Goal: Task Accomplishment & Management: Use online tool/utility

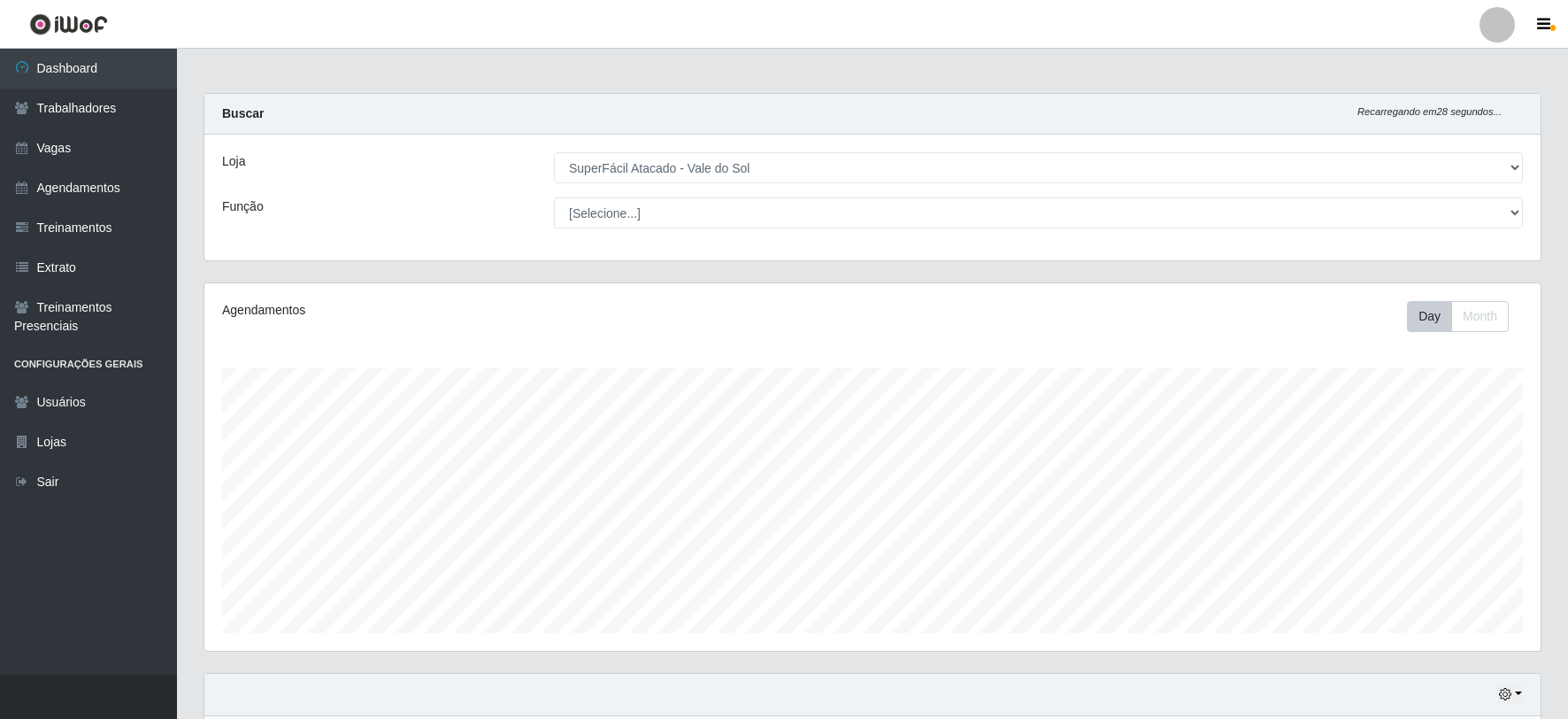
select select "502"
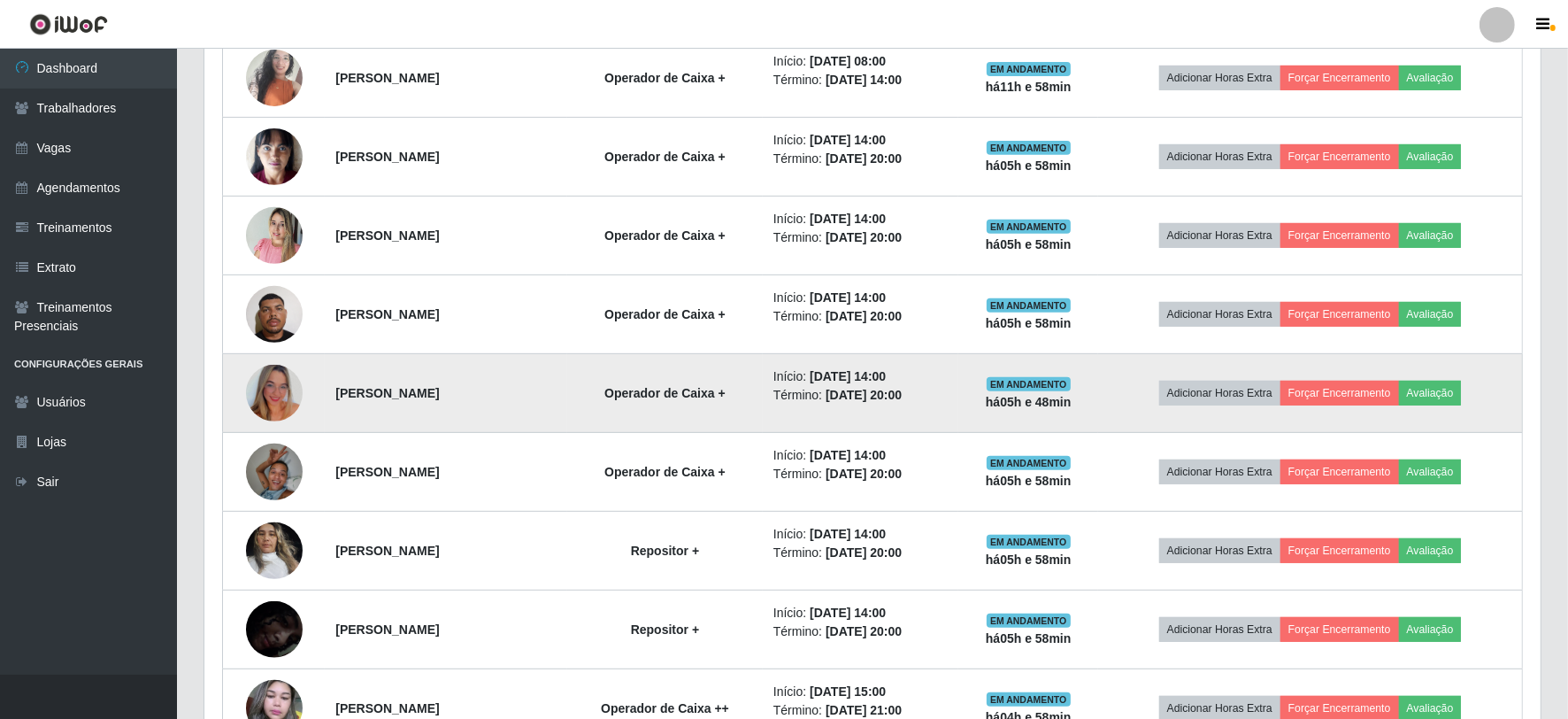
scroll to position [786, 0]
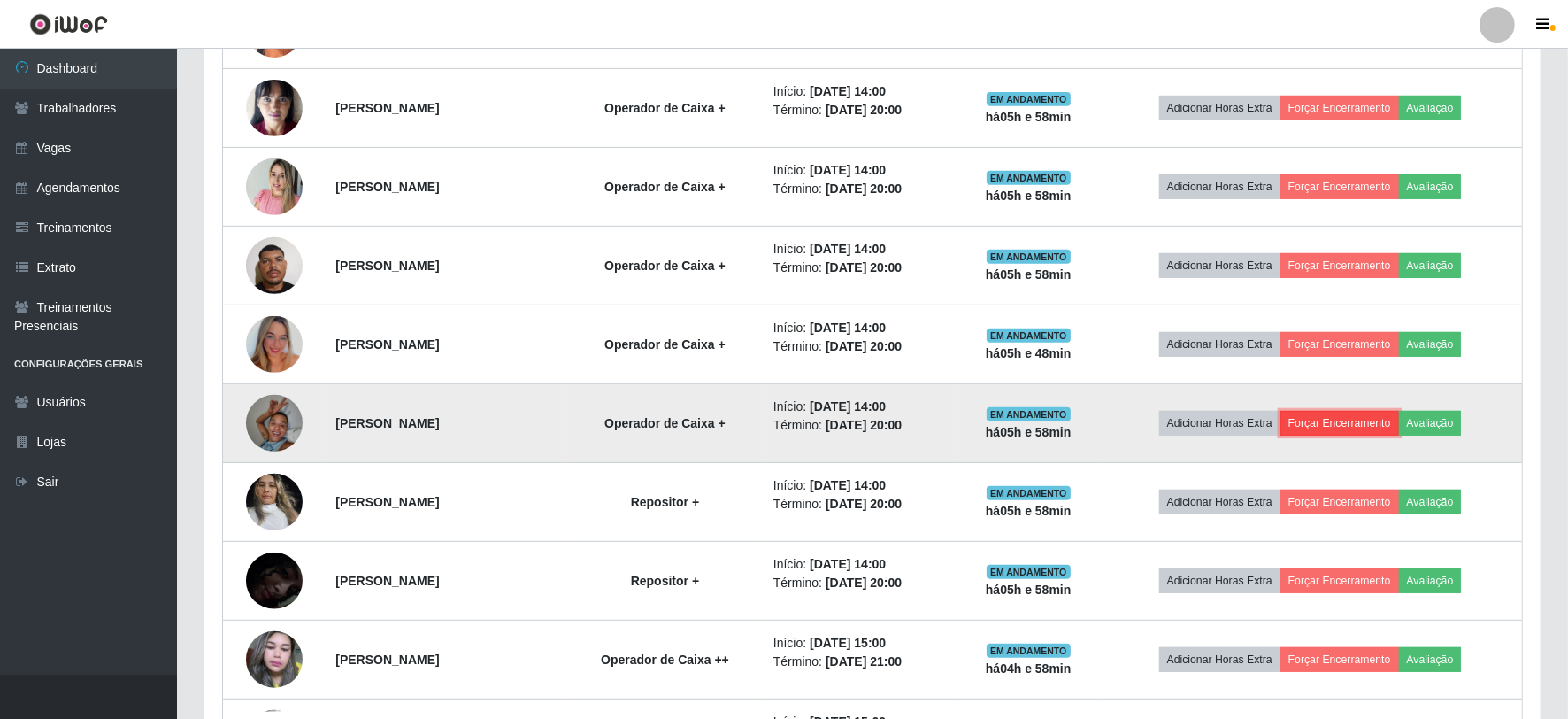
click at [1373, 427] on button "Forçar Encerramento" at bounding box center [1339, 423] width 119 height 24
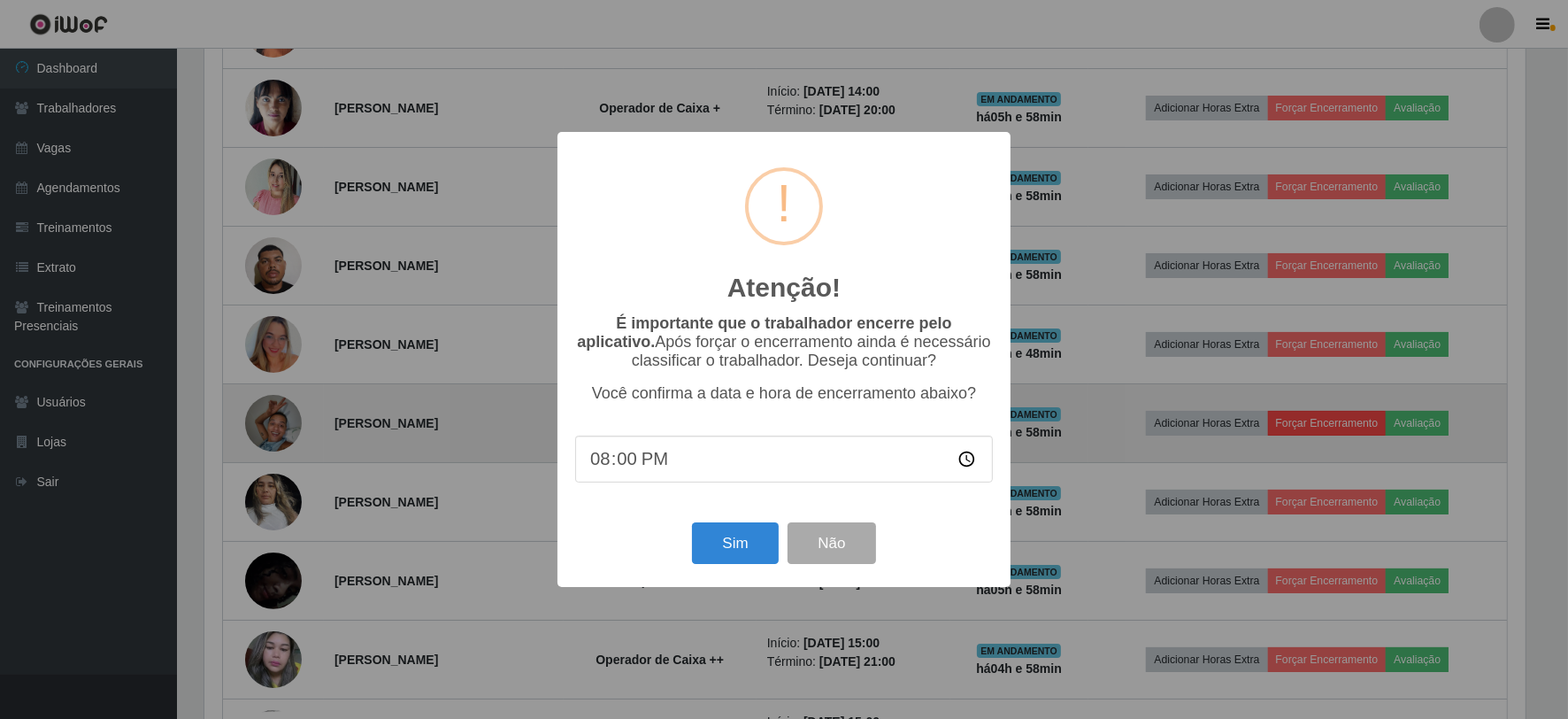
scroll to position [366, 1325]
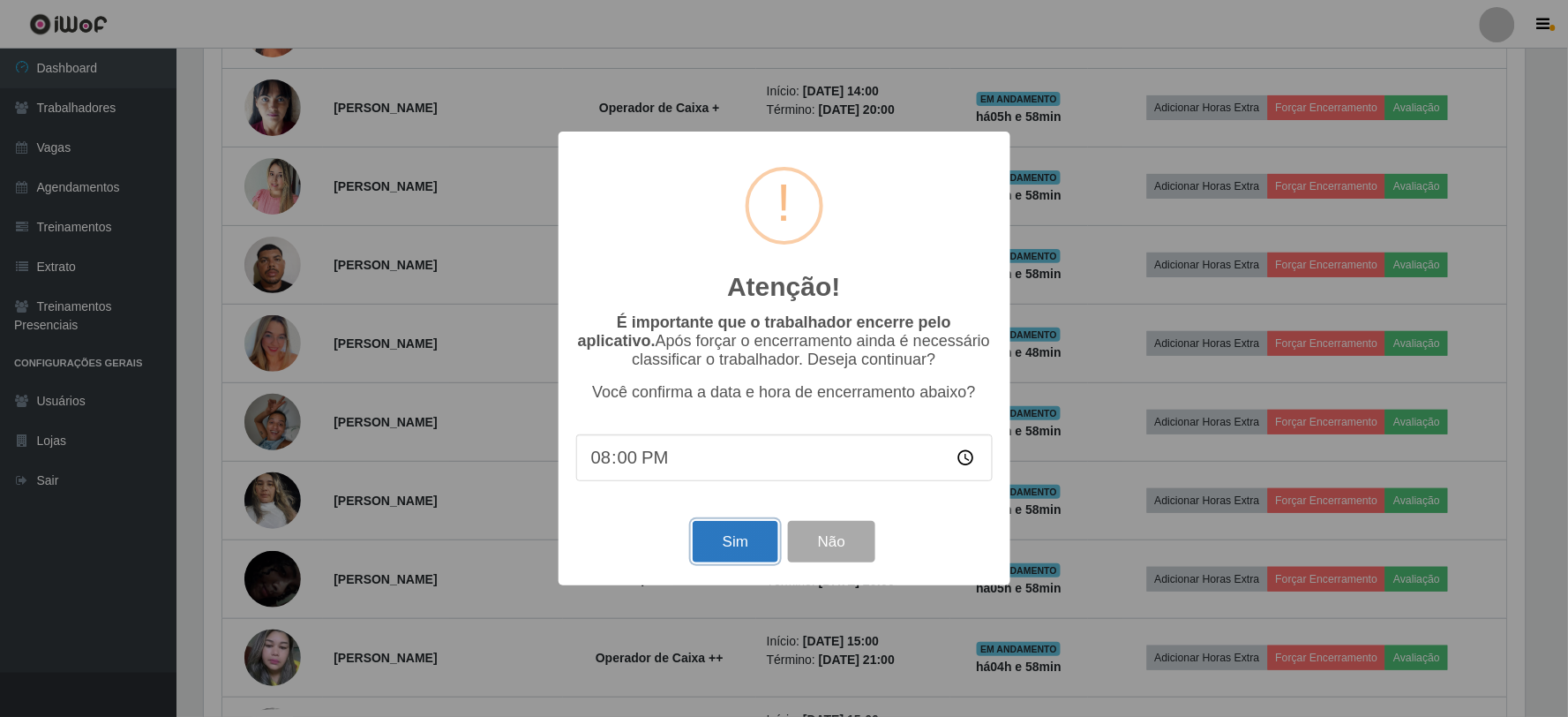
click at [737, 550] on button "Sim" at bounding box center [735, 541] width 86 height 41
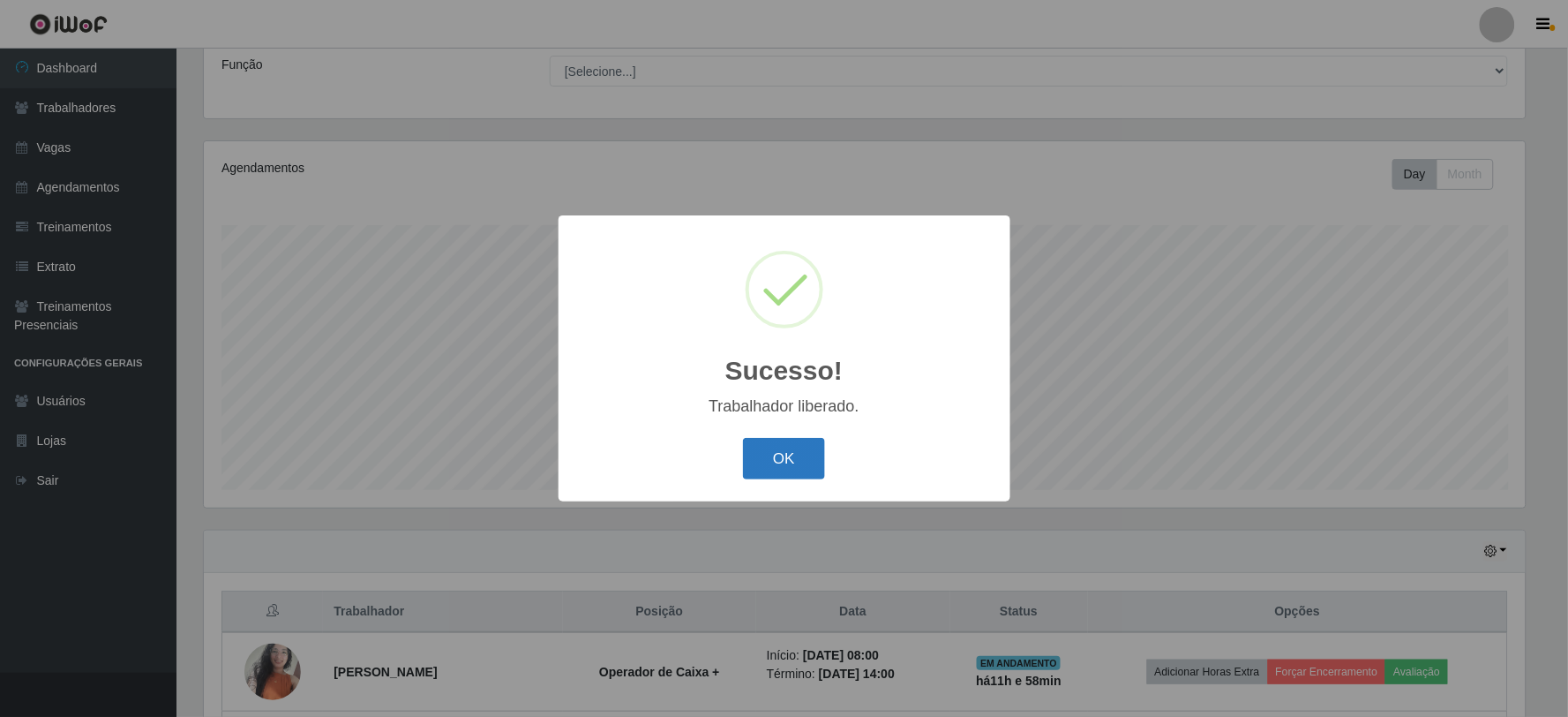
click at [764, 450] on button "OK" at bounding box center [784, 458] width 82 height 41
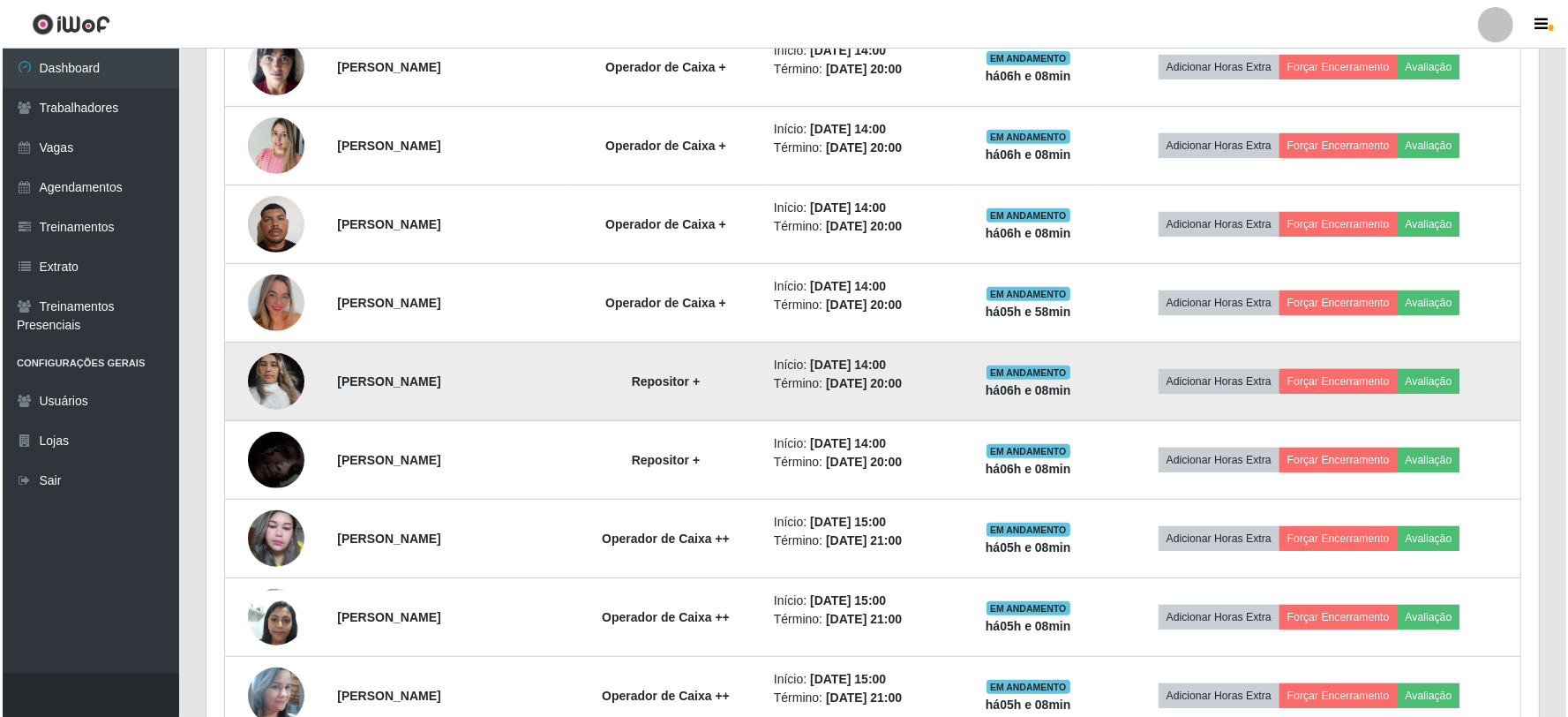
scroll to position [790, 0]
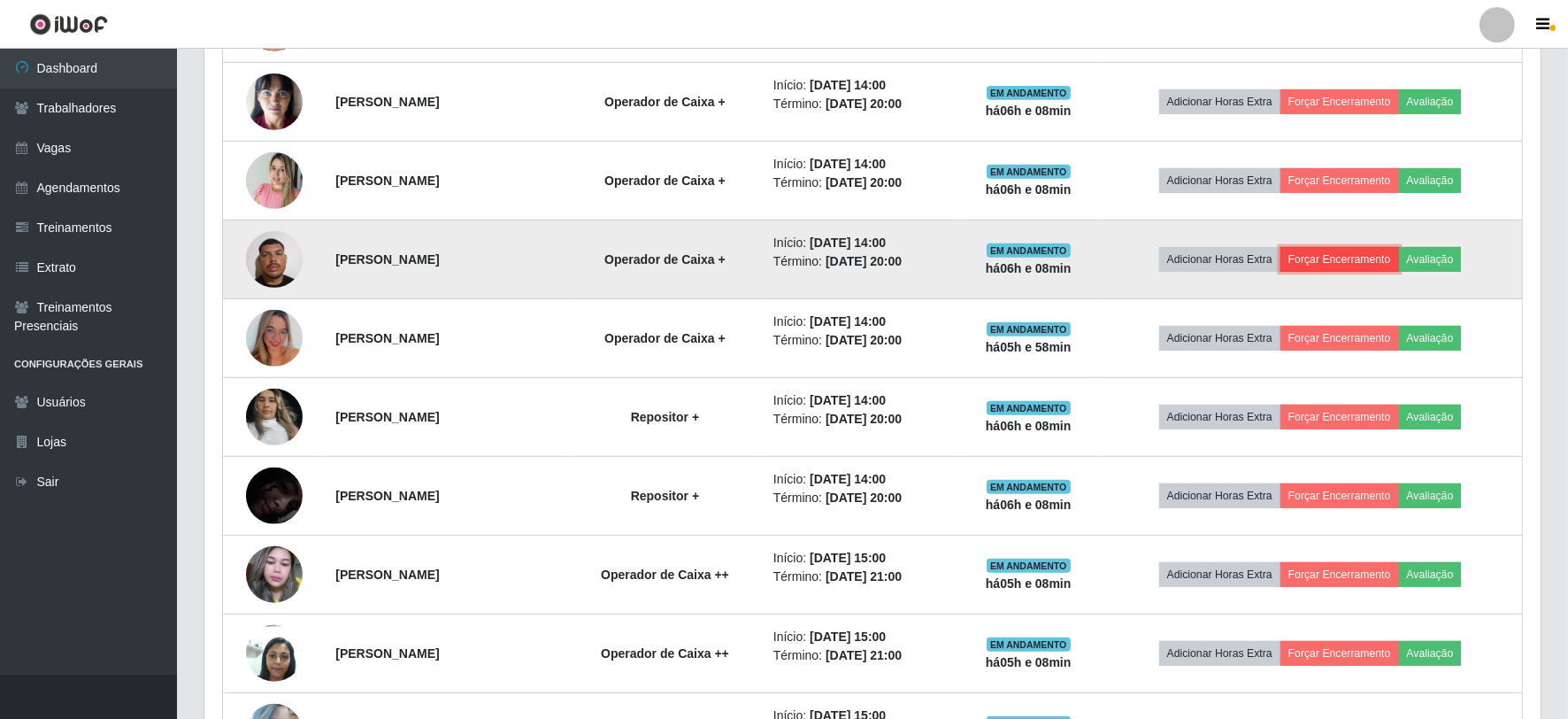
click at [1394, 260] on button "Forçar Encerramento" at bounding box center [1339, 259] width 119 height 24
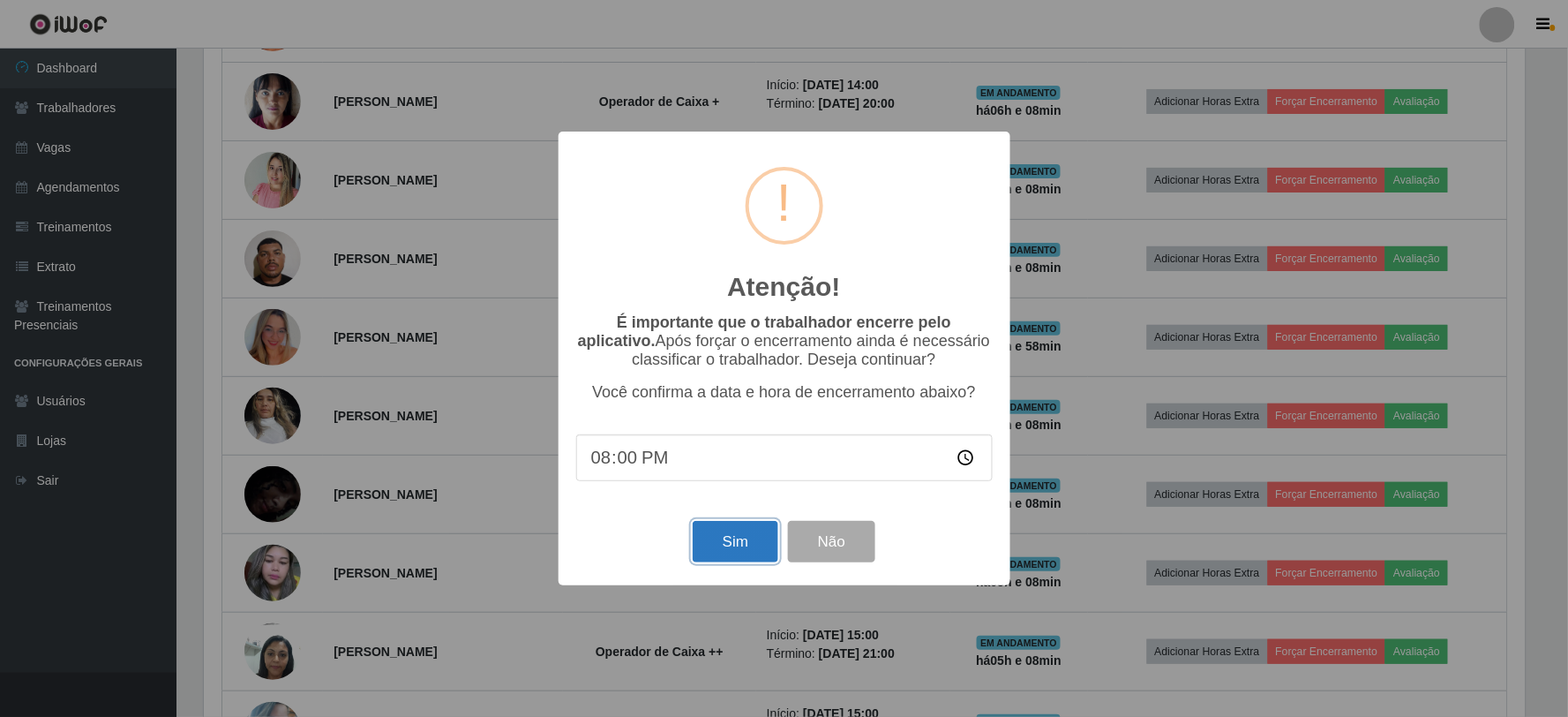
click at [745, 554] on button "Sim" at bounding box center [735, 541] width 86 height 41
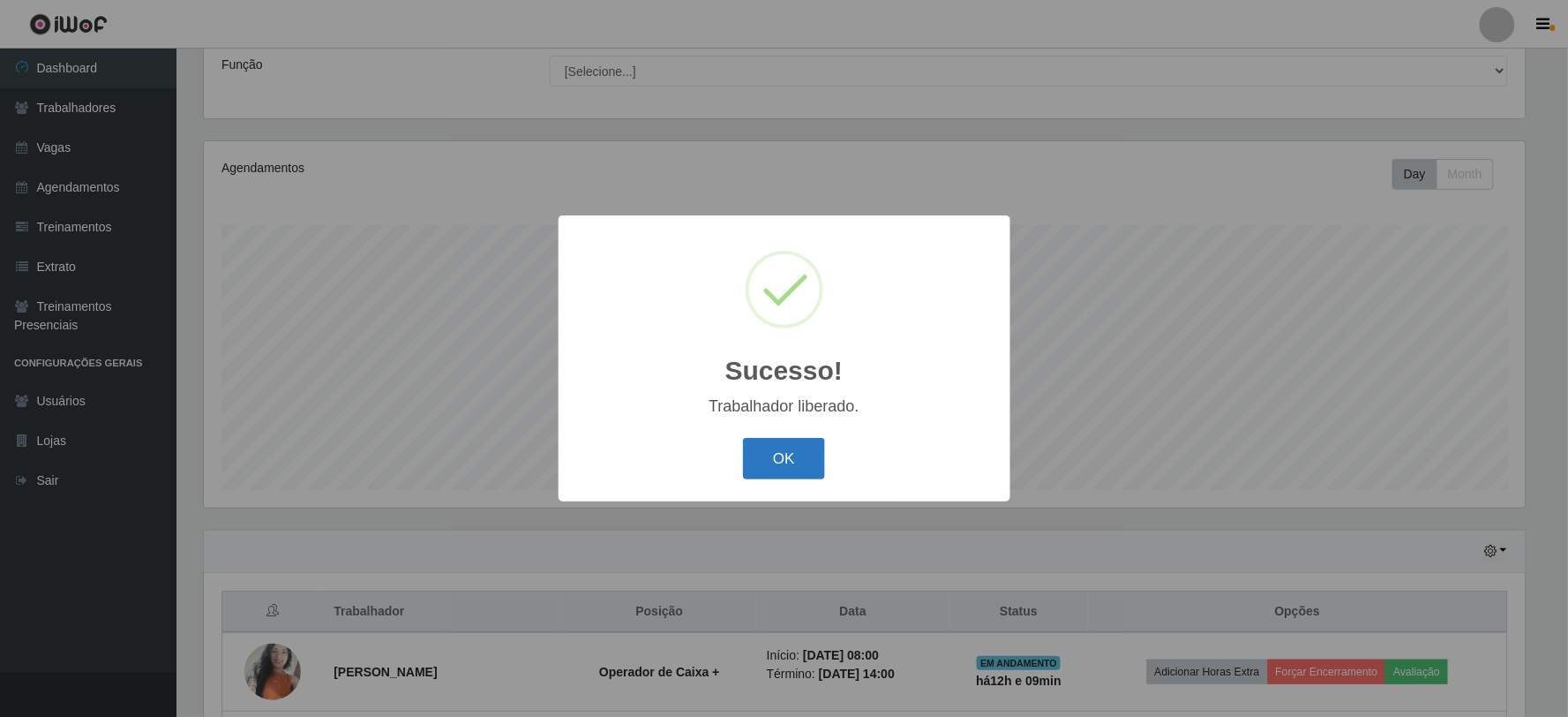
click at [794, 456] on button "OK" at bounding box center [784, 458] width 82 height 41
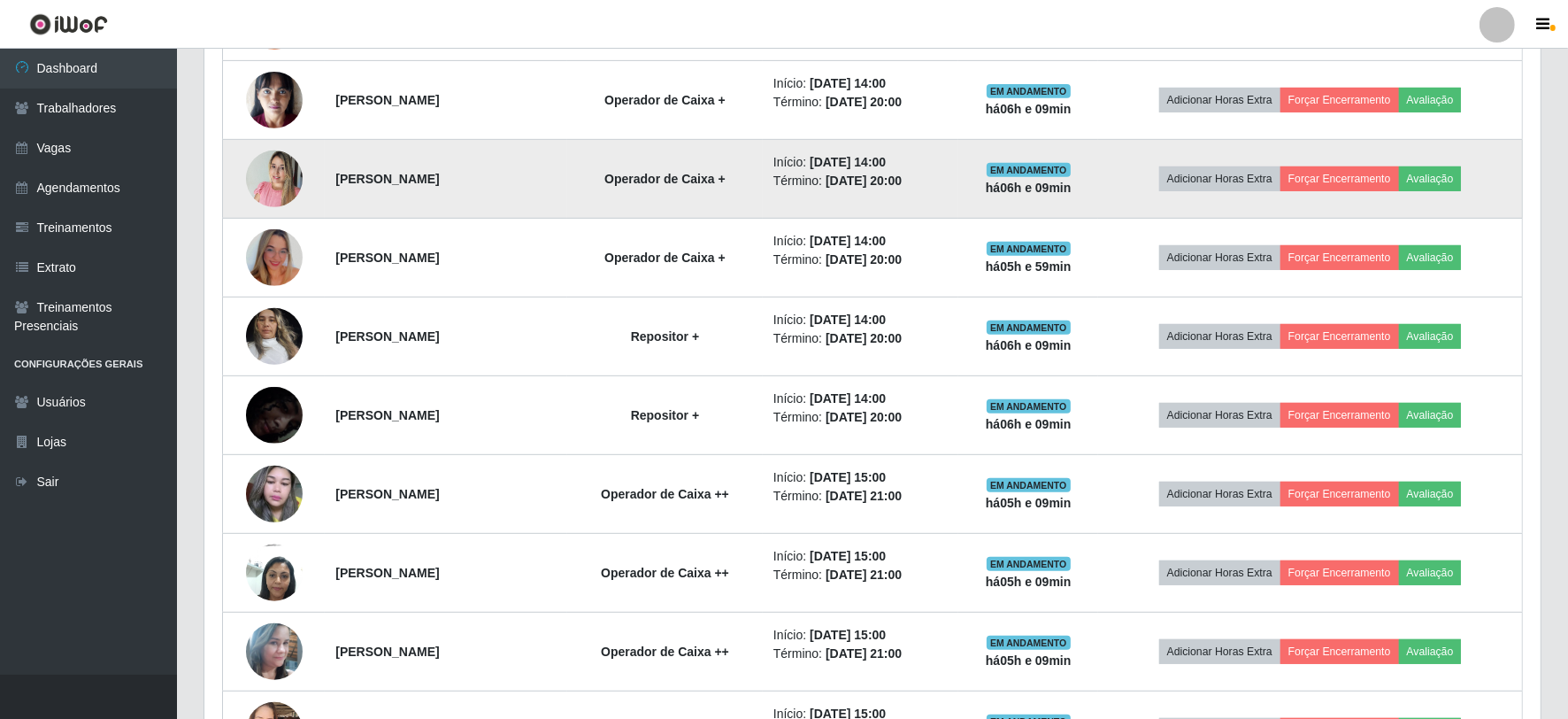
scroll to position [829, 0]
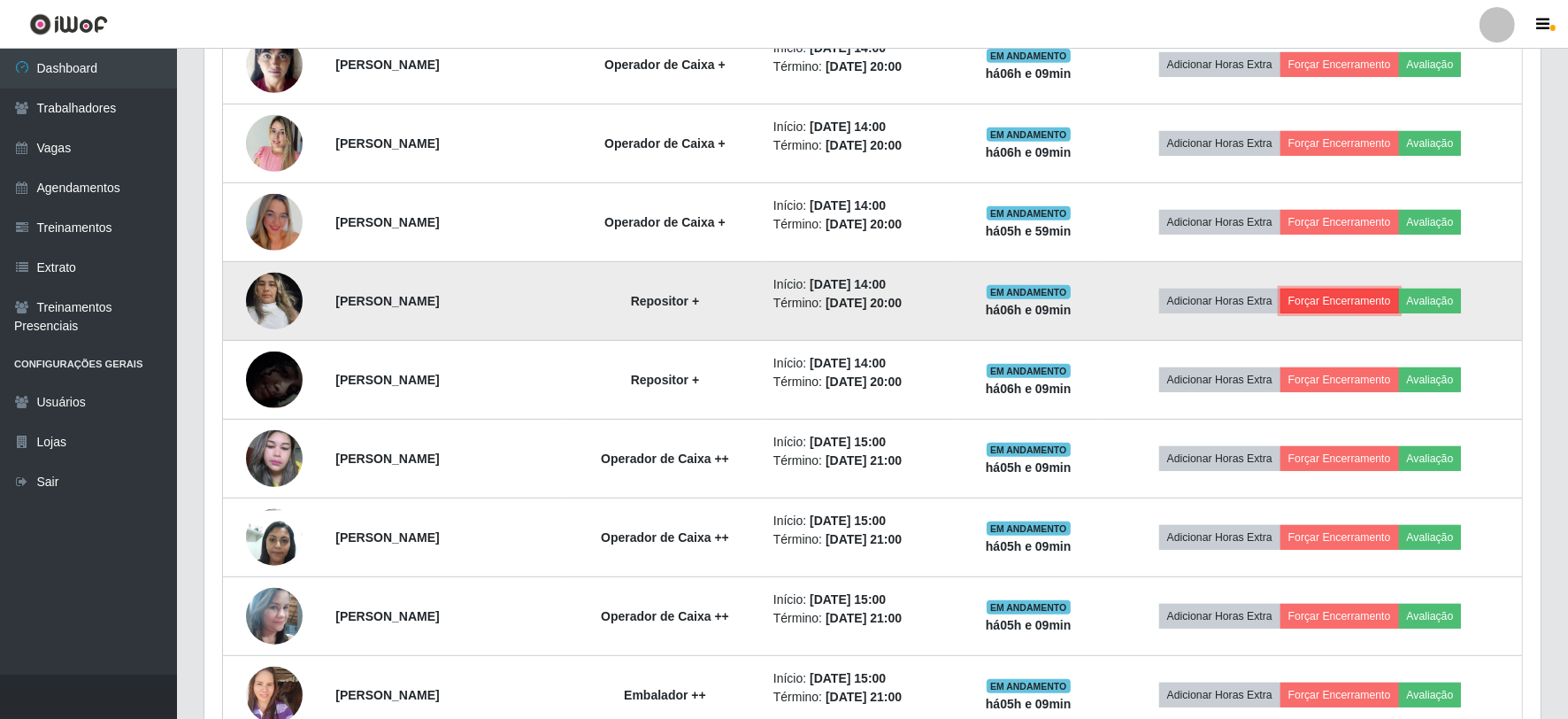
click at [1329, 293] on button "Forçar Encerramento" at bounding box center [1339, 301] width 119 height 24
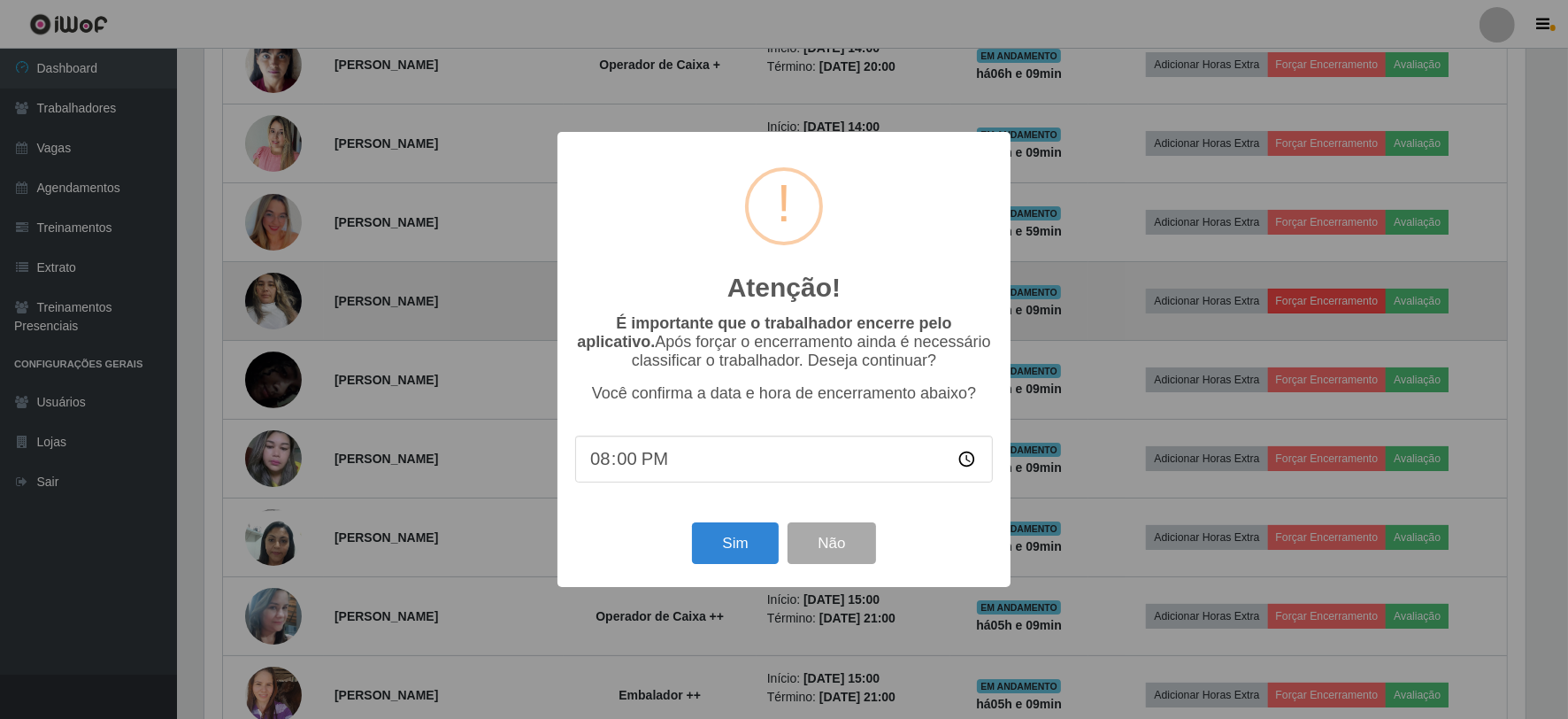
scroll to position [366, 1325]
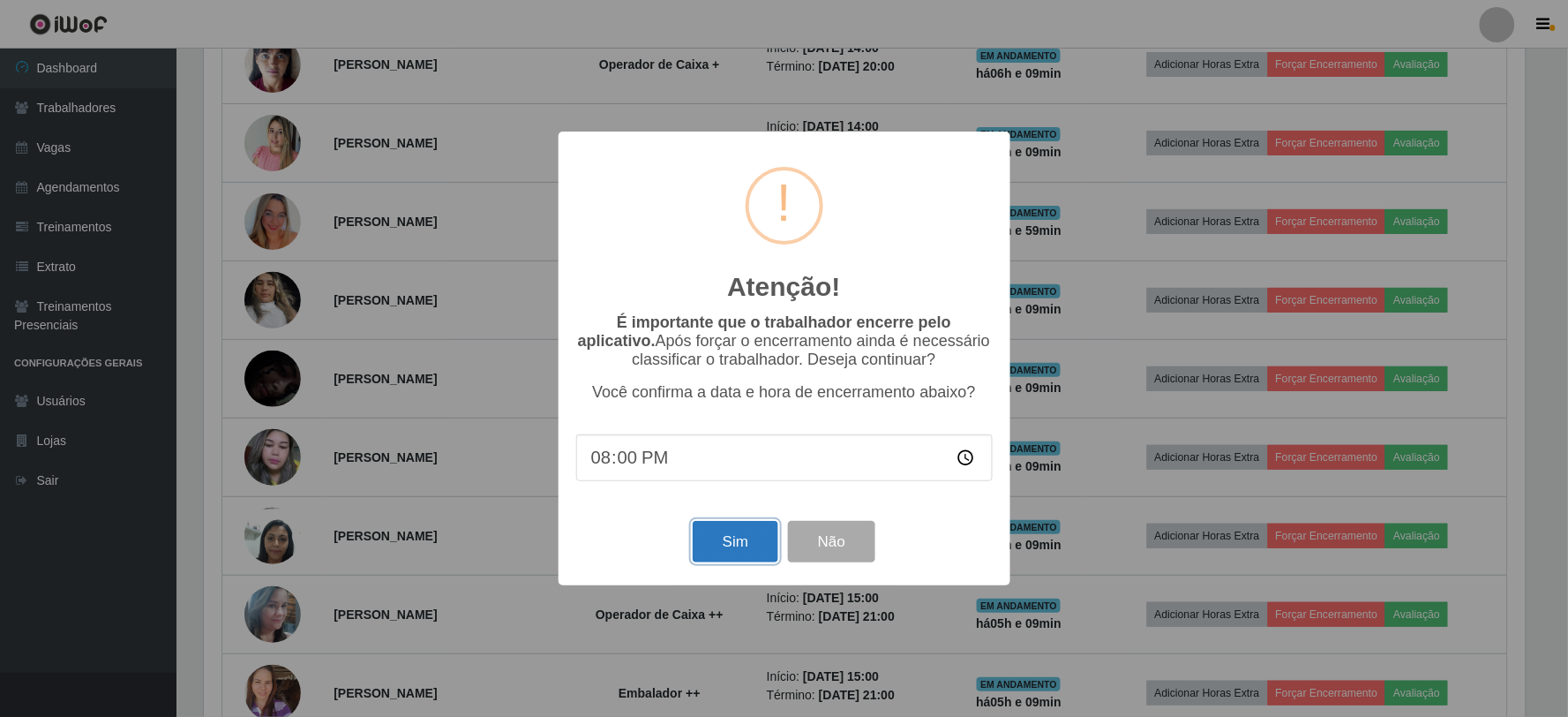
click at [723, 545] on button "Sim" at bounding box center [735, 541] width 86 height 41
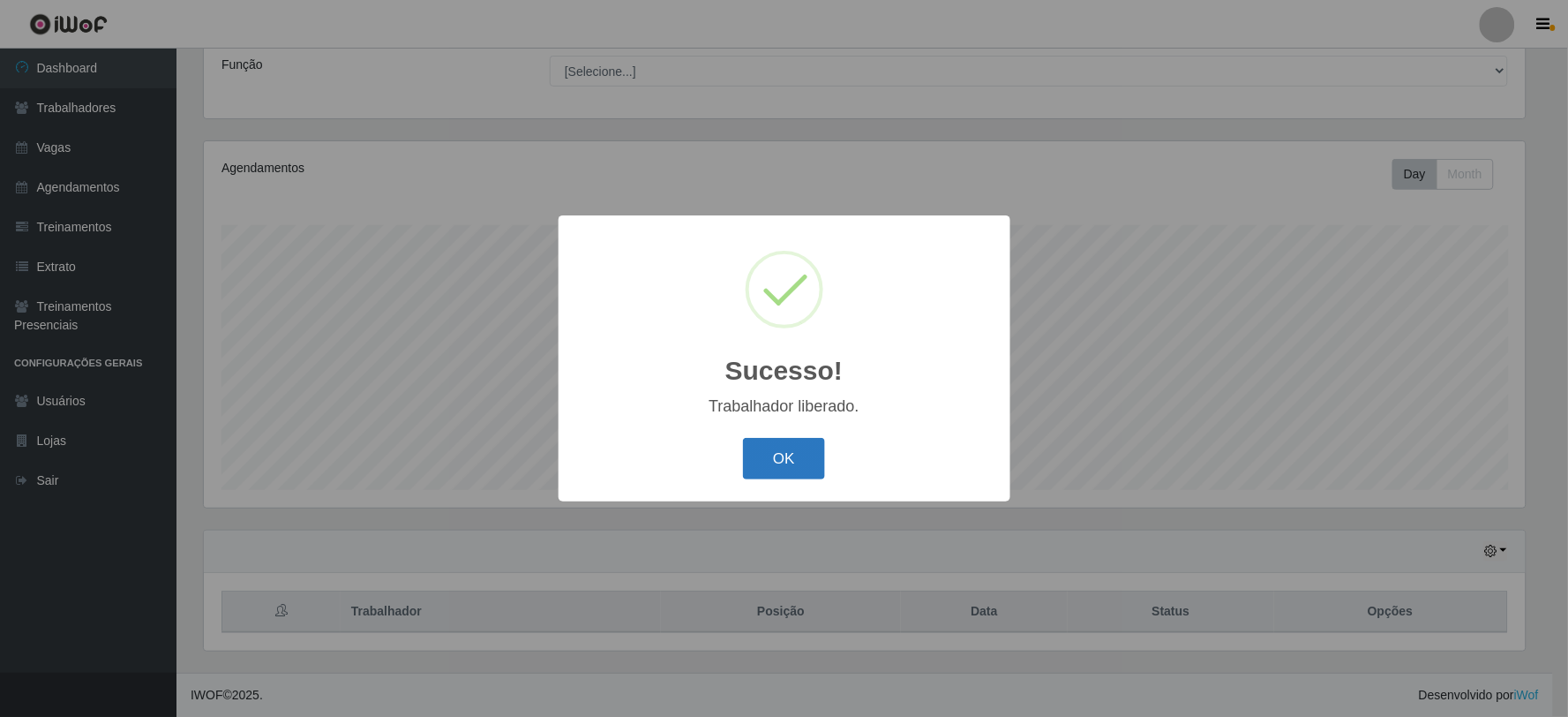
click at [755, 455] on button "OK" at bounding box center [784, 458] width 82 height 41
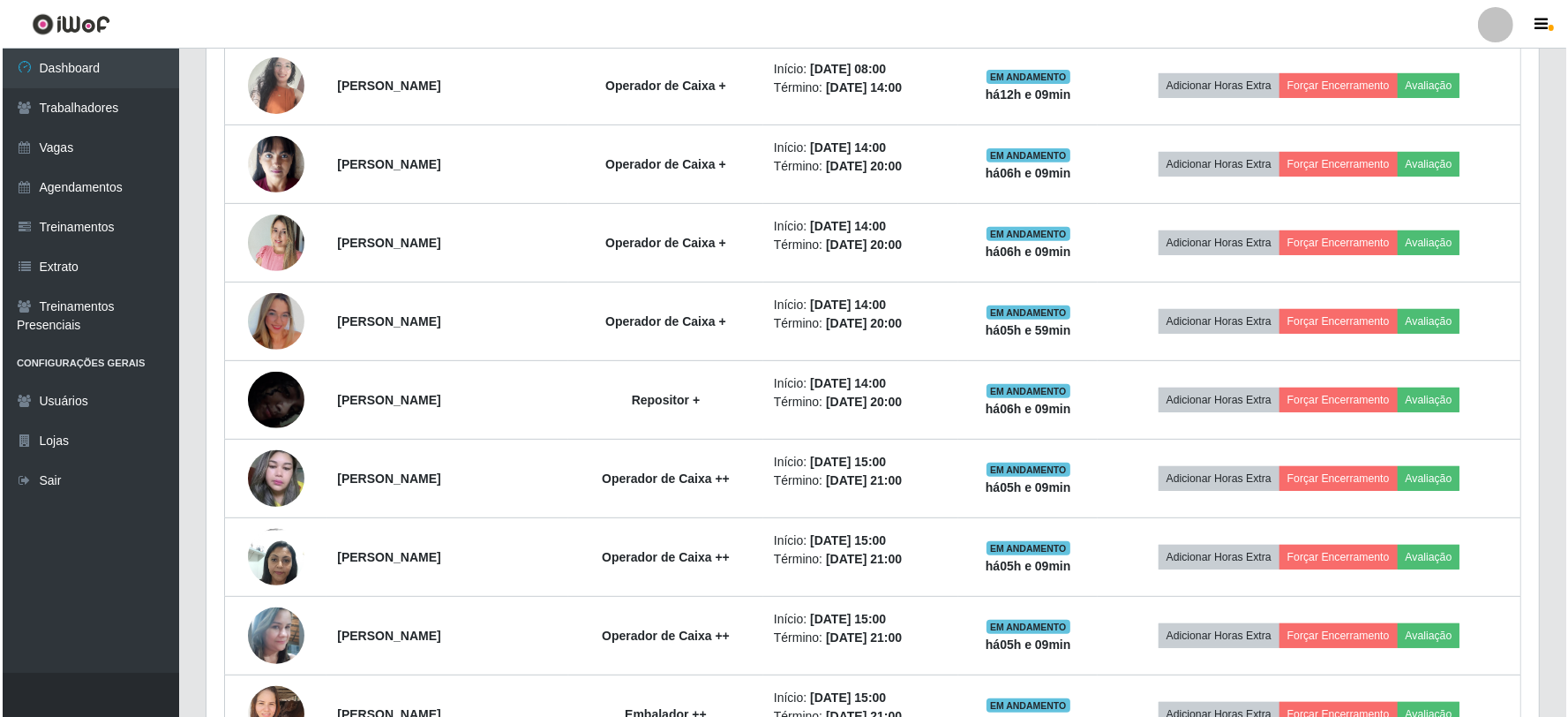
scroll to position [729, 0]
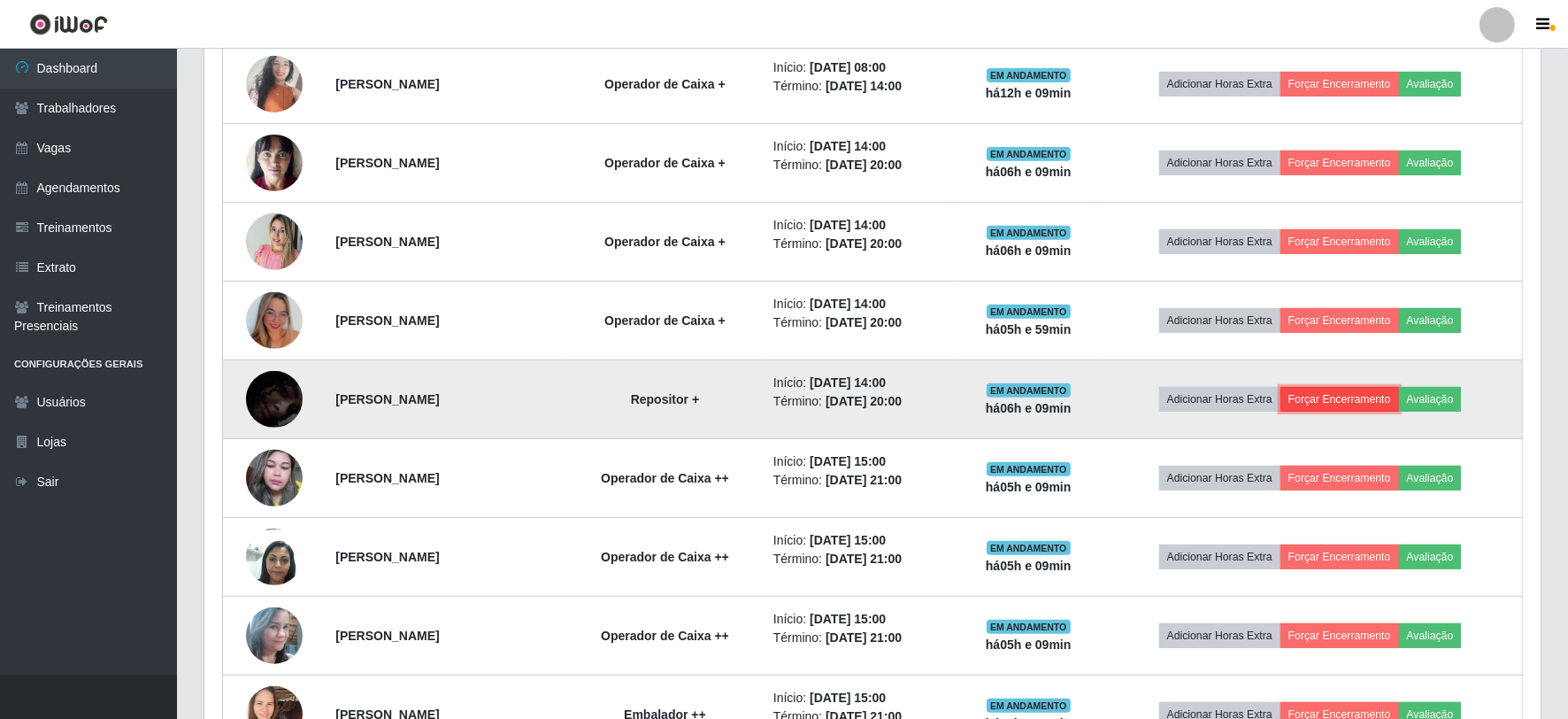
click at [1367, 394] on button "Forçar Encerramento" at bounding box center [1339, 399] width 119 height 24
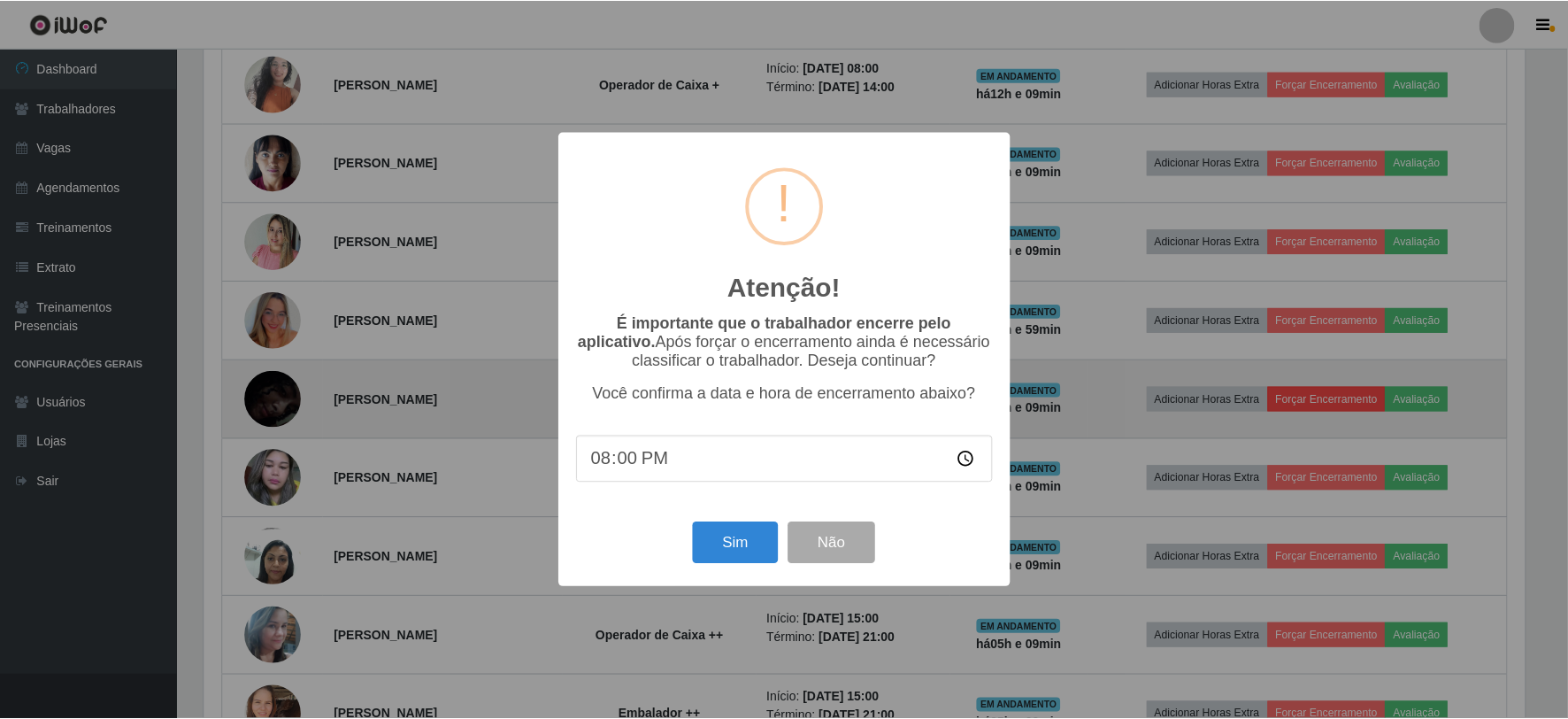
scroll to position [366, 1325]
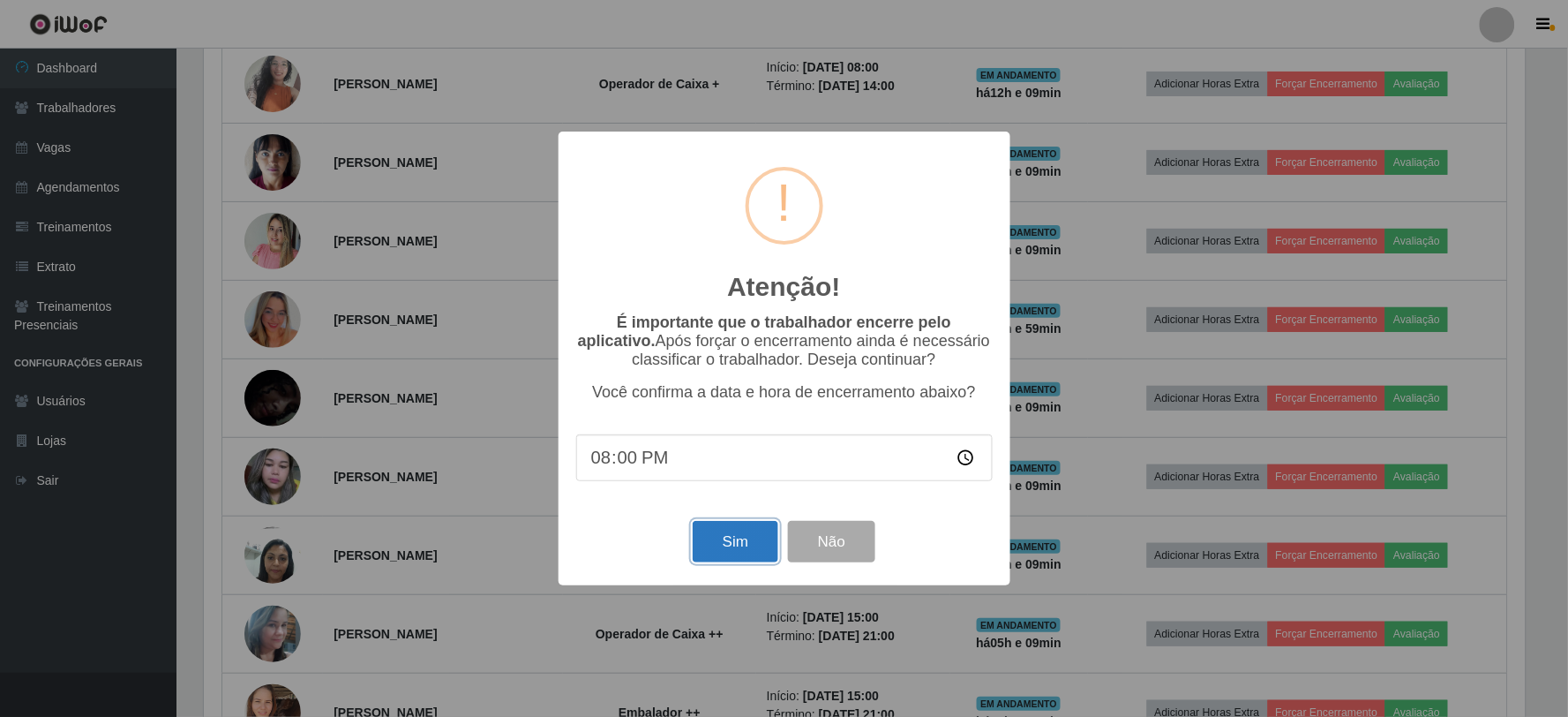
click at [721, 543] on button "Sim" at bounding box center [735, 541] width 86 height 41
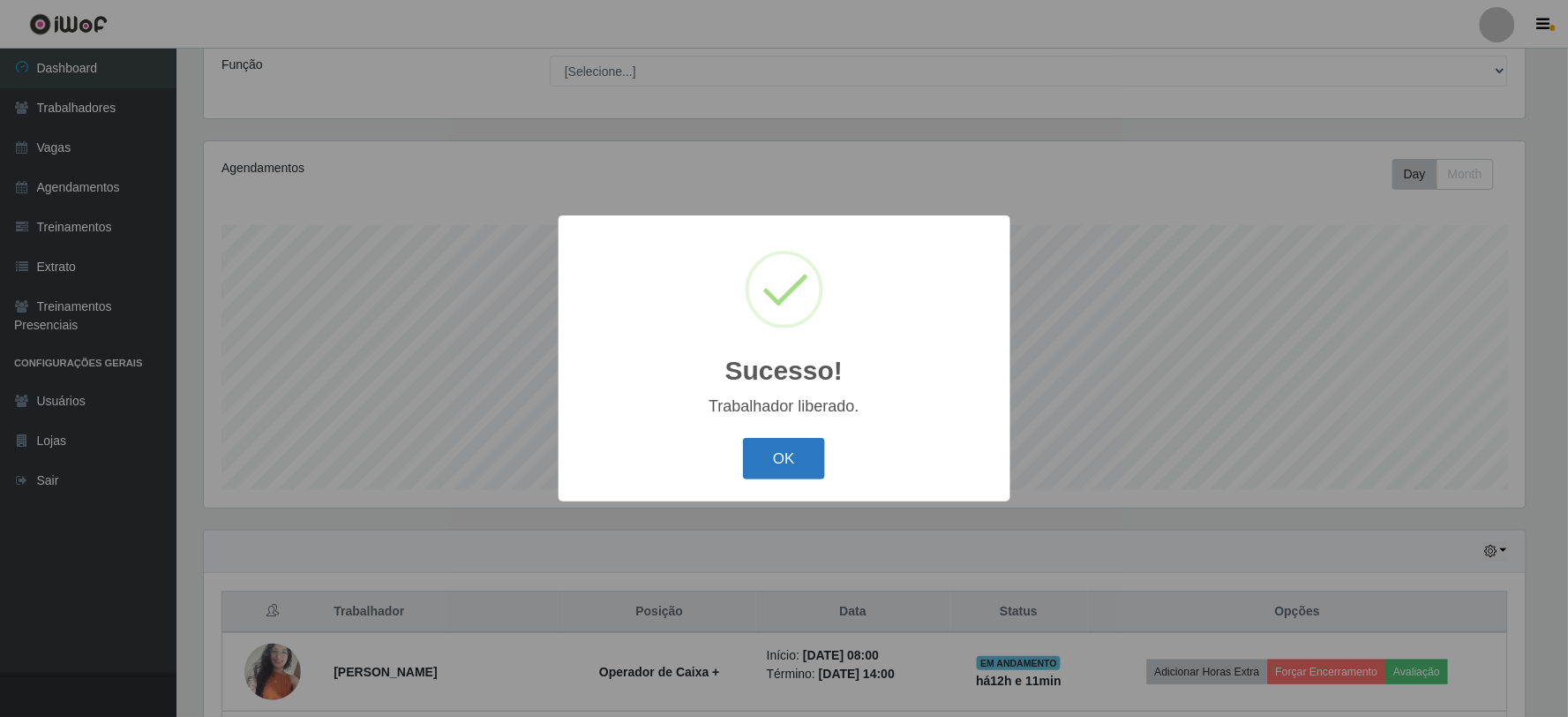
click at [753, 470] on button "OK" at bounding box center [784, 458] width 82 height 41
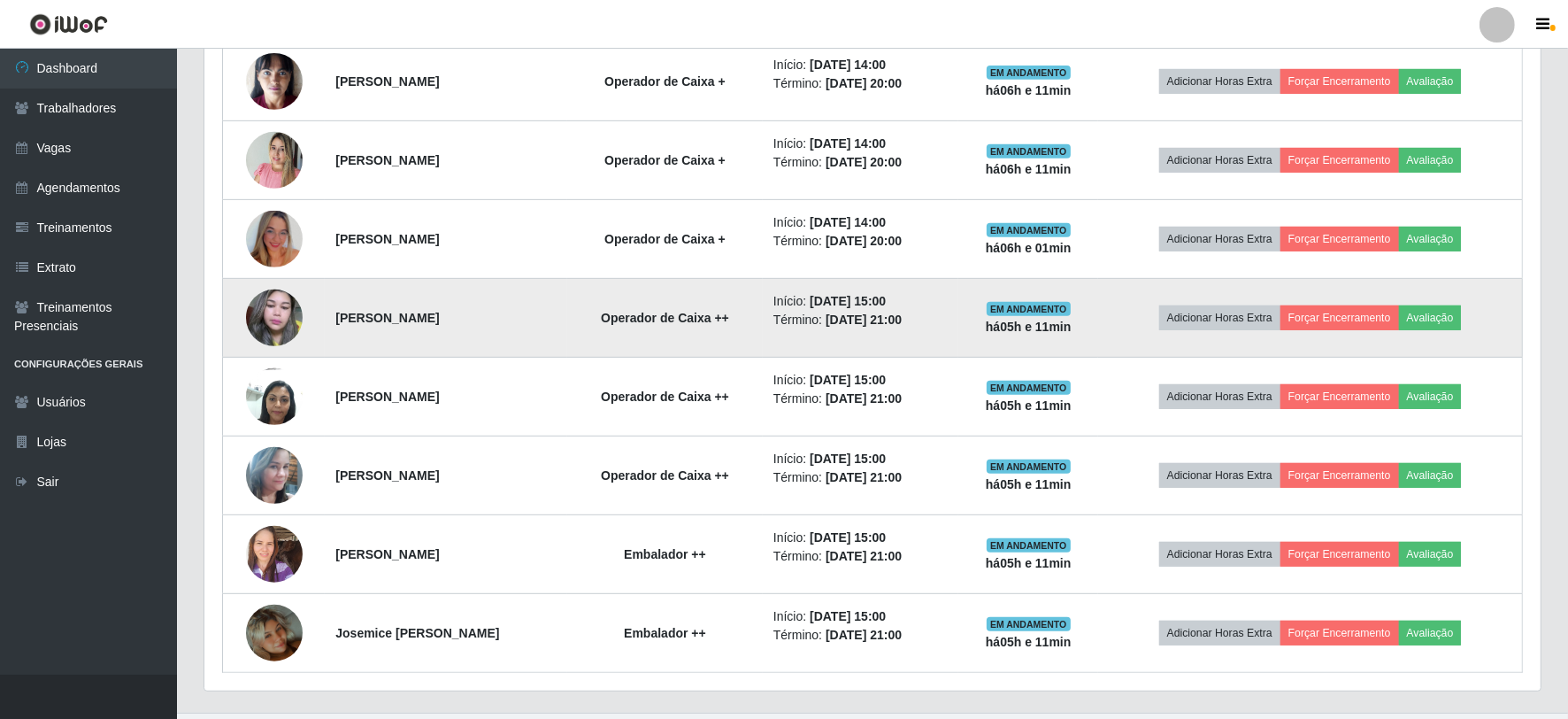
scroll to position [829, 0]
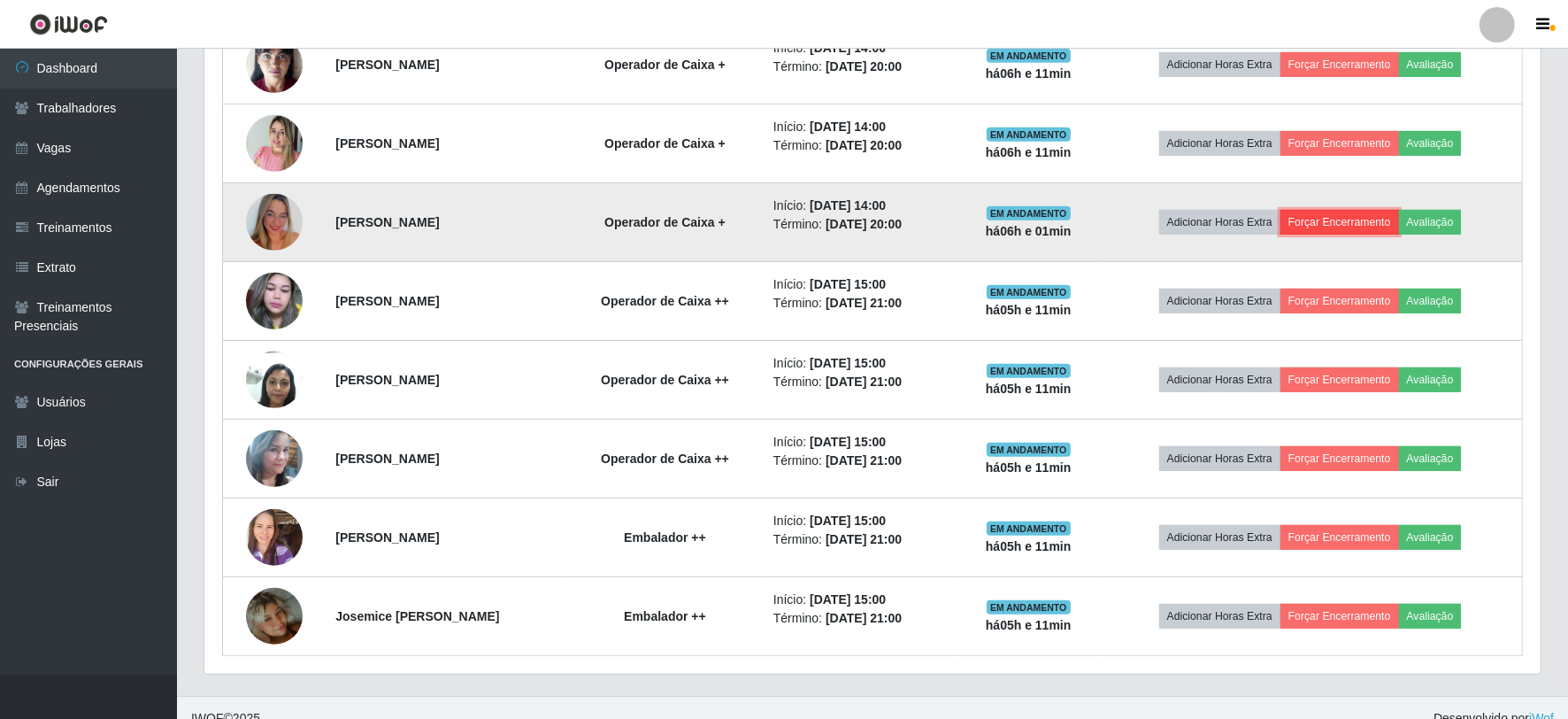
click at [1391, 227] on button "Forçar Encerramento" at bounding box center [1339, 222] width 119 height 24
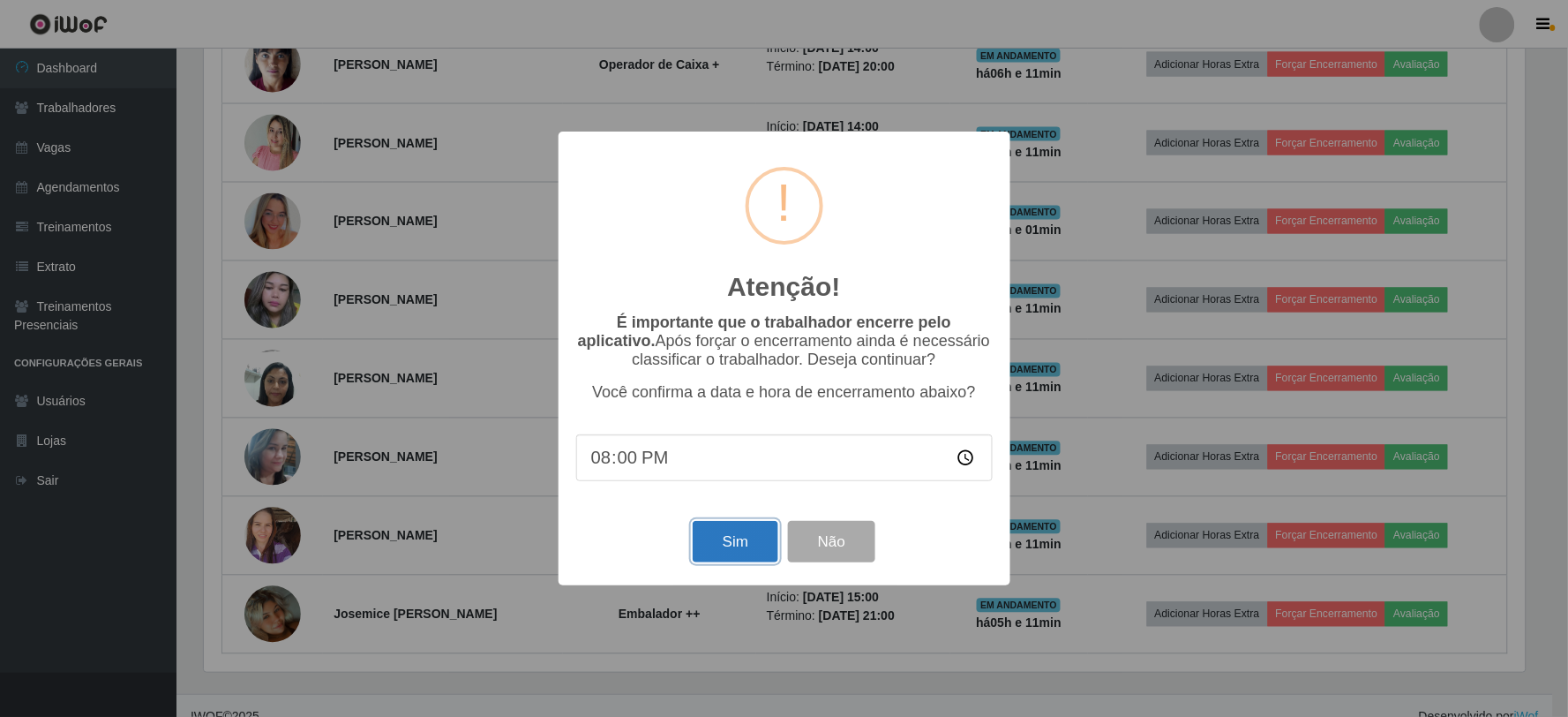
click at [725, 544] on button "Sim" at bounding box center [735, 541] width 86 height 41
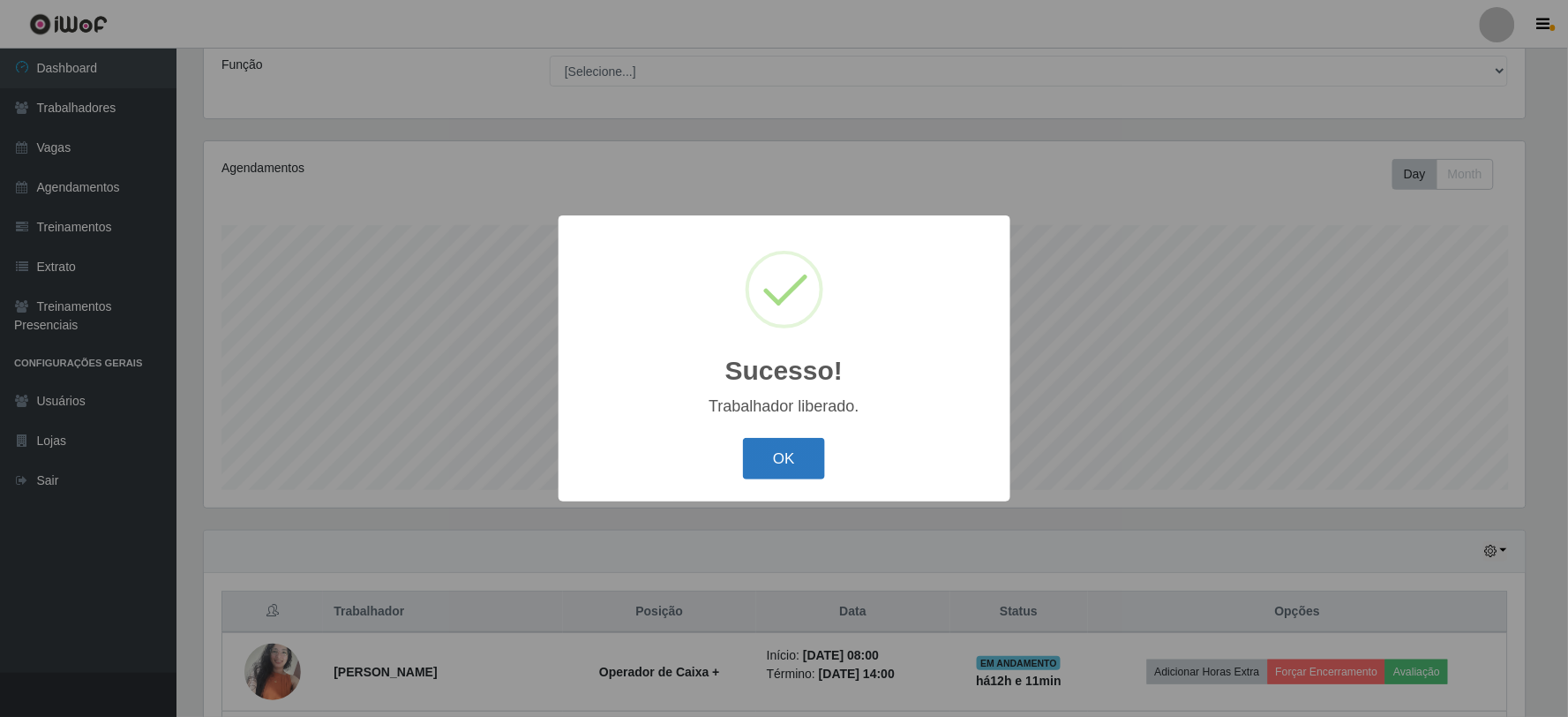
click at [763, 472] on button "OK" at bounding box center [784, 458] width 82 height 41
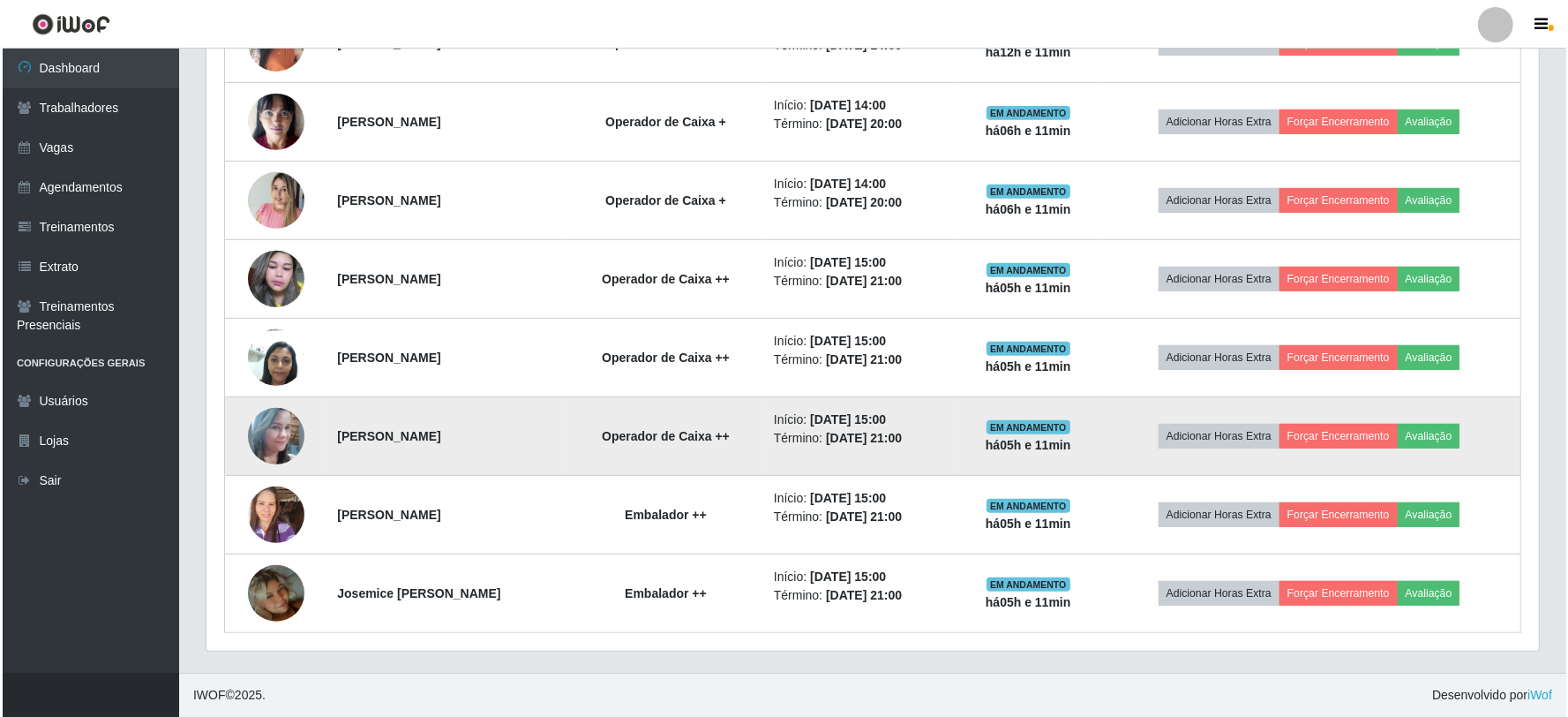
scroll to position [673, 0]
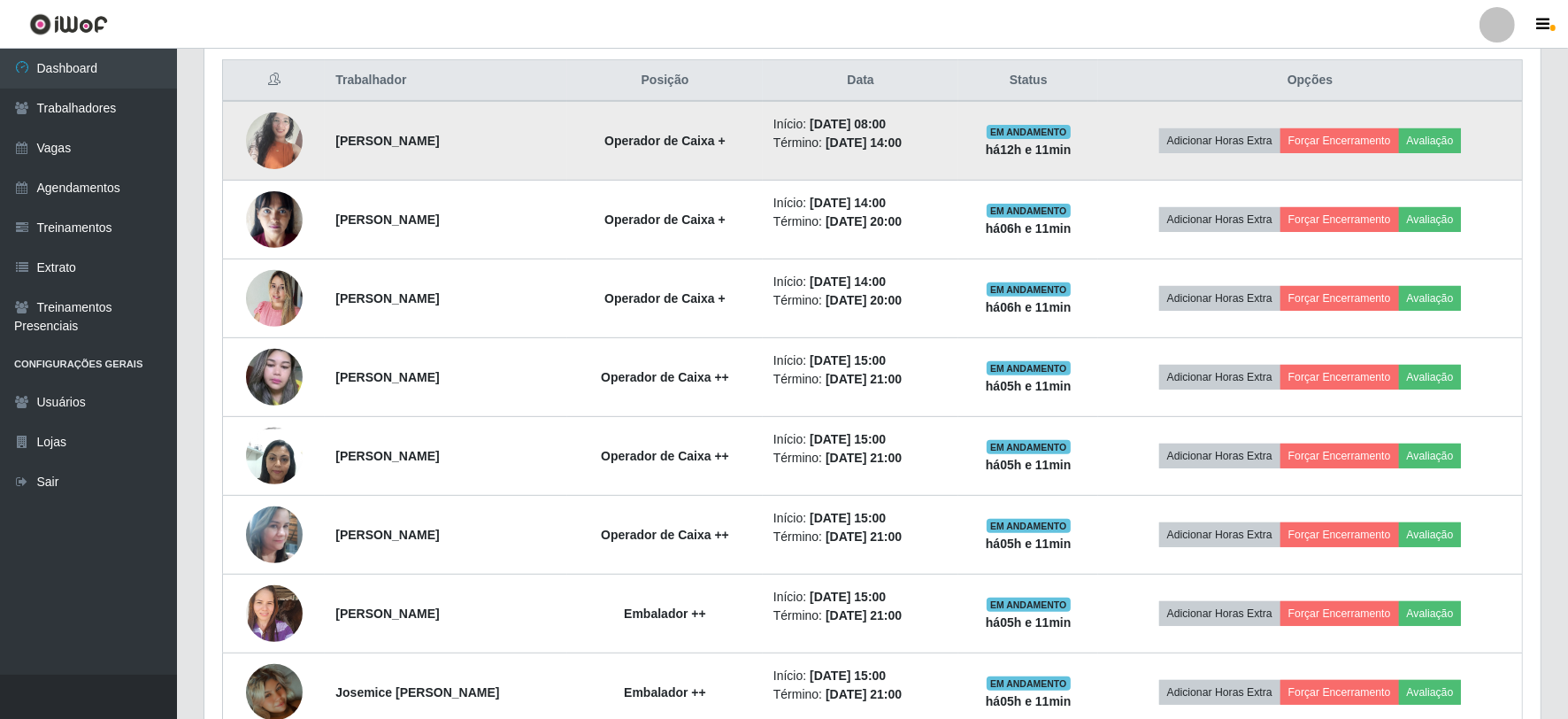
click at [262, 129] on img at bounding box center [274, 140] width 57 height 75
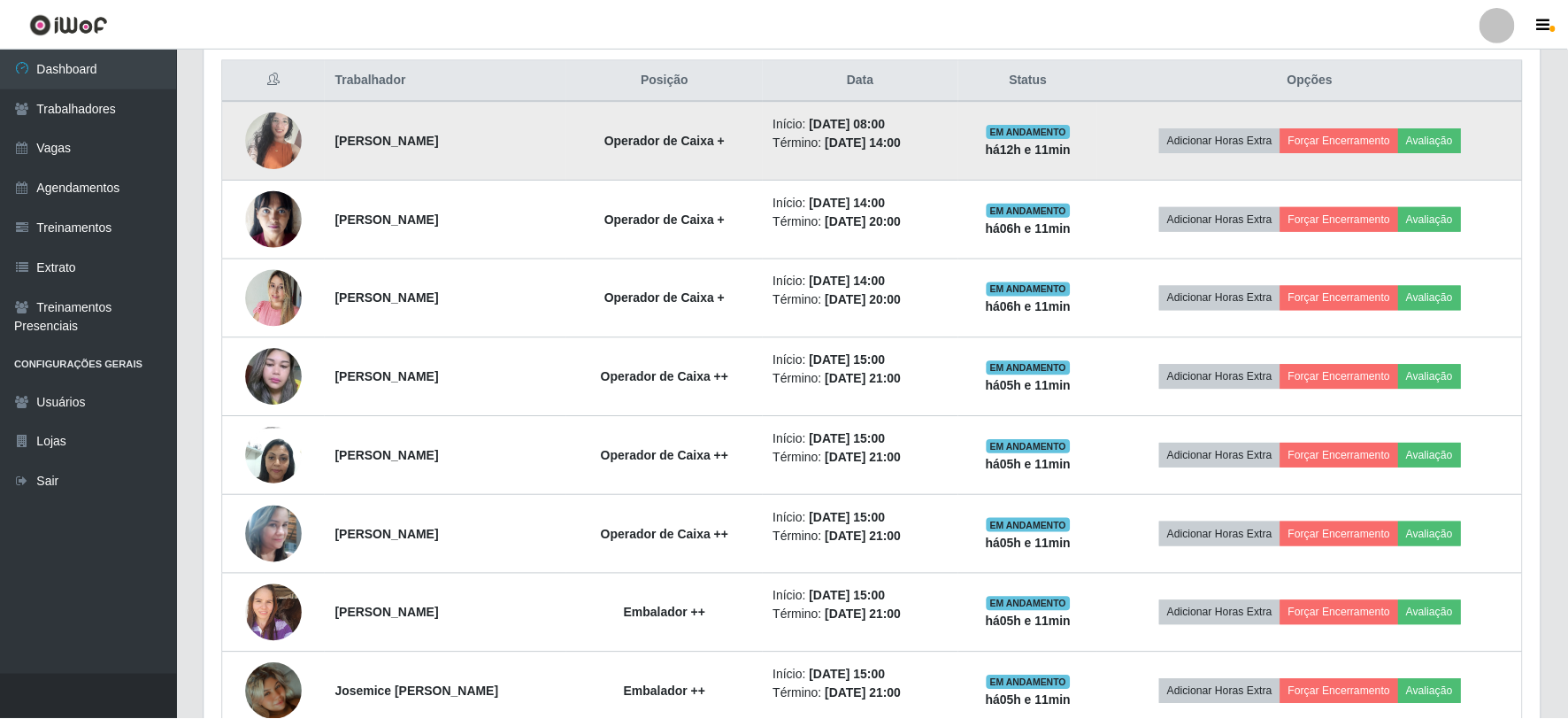
scroll to position [366, 1325]
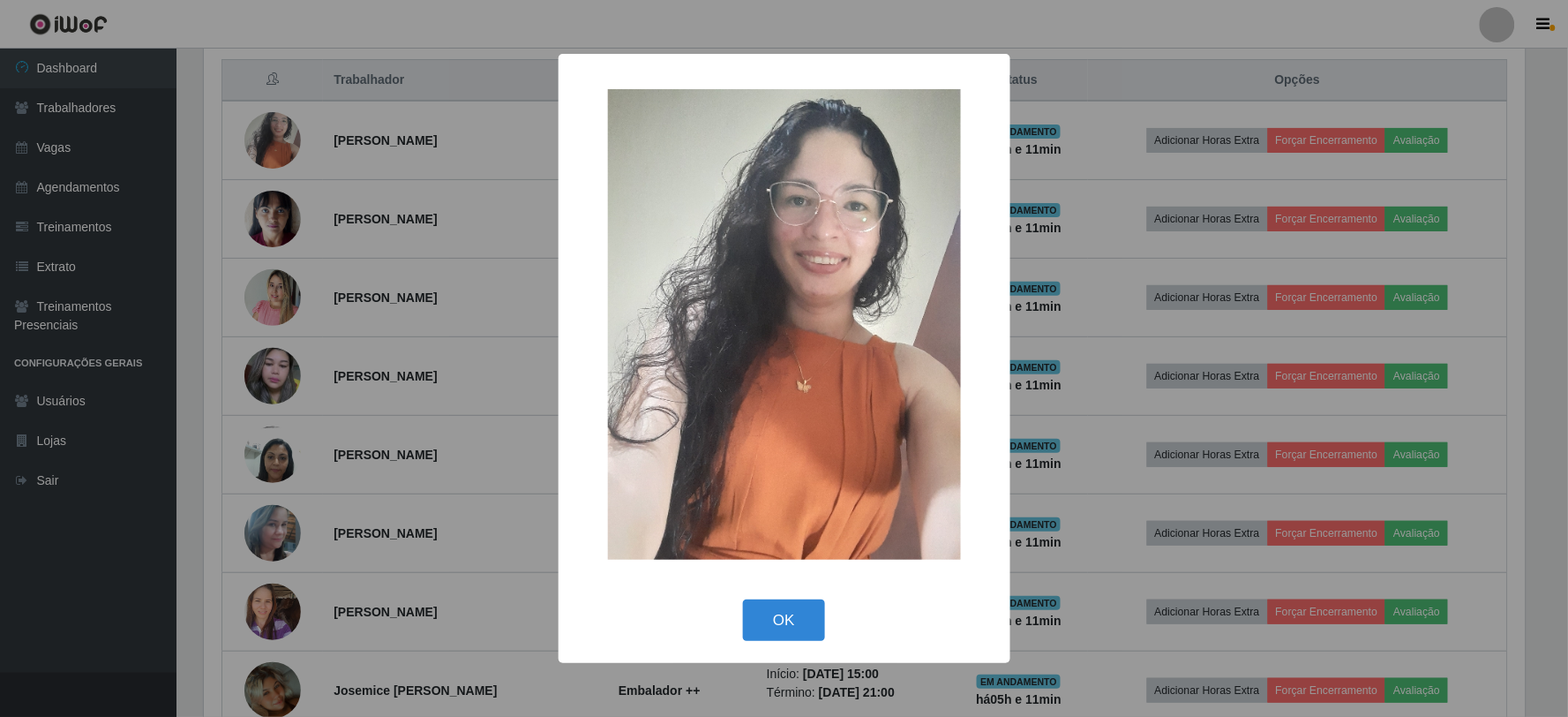
click at [307, 129] on div "× OK Cancel" at bounding box center [784, 358] width 1568 height 717
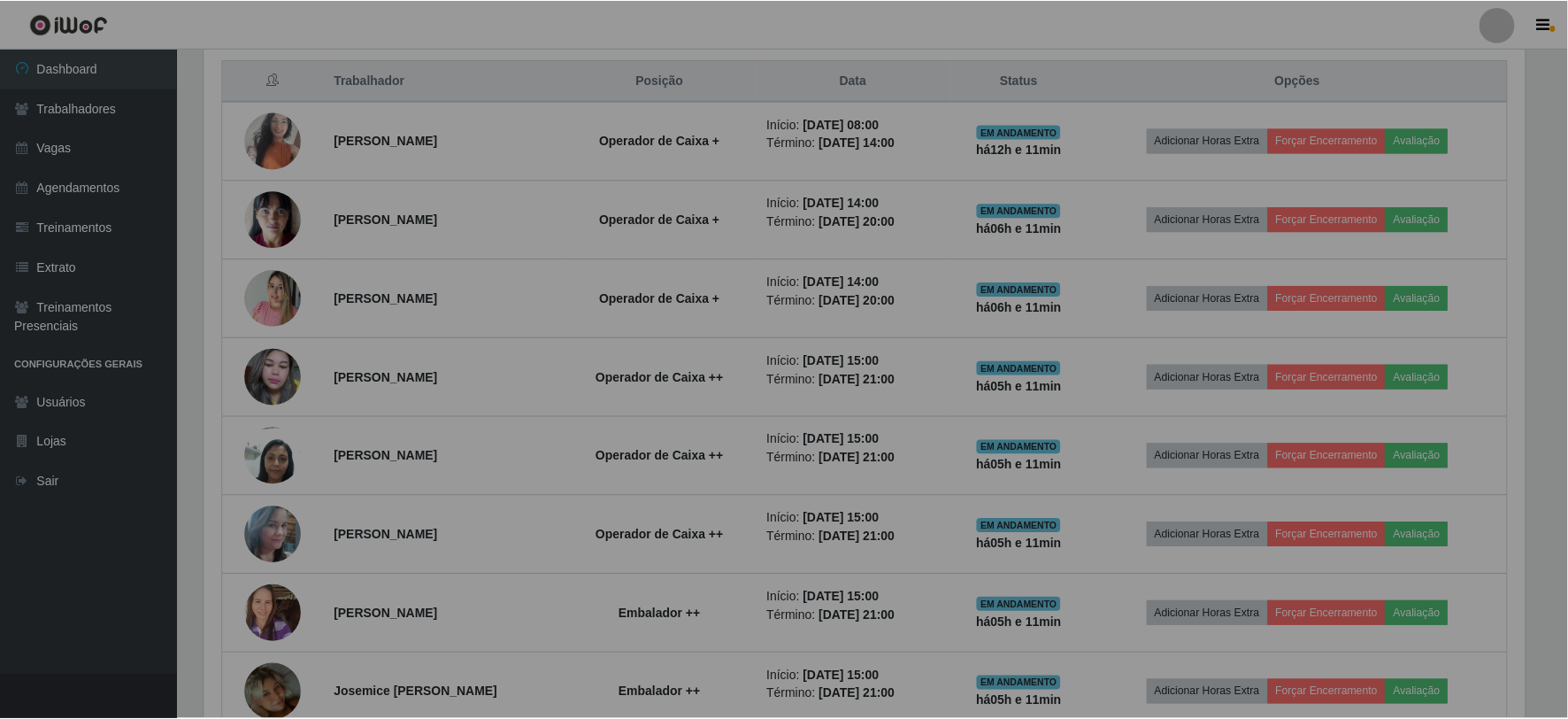
scroll to position [366, 1336]
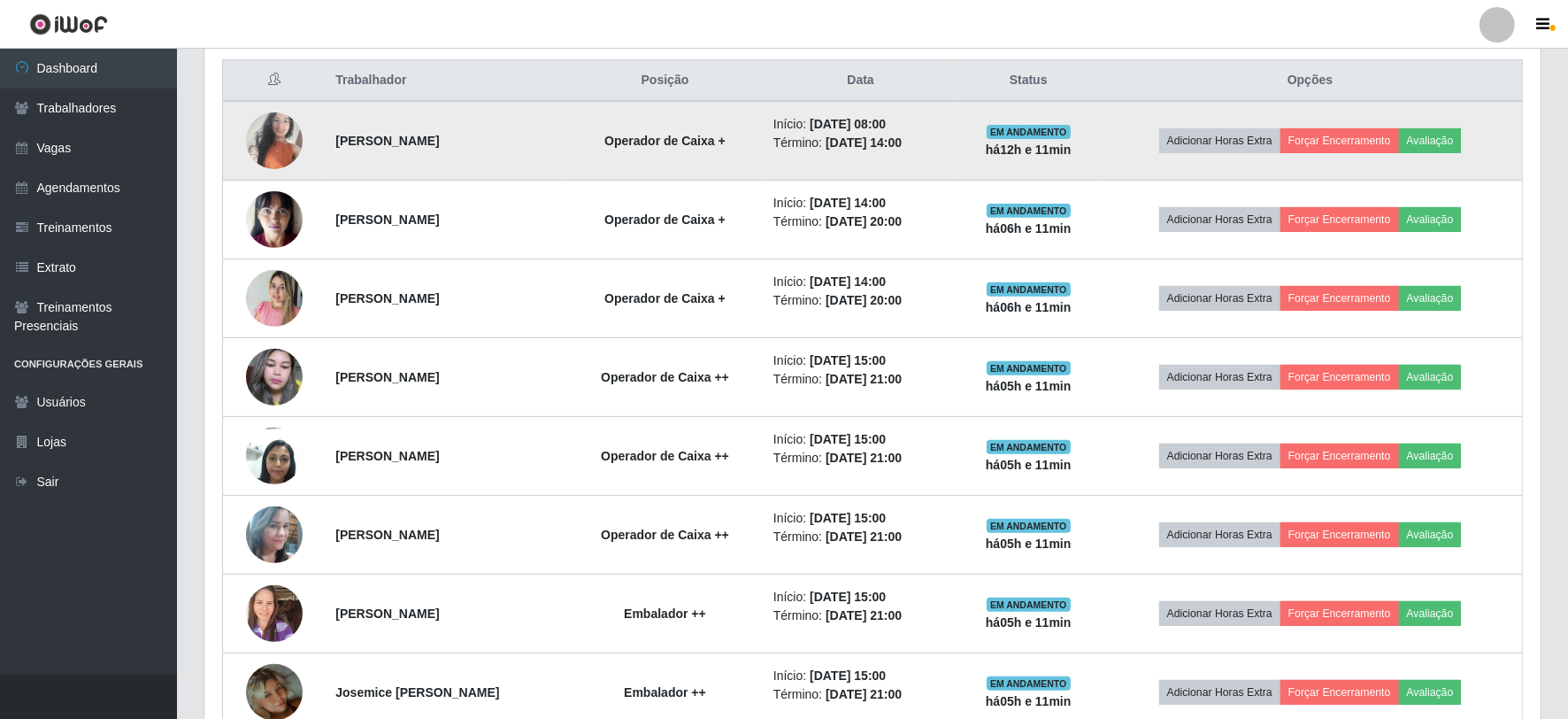
click at [276, 131] on img at bounding box center [274, 140] width 57 height 75
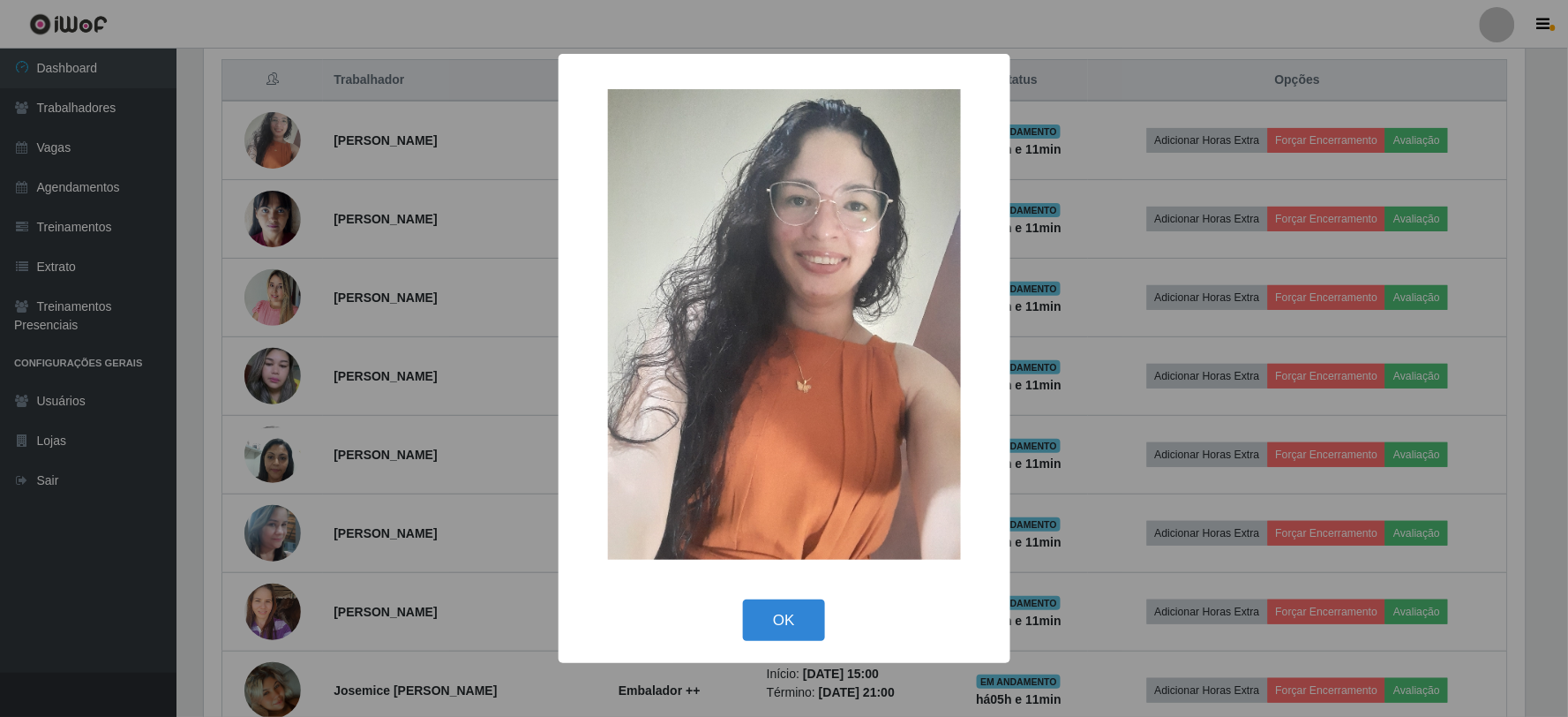
click at [327, 134] on div "× OK Cancel" at bounding box center [784, 358] width 1568 height 717
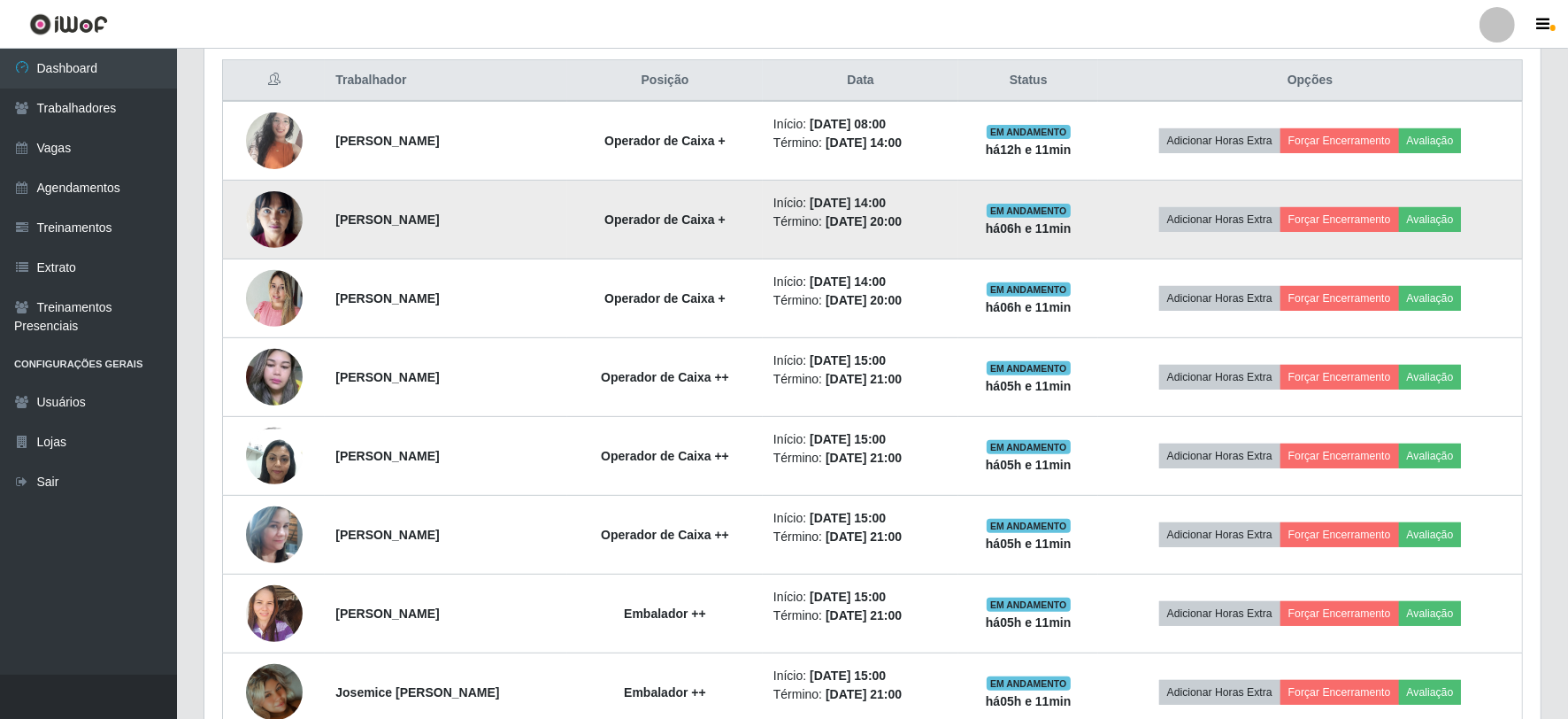
scroll to position [366, 1336]
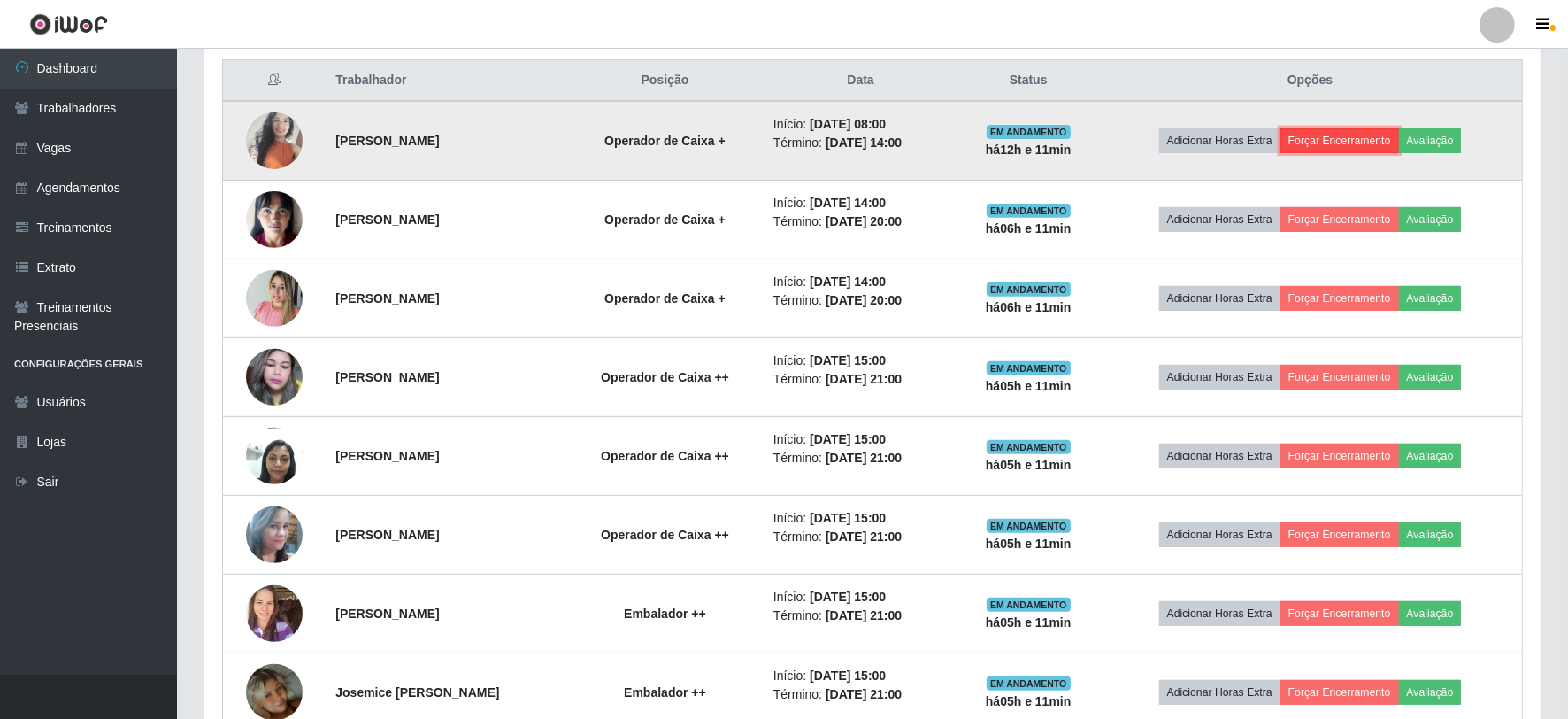
click at [1364, 130] on button "Forçar Encerramento" at bounding box center [1339, 140] width 119 height 24
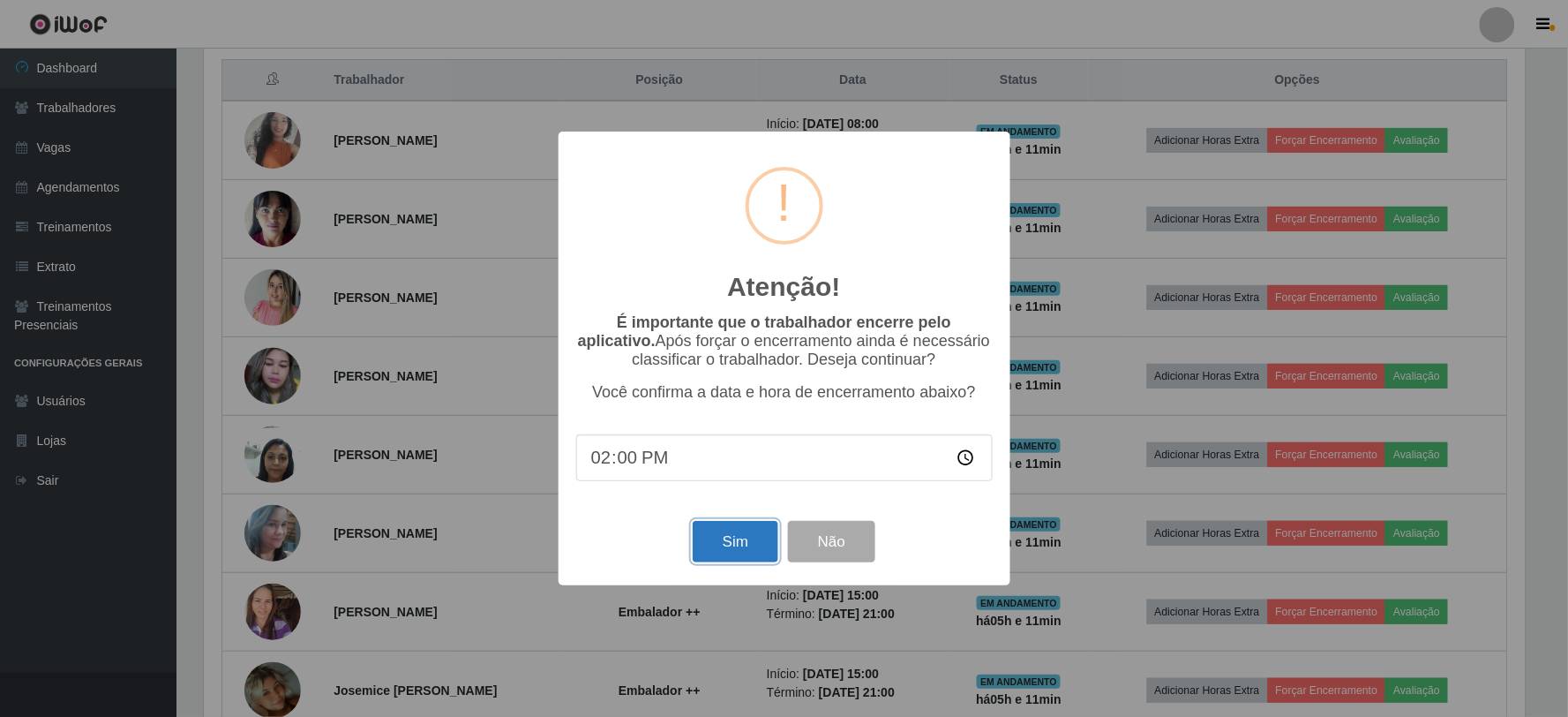
click at [745, 543] on button "Sim" at bounding box center [735, 541] width 86 height 41
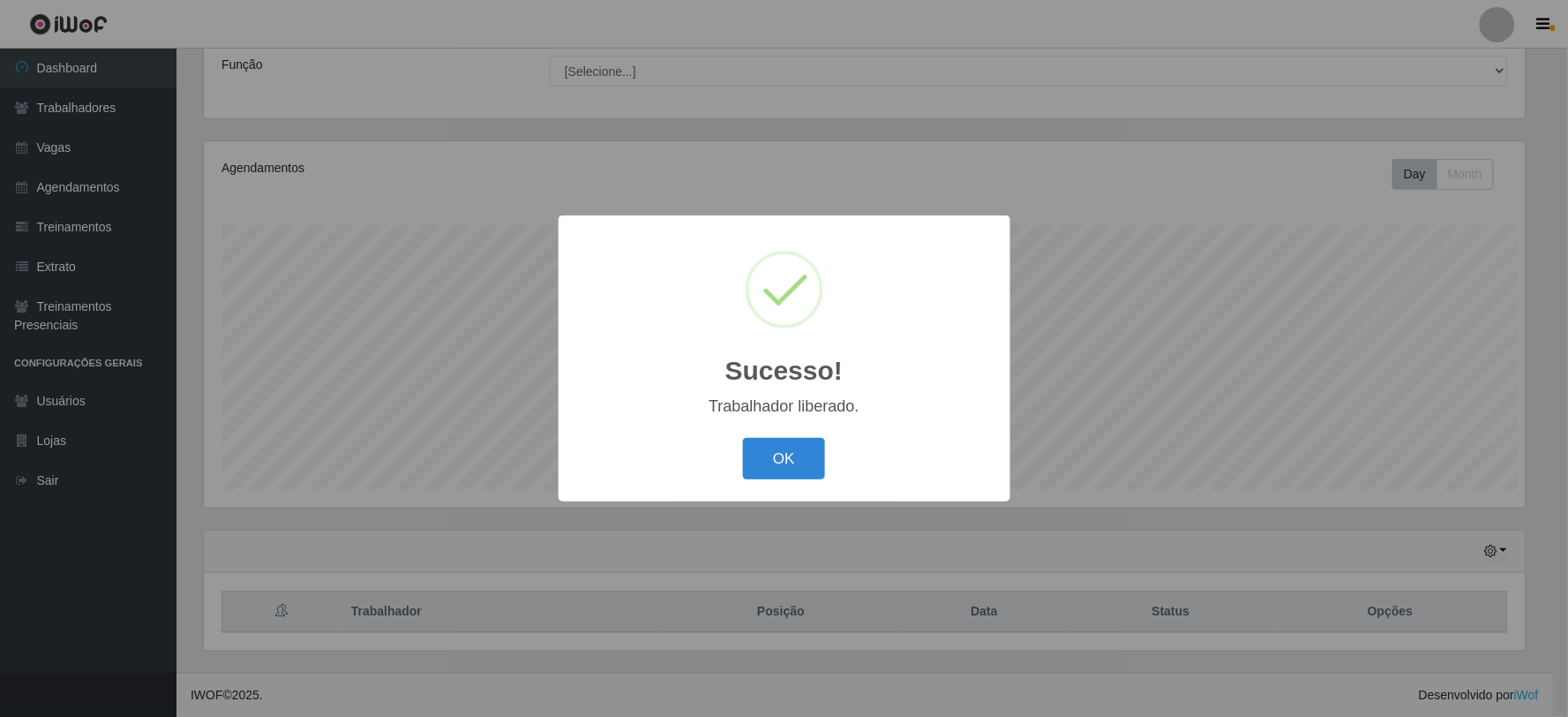
scroll to position [0, 0]
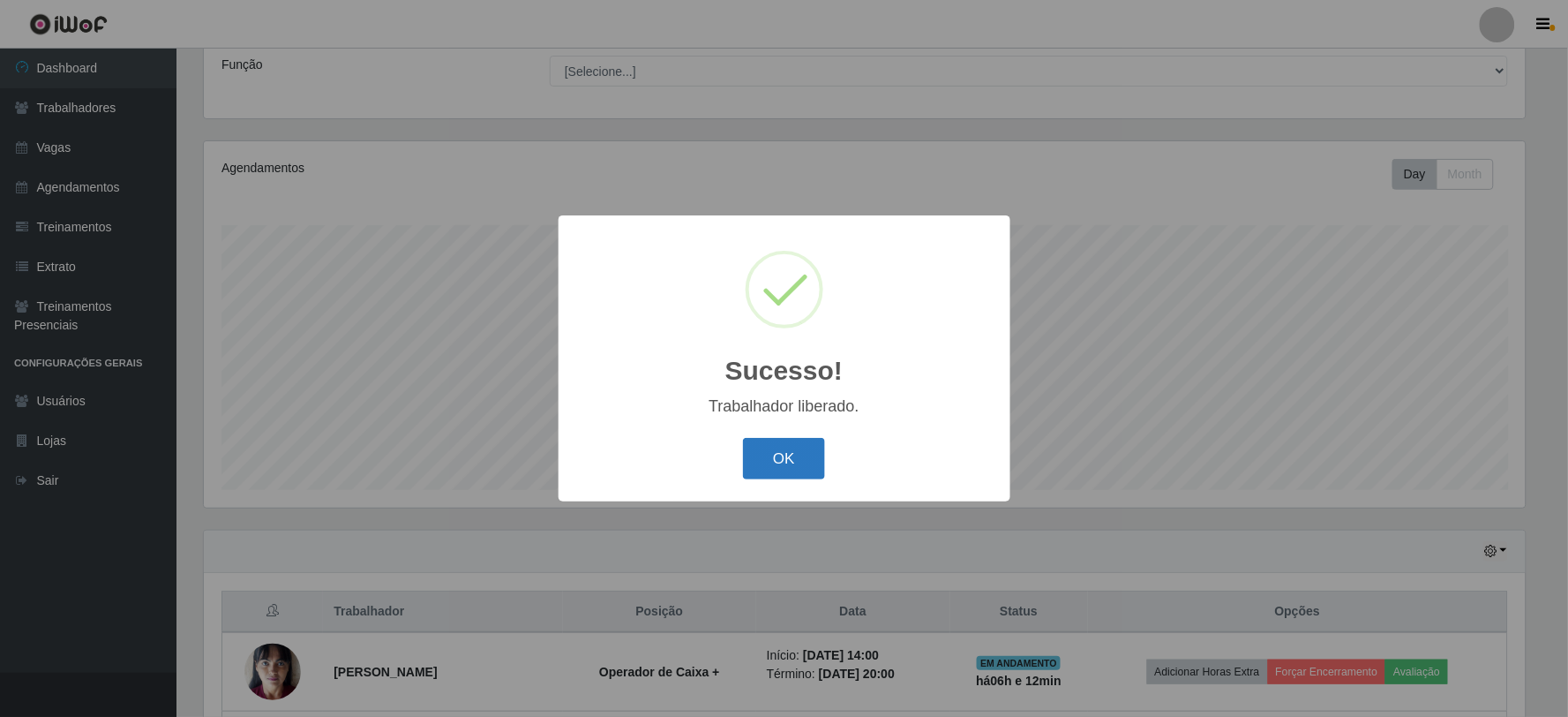
click at [791, 442] on button "OK" at bounding box center [784, 458] width 82 height 41
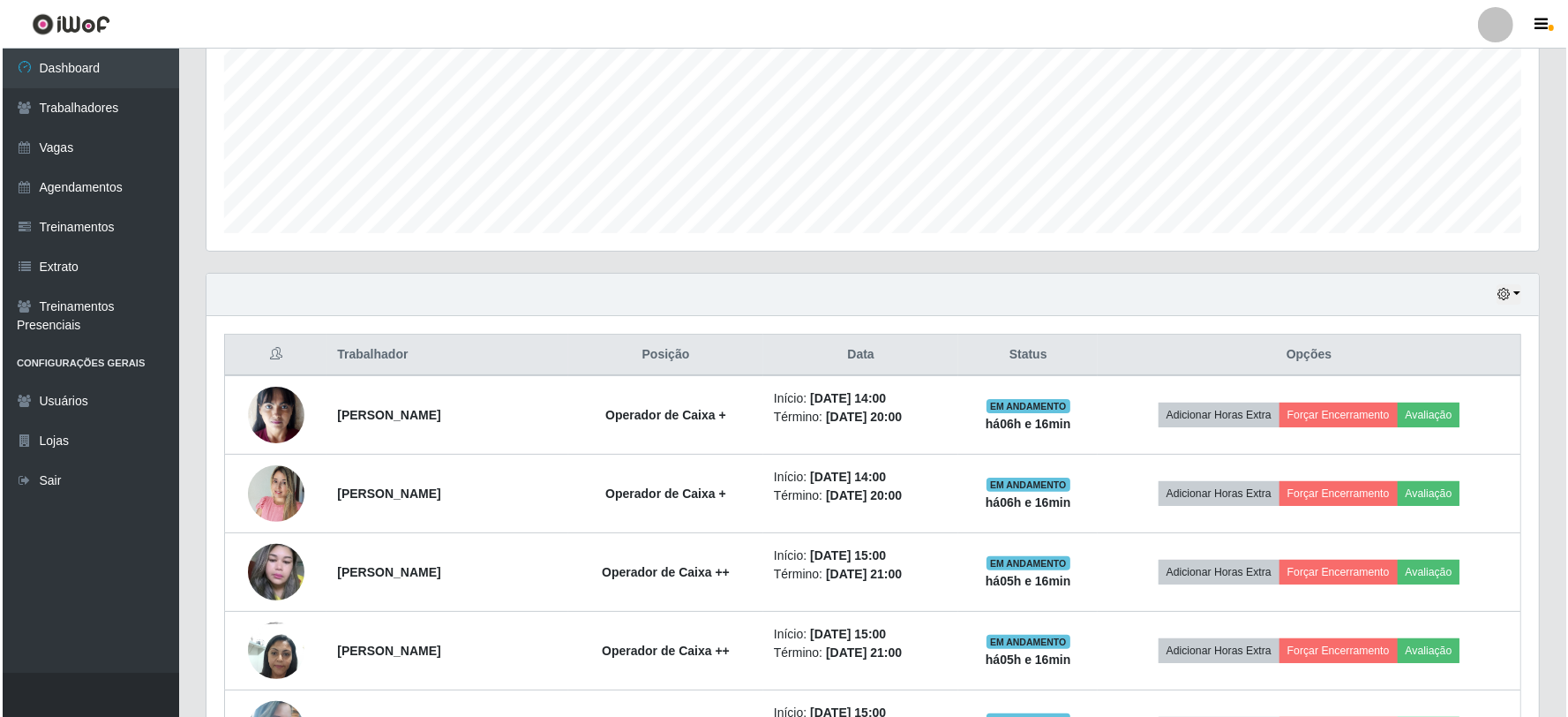
scroll to position [496, 0]
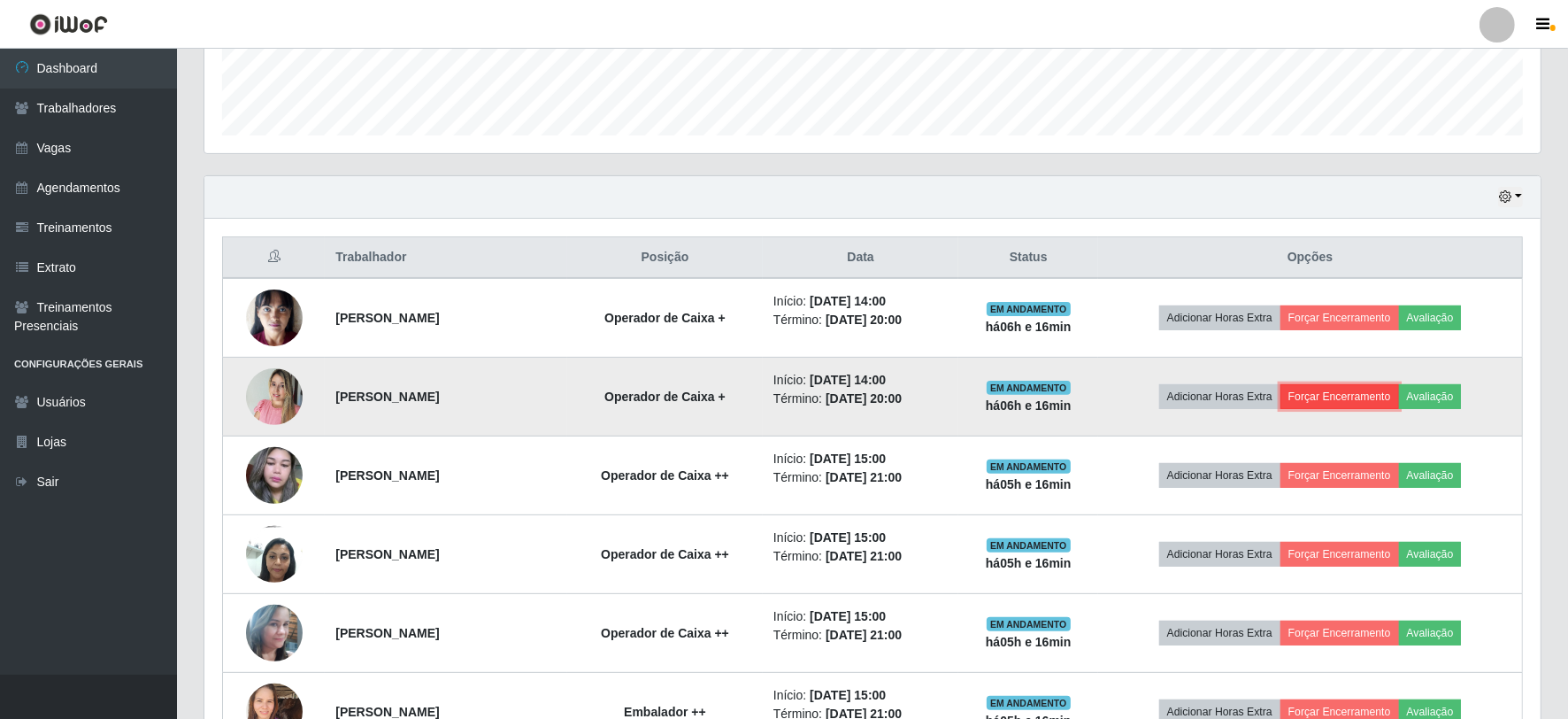
click at [1341, 393] on button "Forçar Encerramento" at bounding box center [1339, 396] width 119 height 24
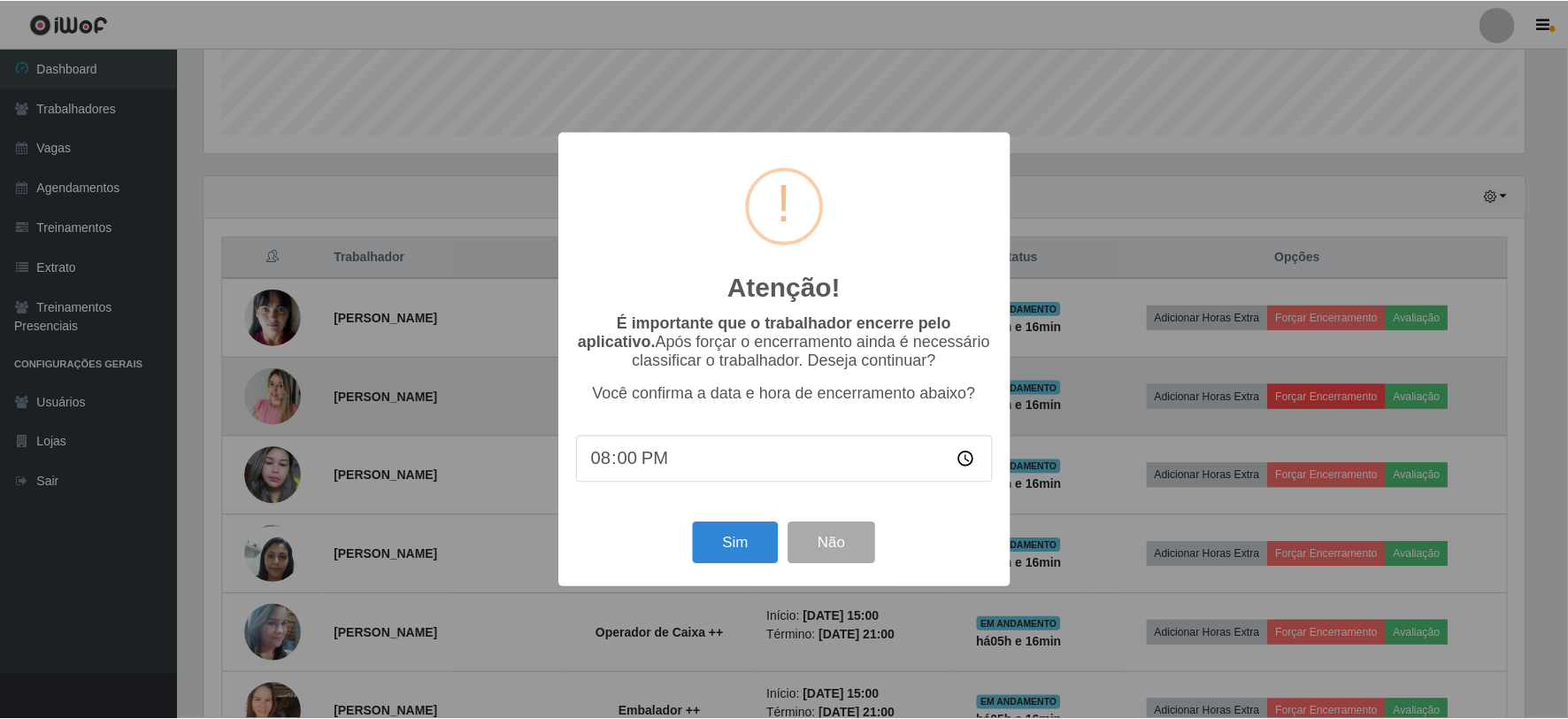
scroll to position [366, 1325]
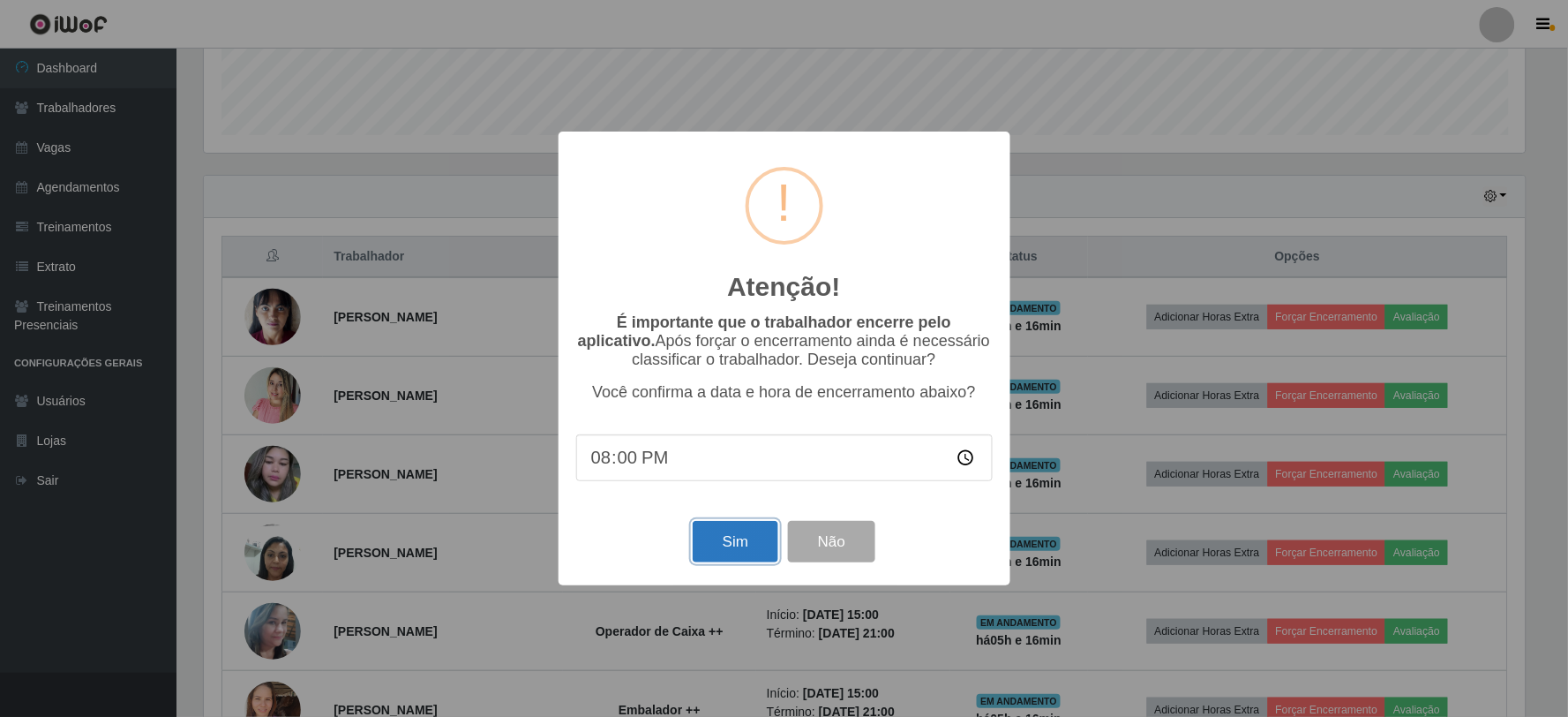
click at [769, 543] on button "Sim" at bounding box center [735, 541] width 86 height 41
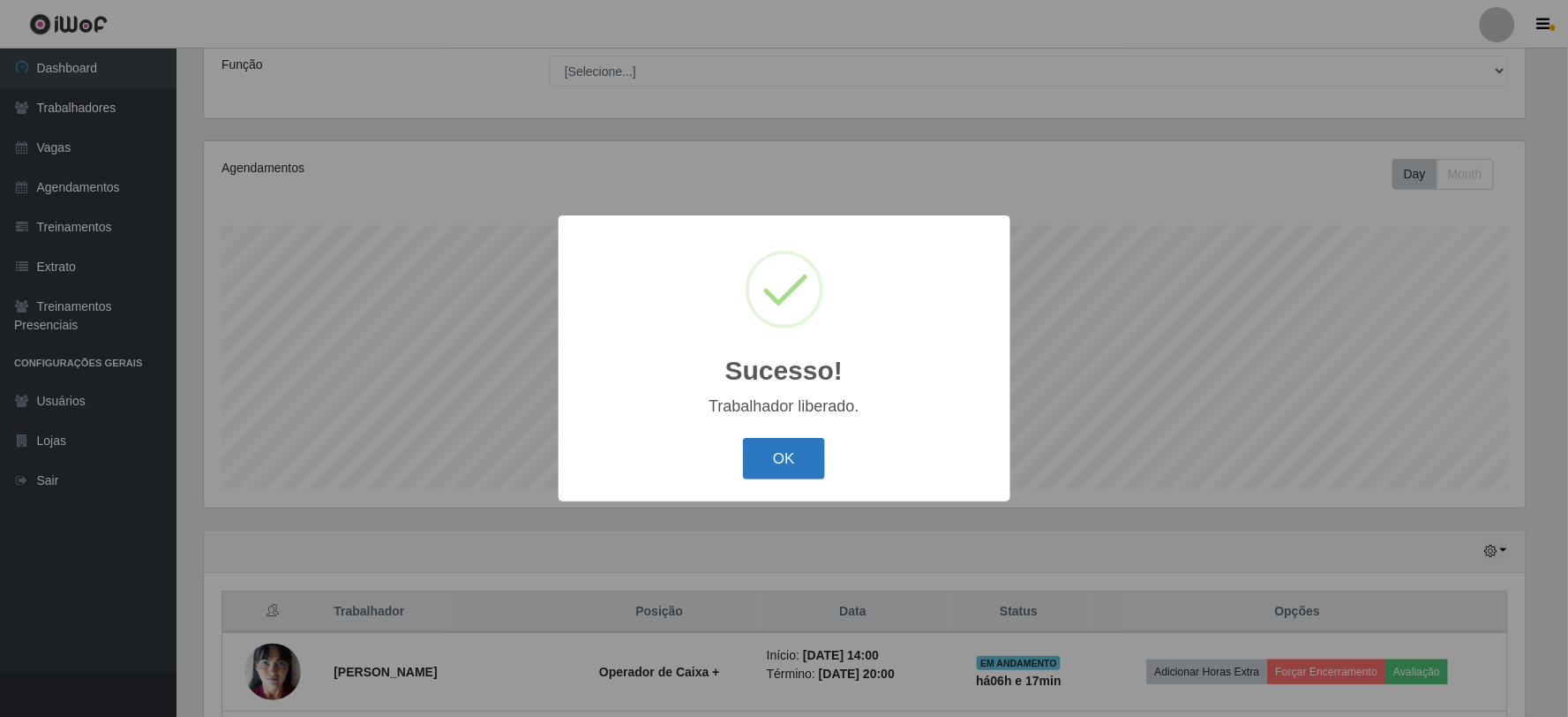
click at [807, 459] on button "OK" at bounding box center [784, 458] width 82 height 41
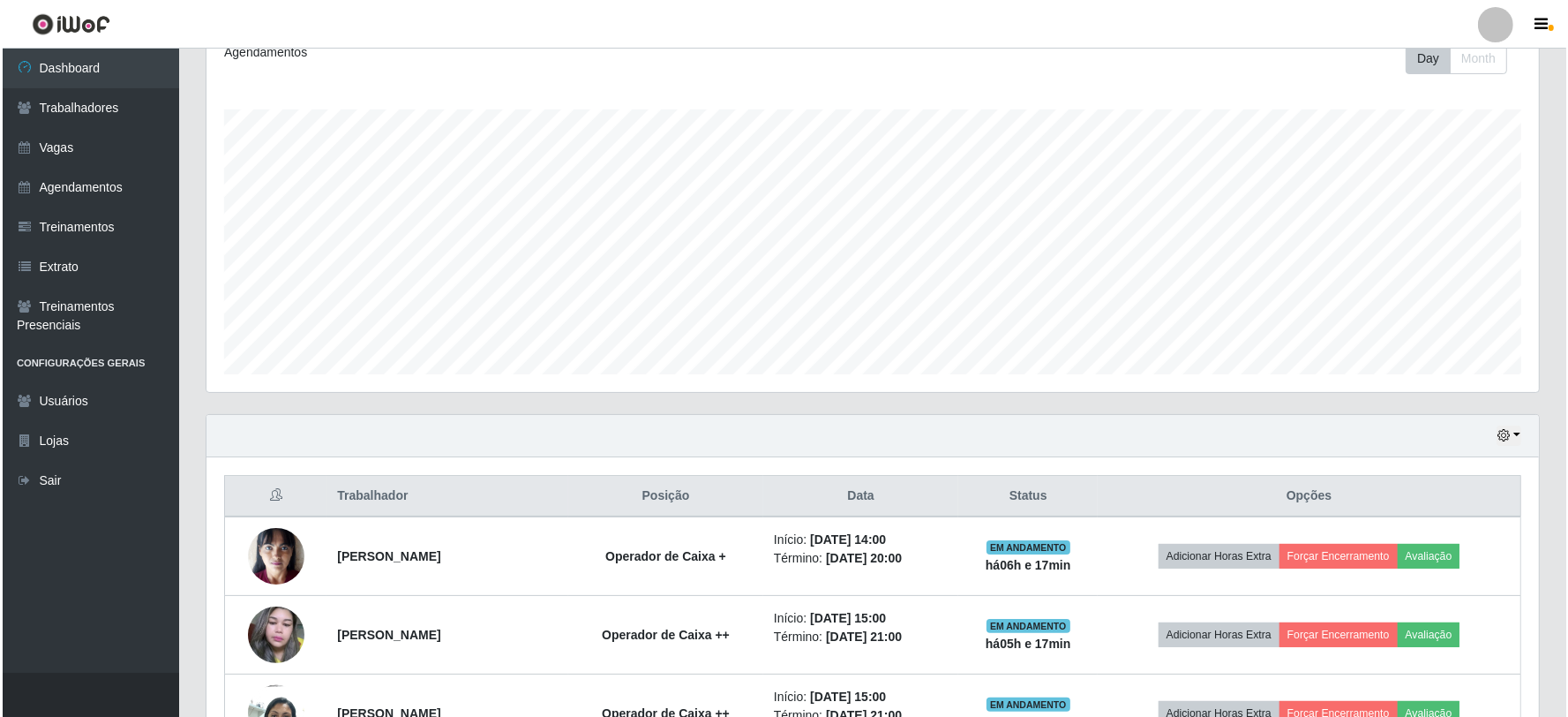
scroll to position [612, 0]
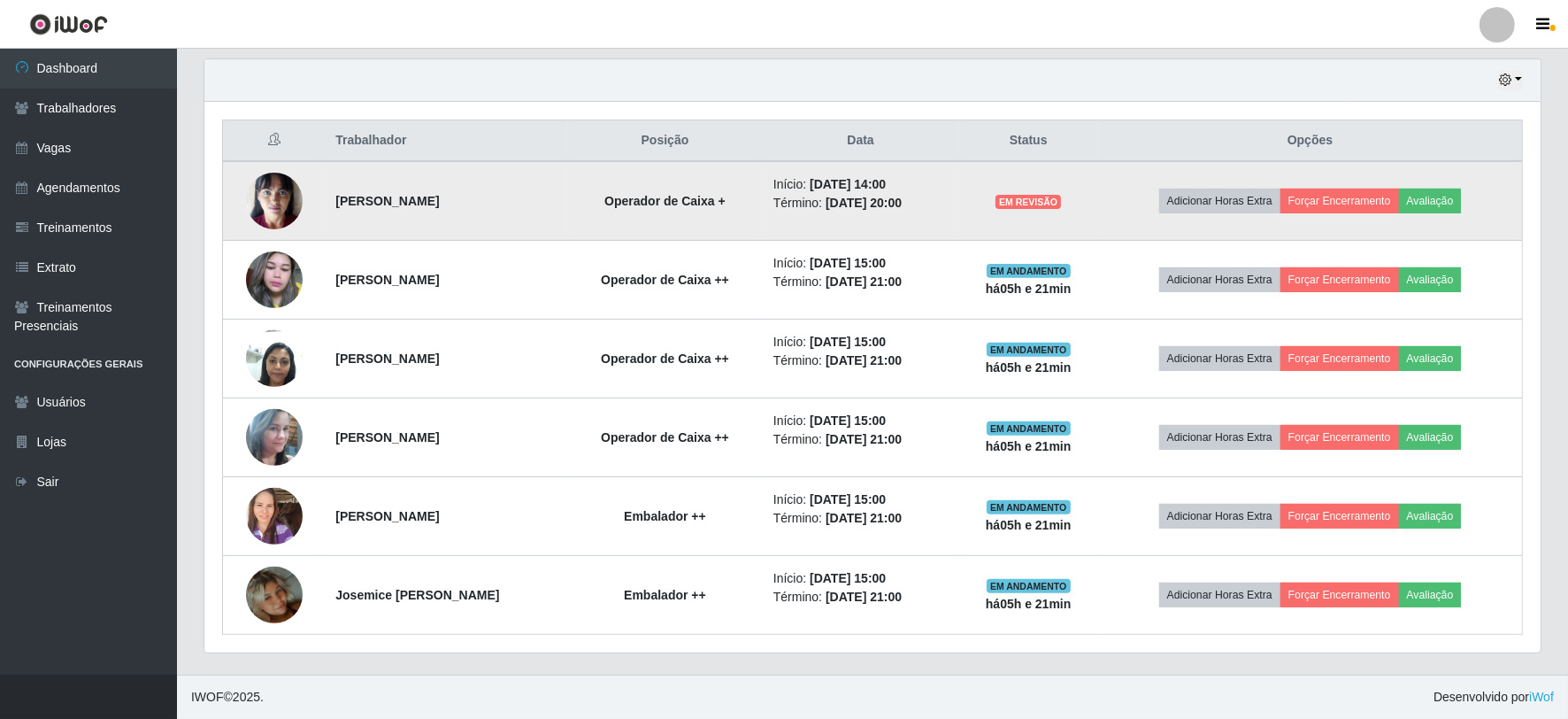
click at [1061, 205] on span "EM REVISÃO" at bounding box center [1028, 201] width 65 height 14
click at [1383, 193] on button "Forçar Encerramento" at bounding box center [1339, 200] width 119 height 24
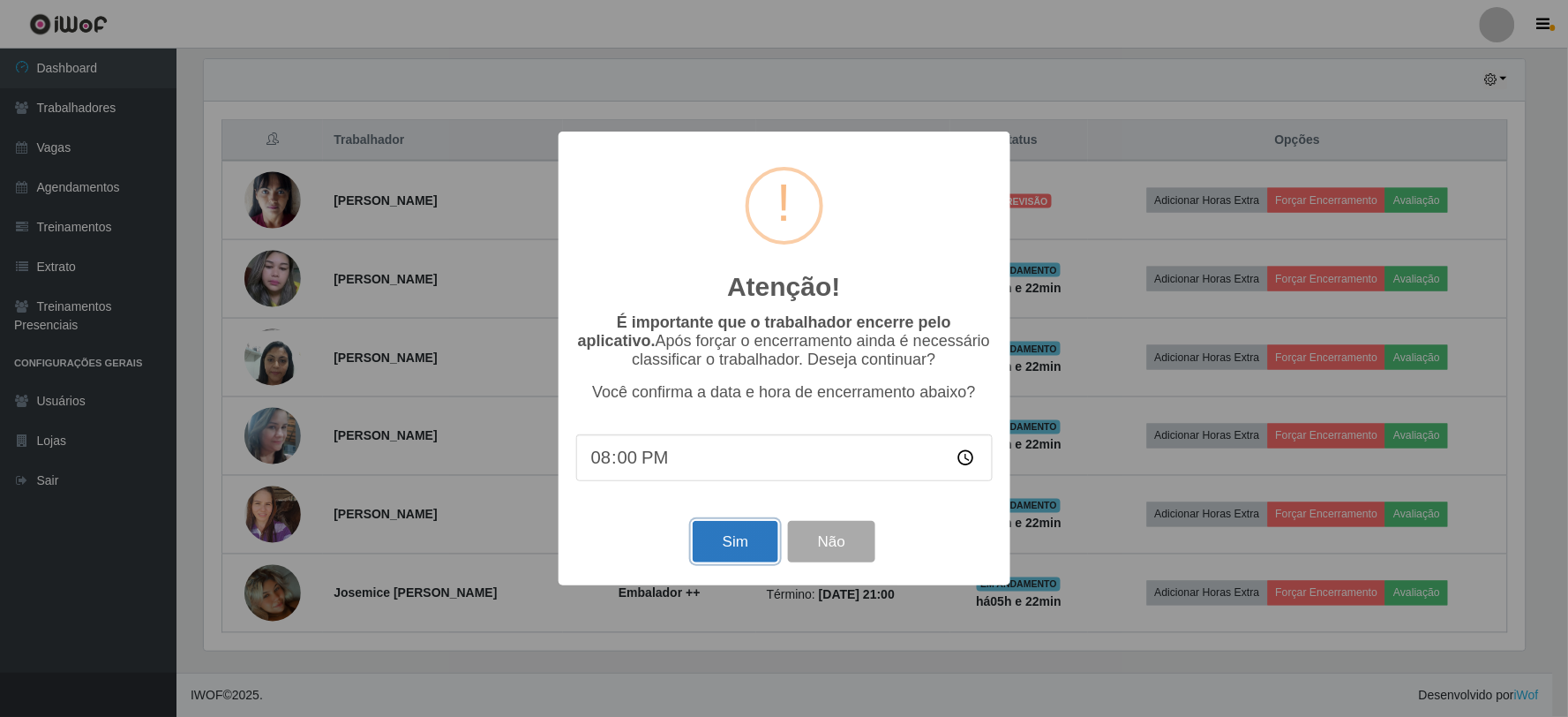
click at [717, 548] on button "Sim" at bounding box center [735, 541] width 86 height 41
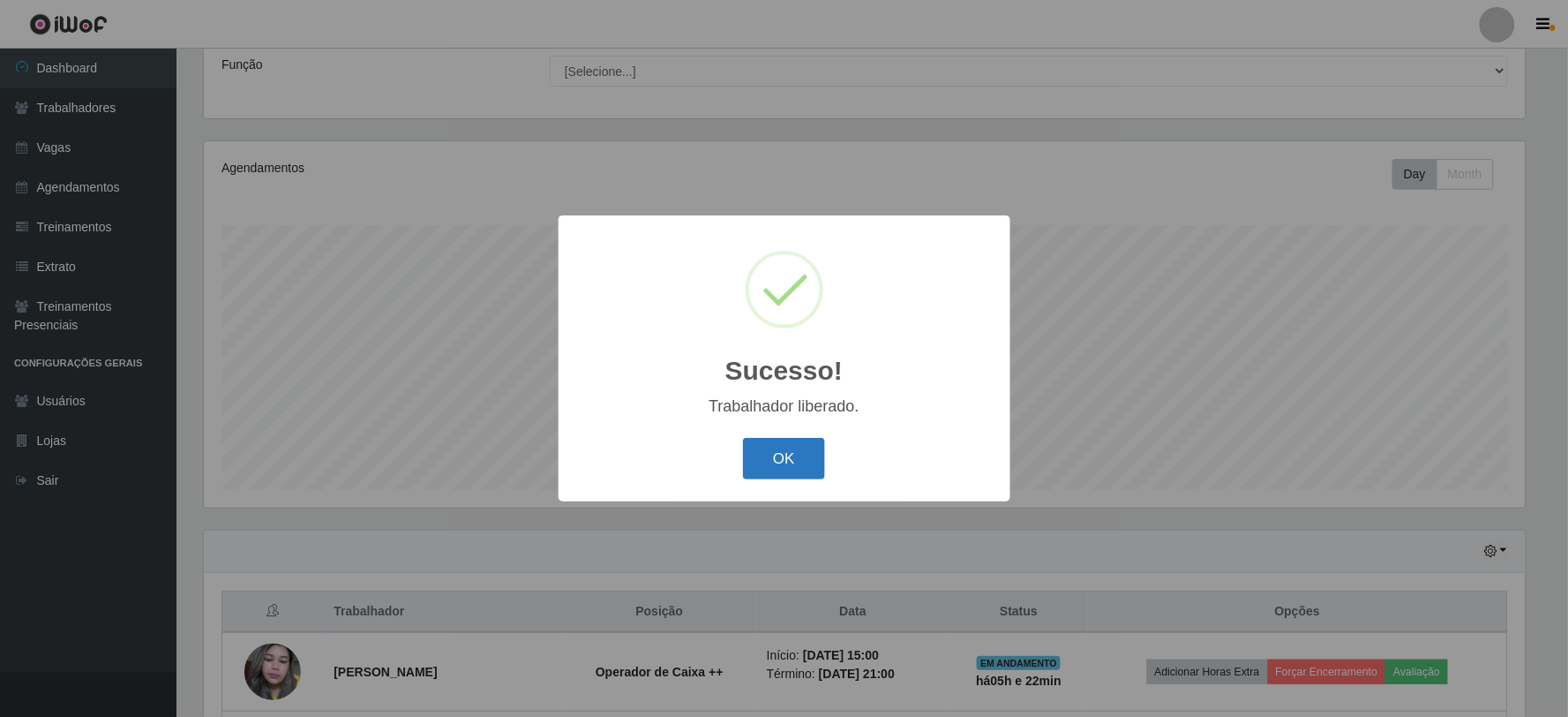
click at [778, 471] on button "OK" at bounding box center [784, 458] width 82 height 41
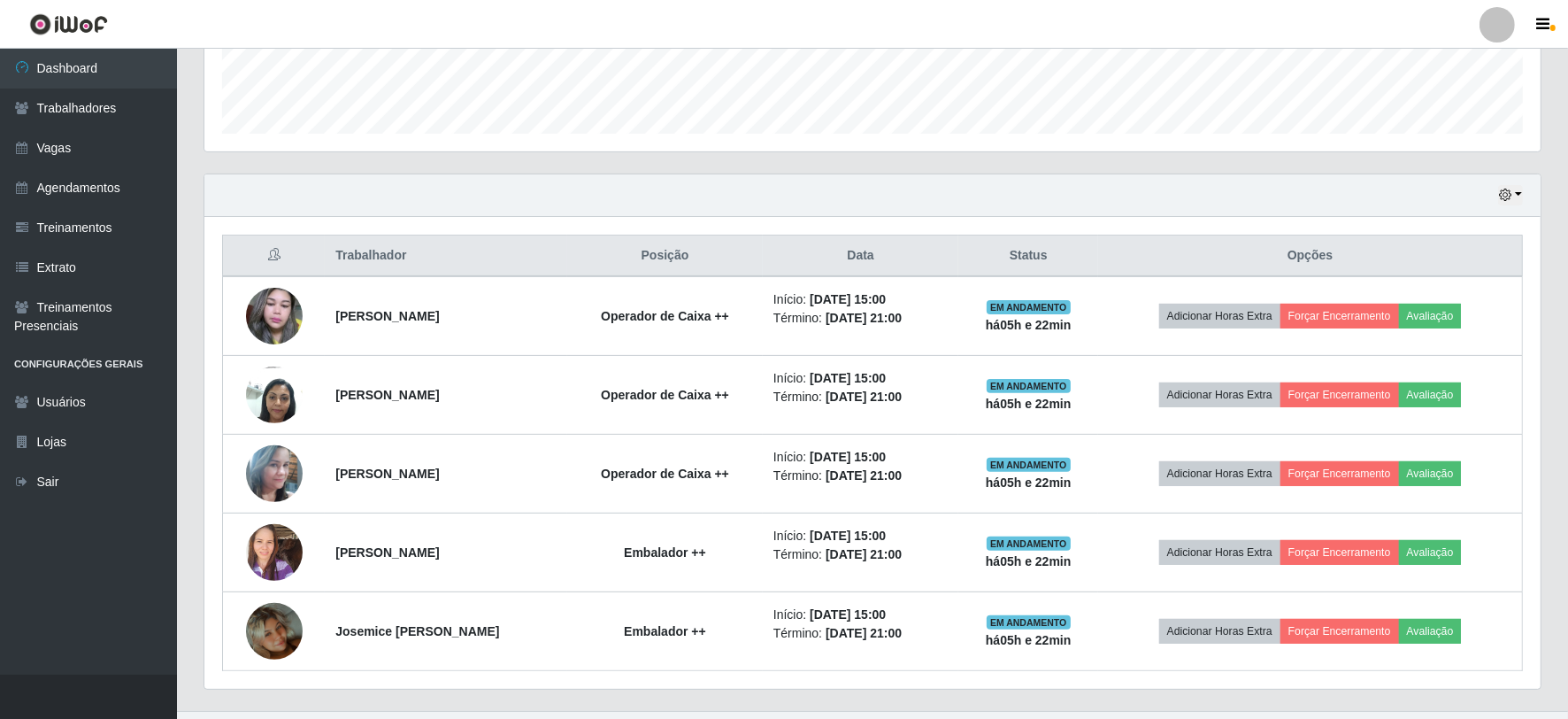
scroll to position [536, 0]
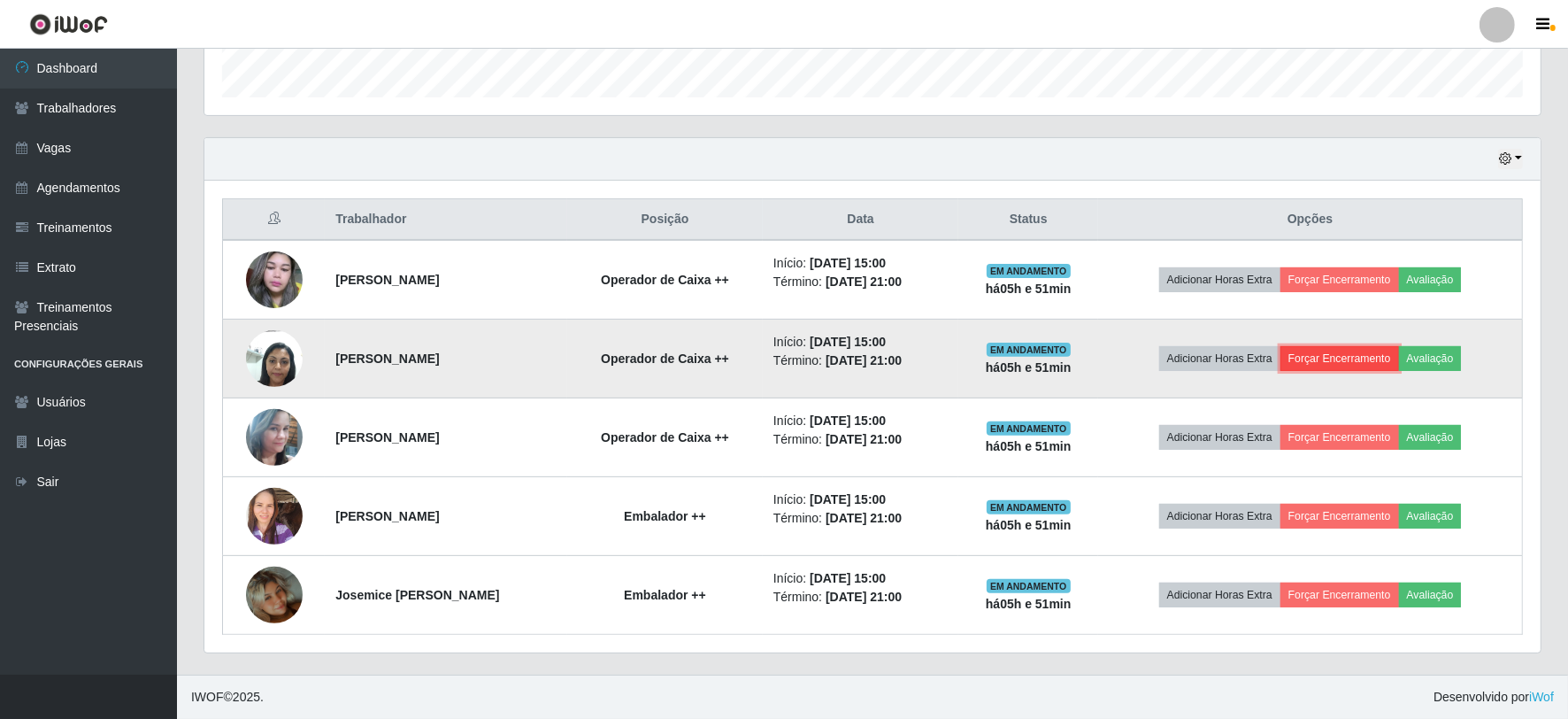
click at [1391, 361] on button "Forçar Encerramento" at bounding box center [1339, 359] width 119 height 24
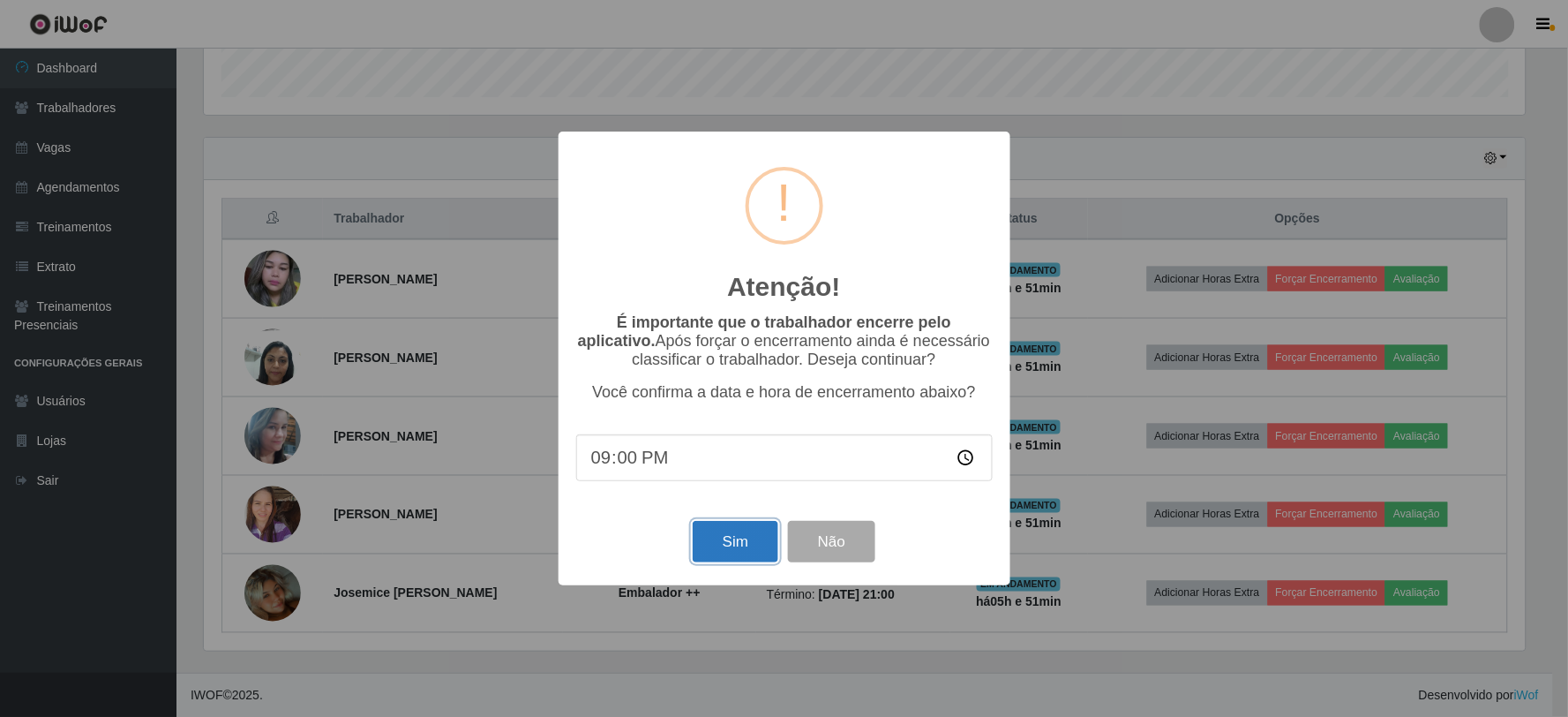
click at [721, 544] on button "Sim" at bounding box center [735, 541] width 86 height 41
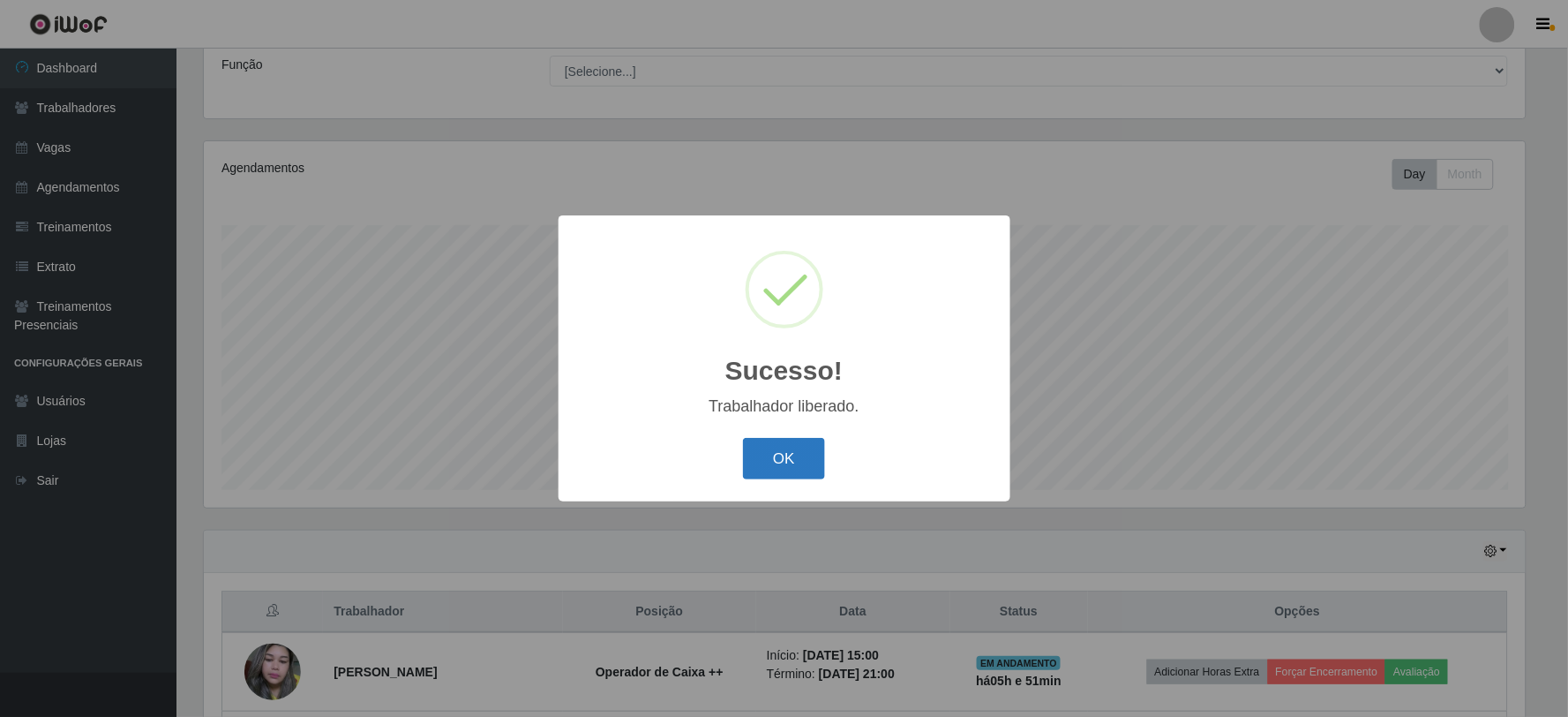
click at [800, 440] on button "OK" at bounding box center [784, 458] width 82 height 41
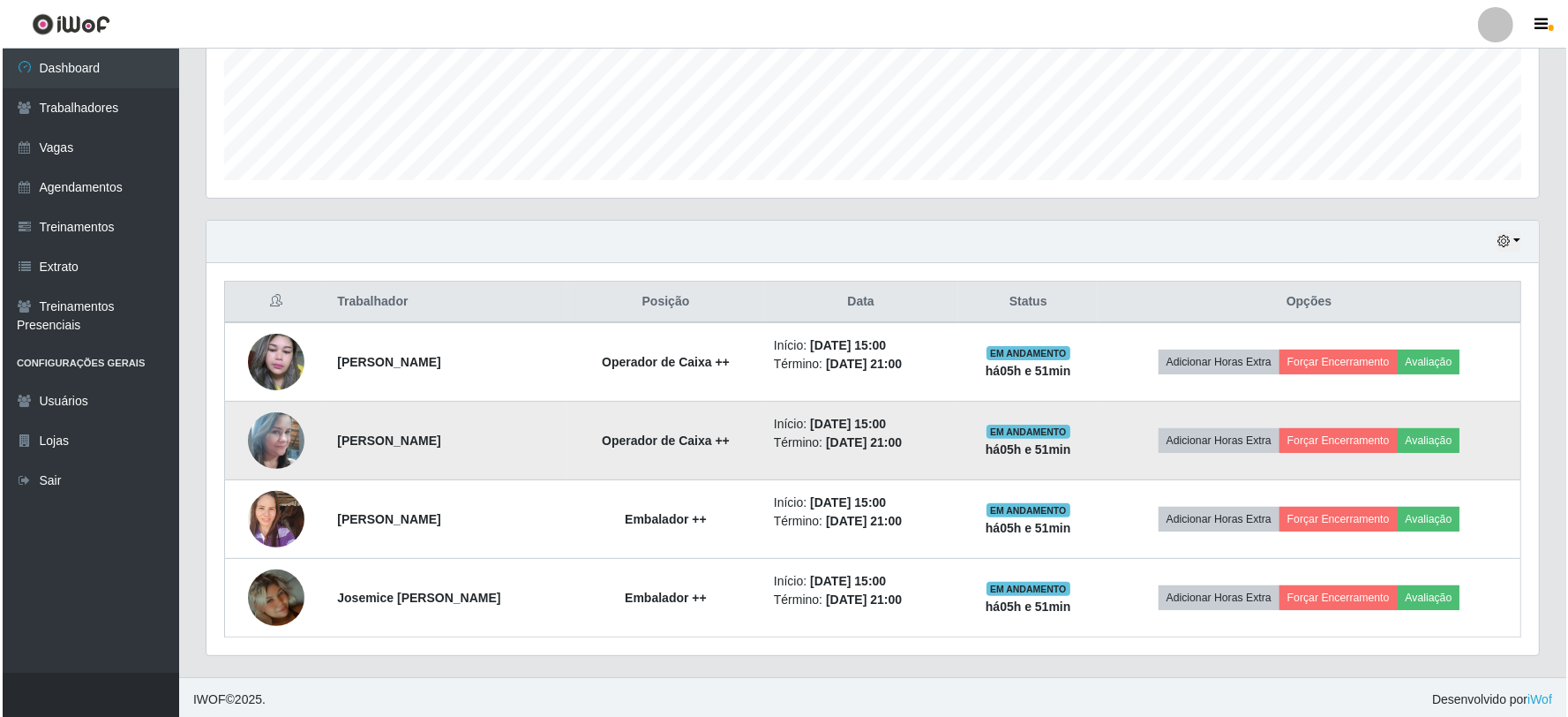
scroll to position [456, 0]
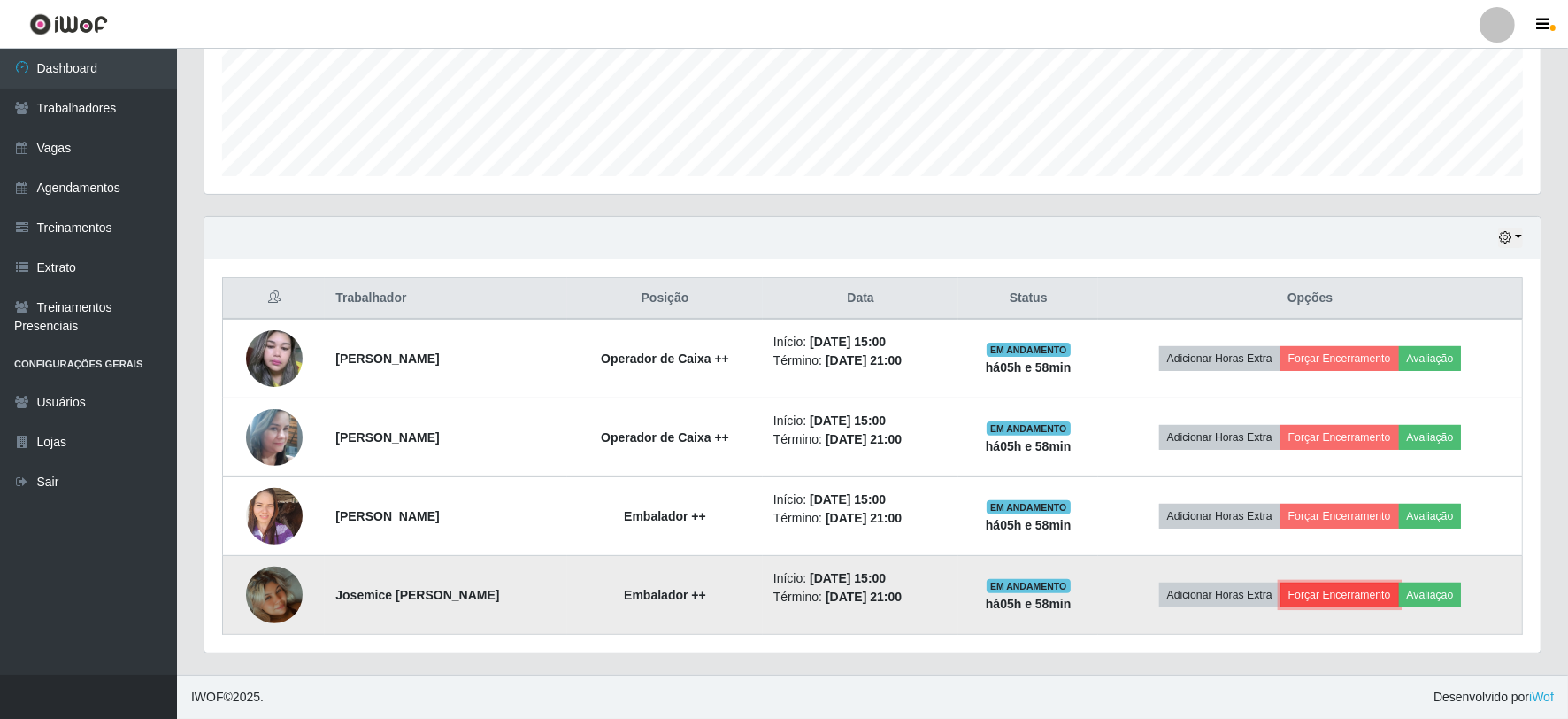
click at [1340, 594] on button "Forçar Encerramento" at bounding box center [1339, 594] width 119 height 24
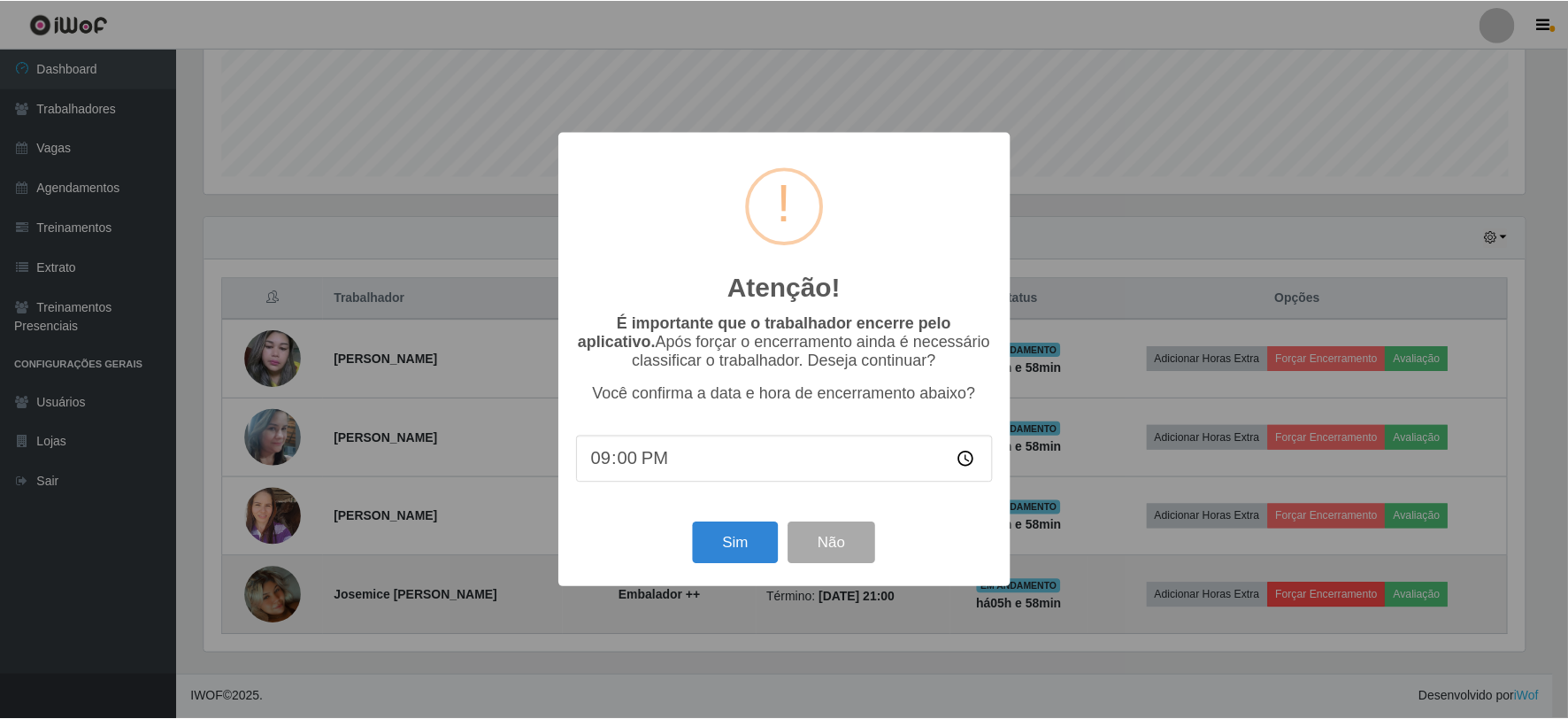
scroll to position [366, 1325]
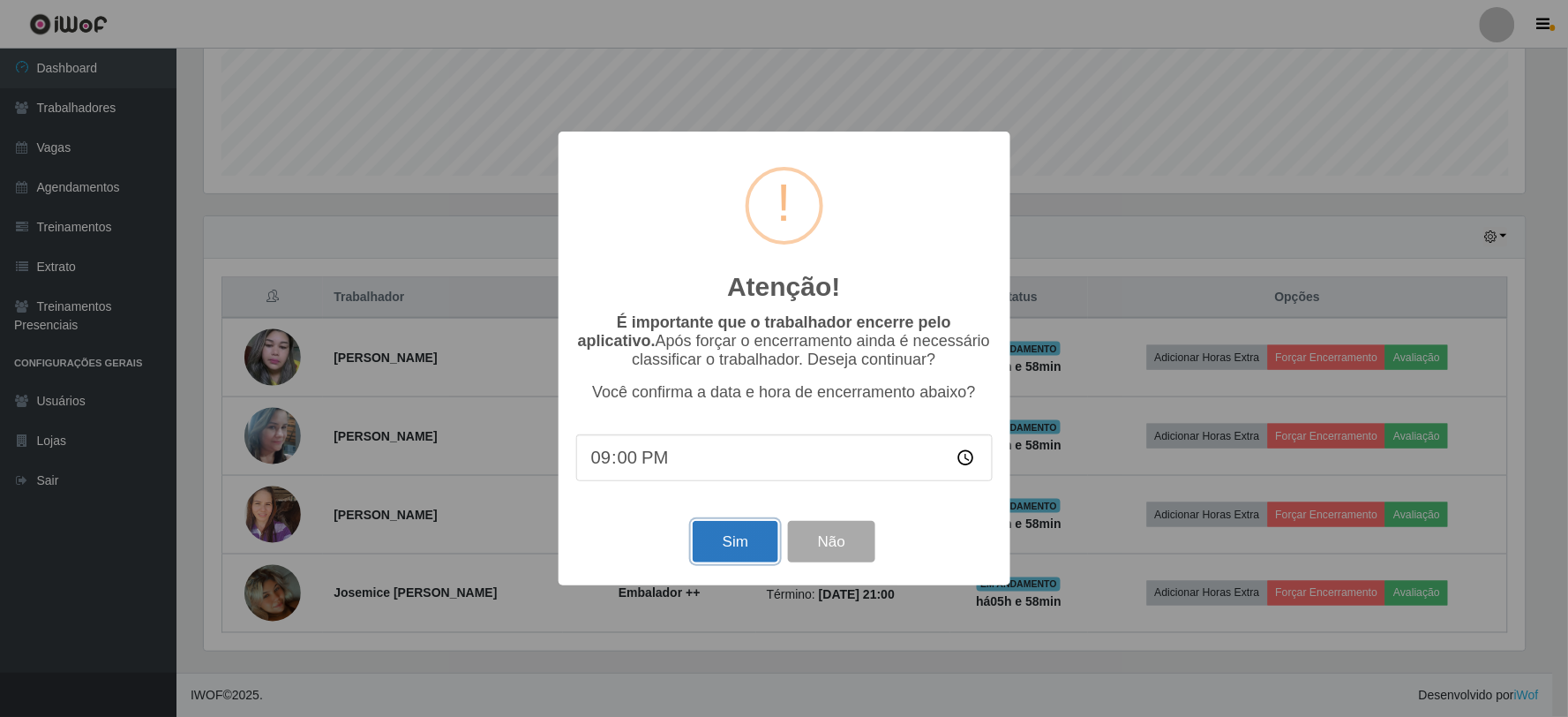
click at [737, 537] on button "Sim" at bounding box center [735, 541] width 86 height 41
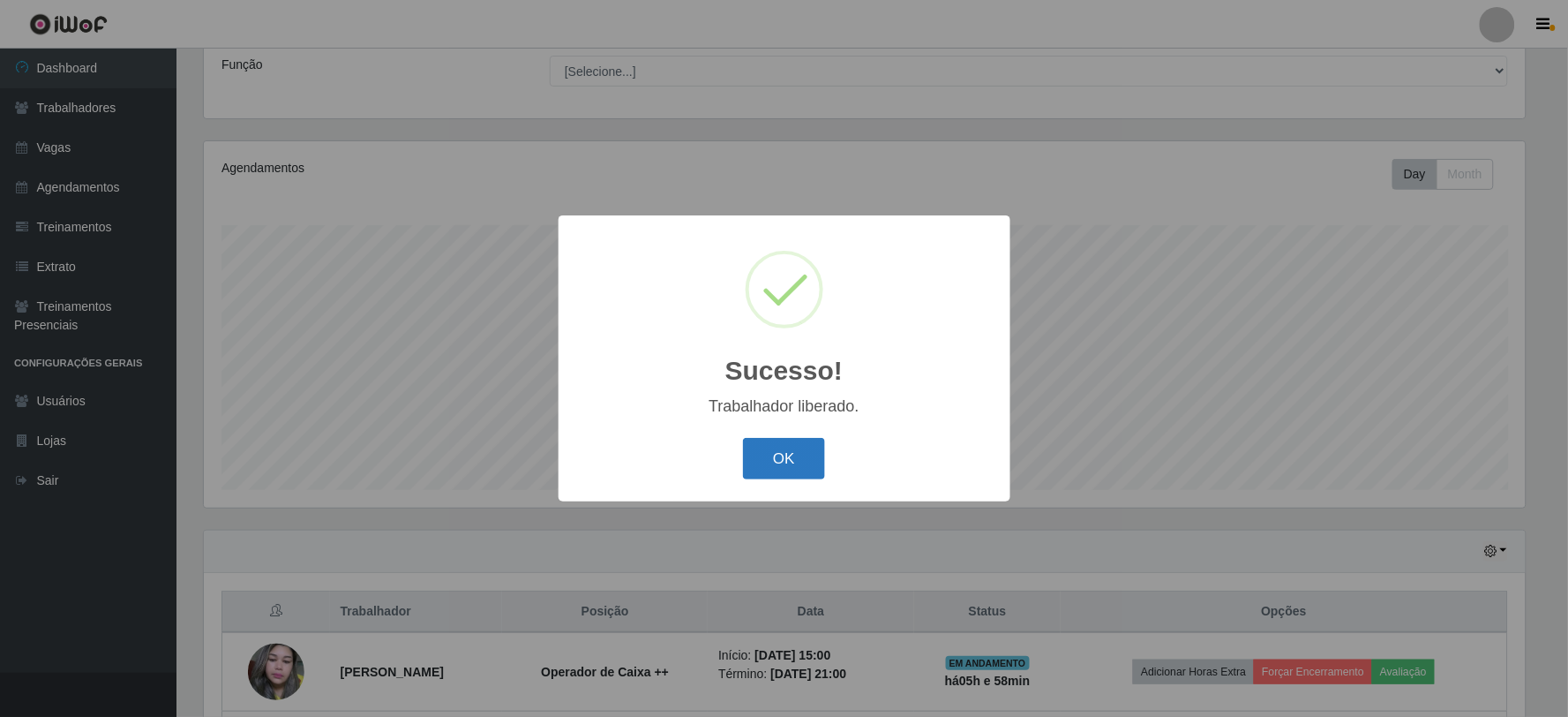
click at [754, 474] on button "OK" at bounding box center [784, 458] width 82 height 41
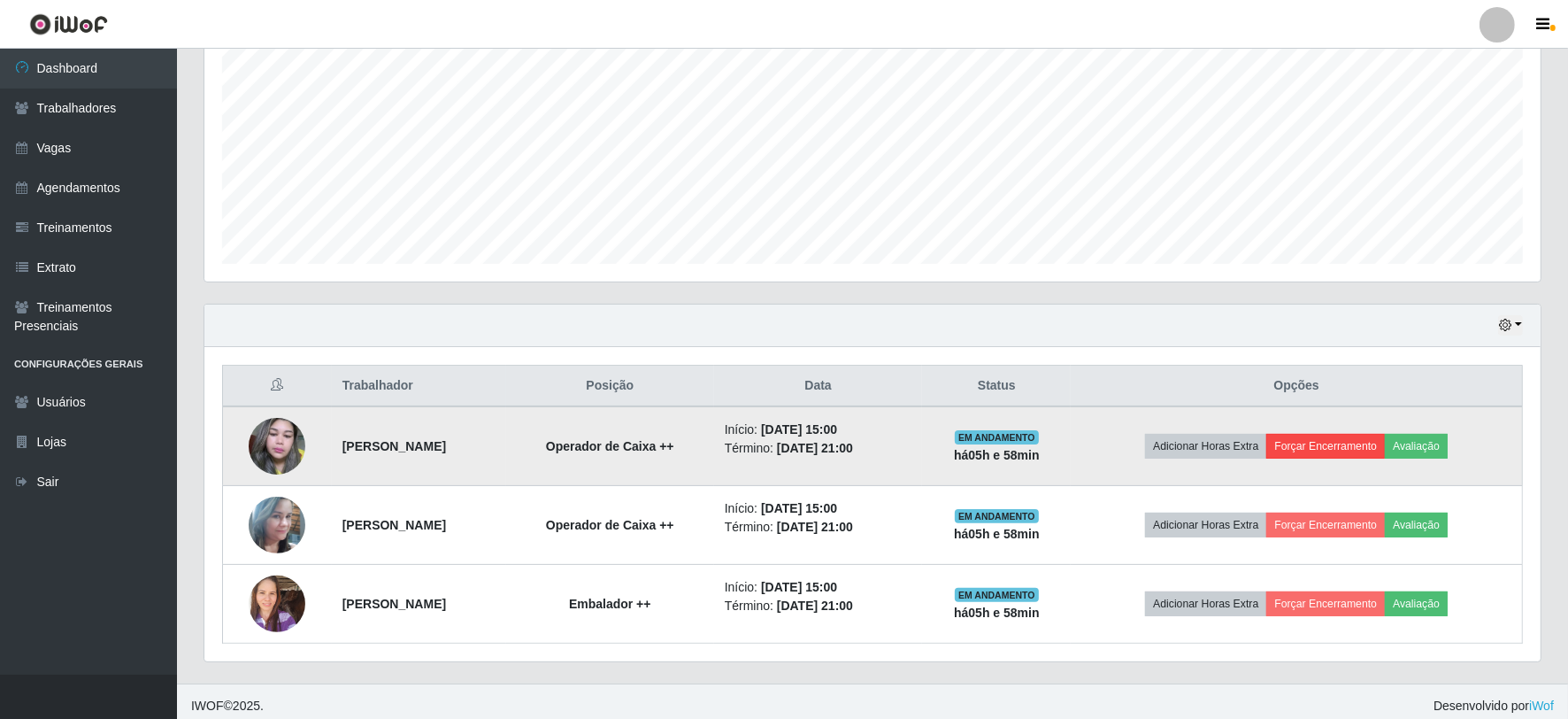
scroll to position [378, 0]
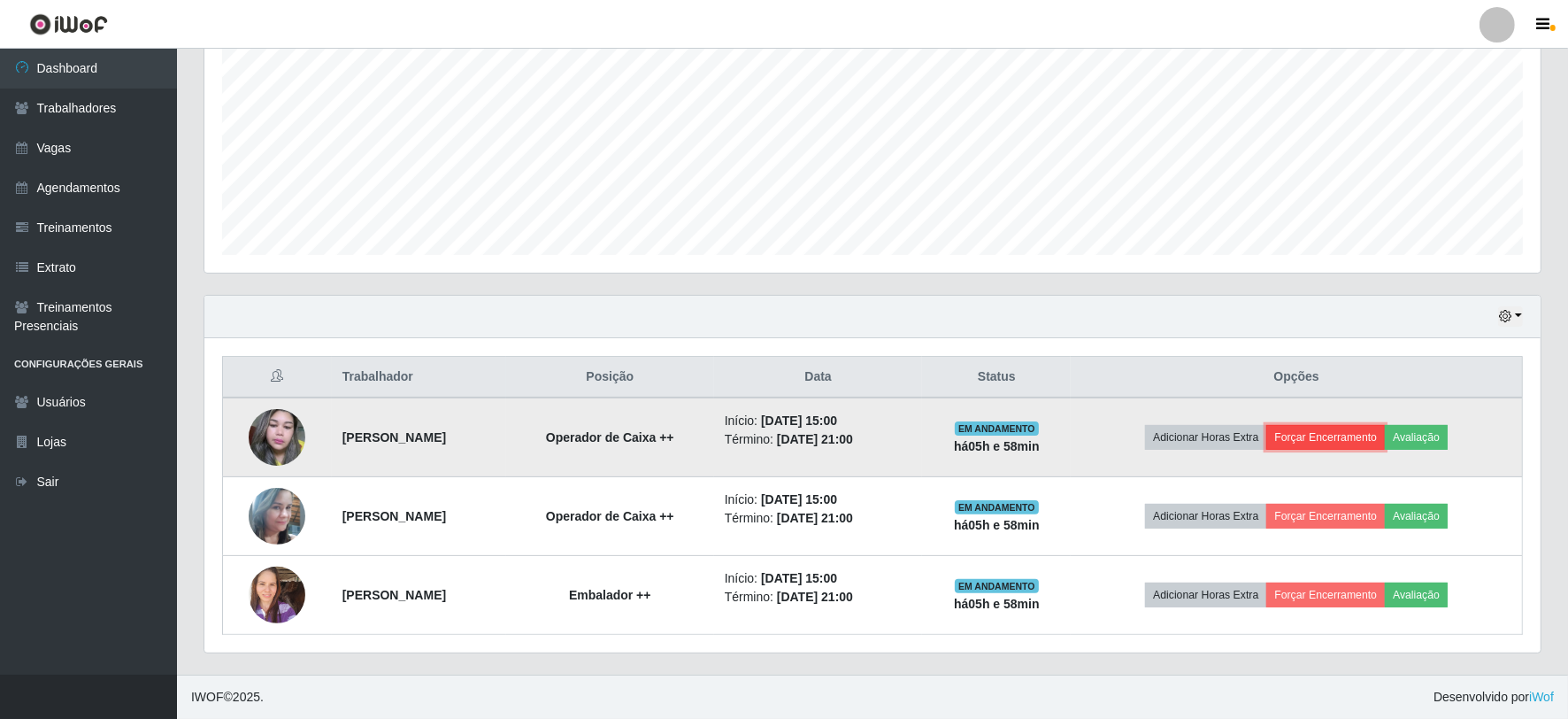
click at [1338, 435] on button "Forçar Encerramento" at bounding box center [1325, 437] width 119 height 24
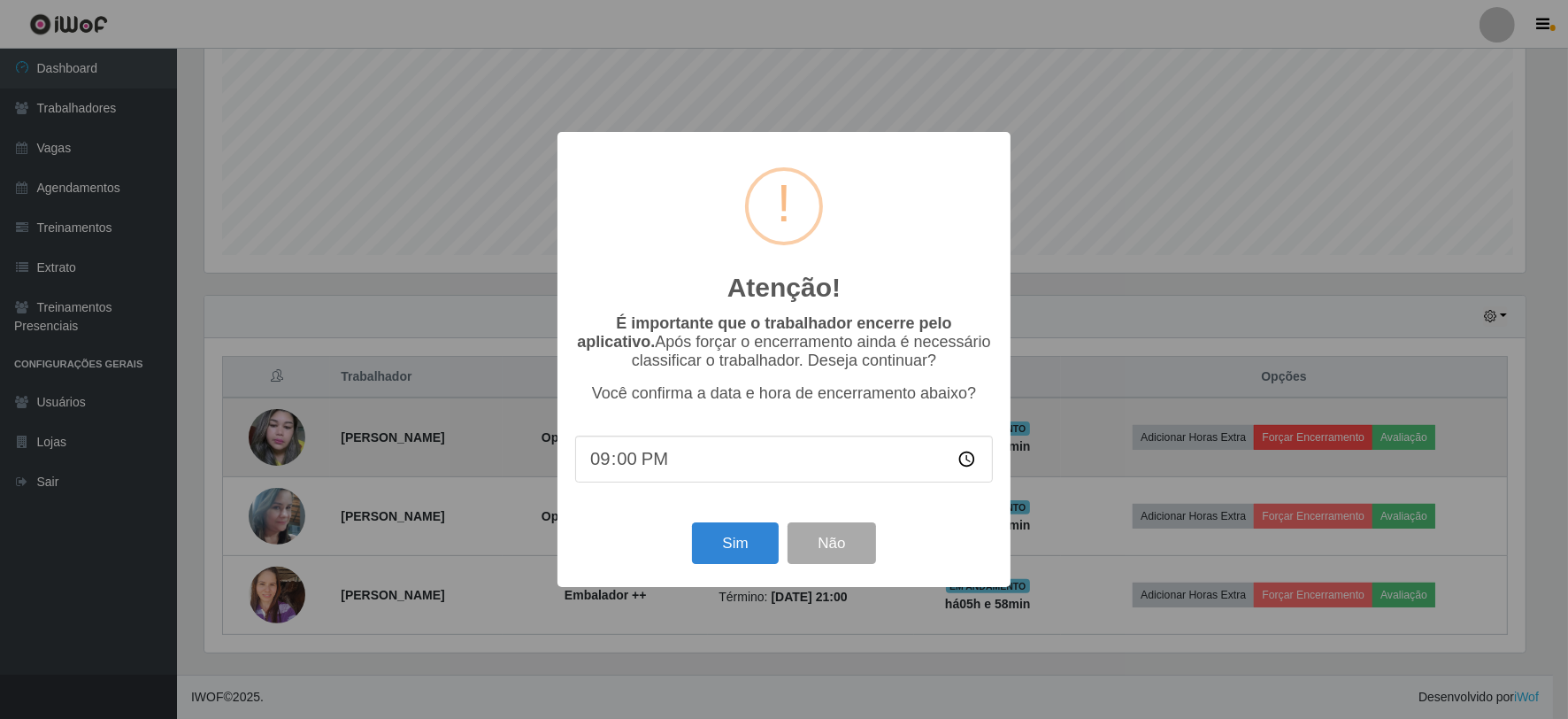
scroll to position [366, 1325]
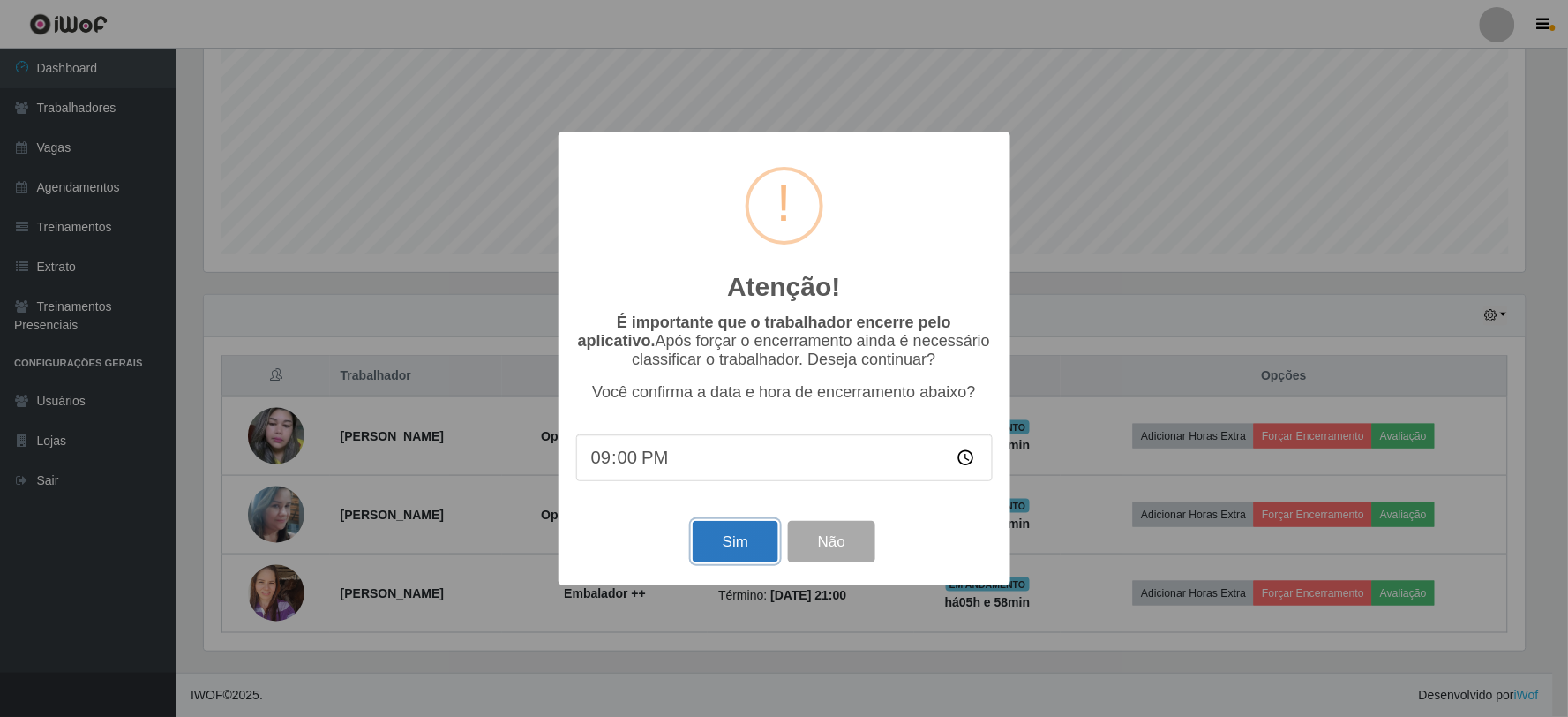
click at [745, 534] on button "Sim" at bounding box center [735, 541] width 86 height 41
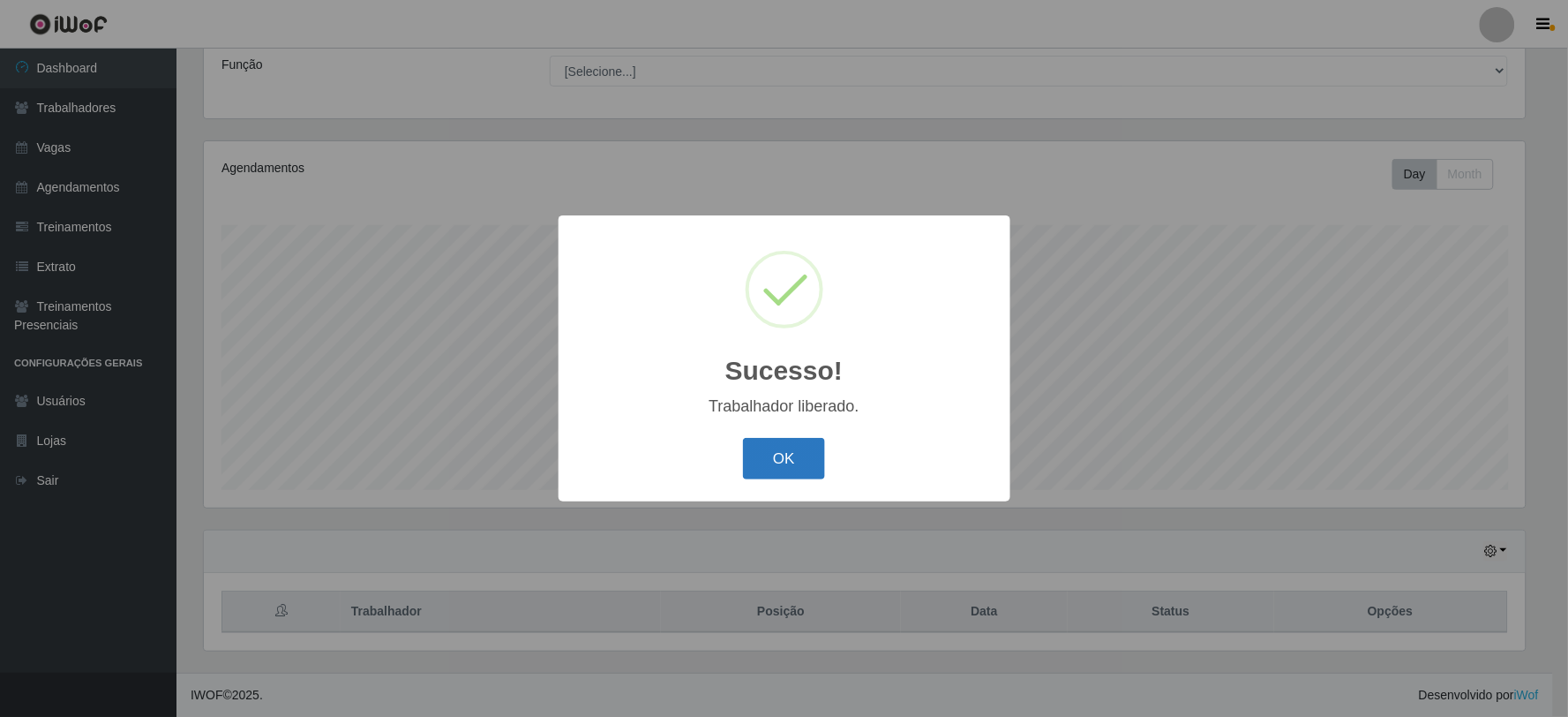
click at [784, 461] on button "OK" at bounding box center [784, 458] width 82 height 41
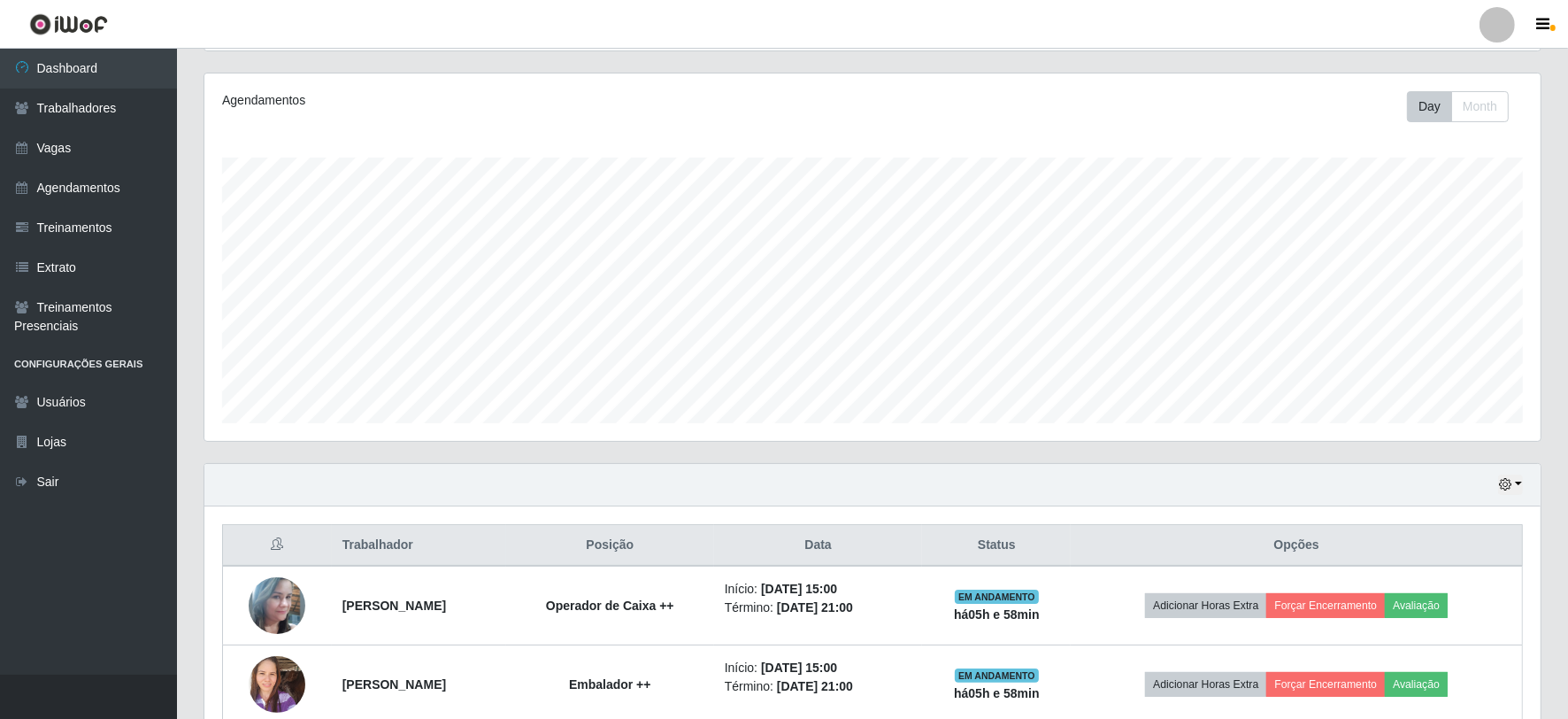
scroll to position [300, 0]
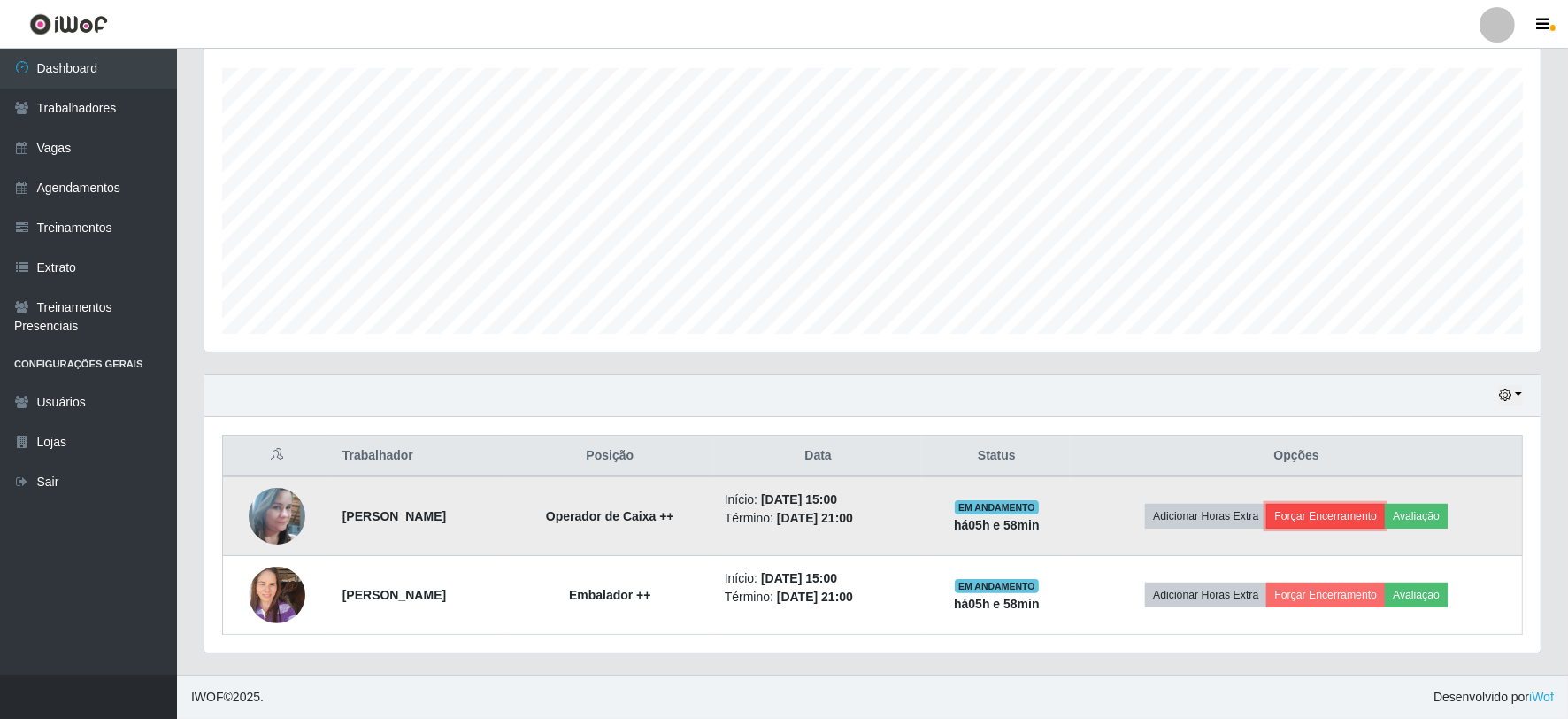
click at [1360, 507] on button "Forçar Encerramento" at bounding box center [1325, 516] width 119 height 24
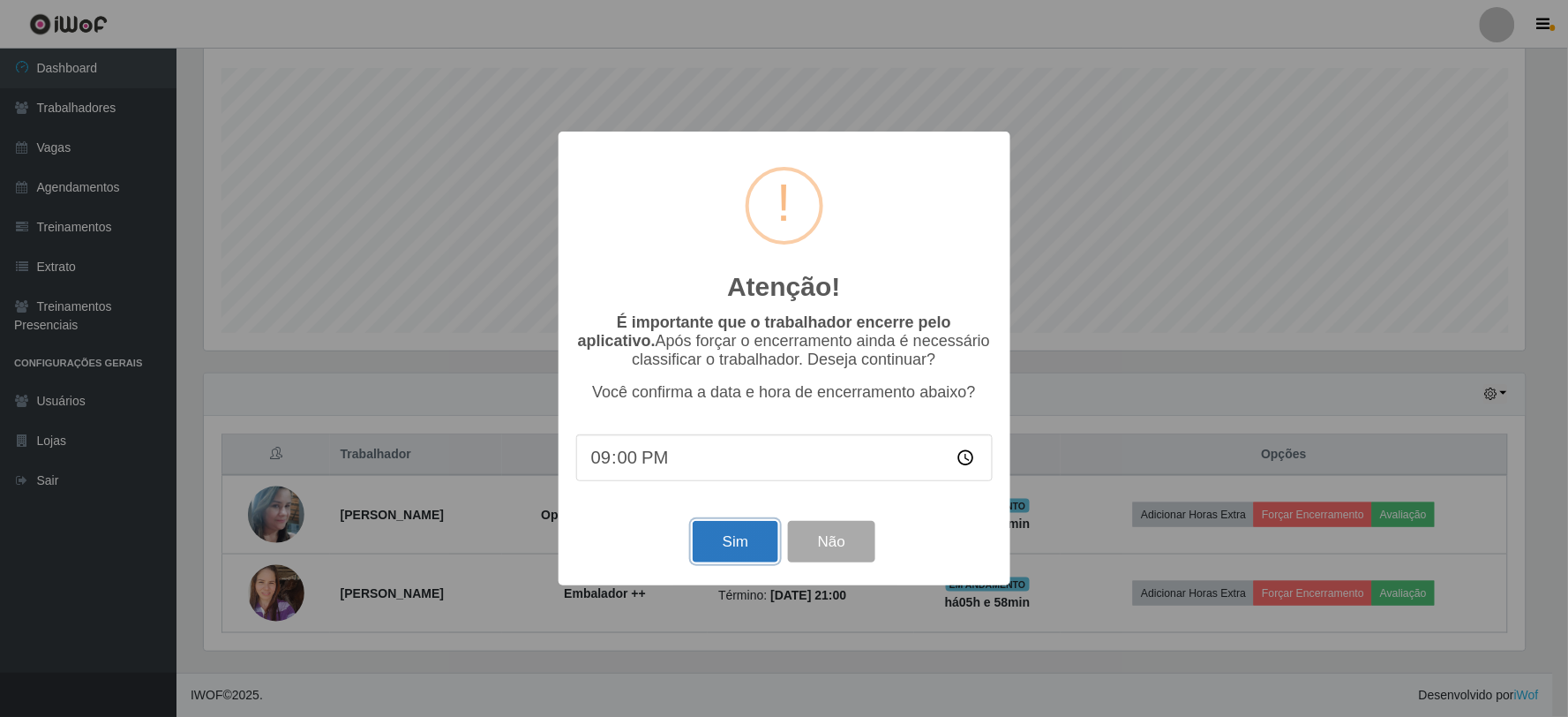
click at [721, 534] on button "Sim" at bounding box center [735, 541] width 86 height 41
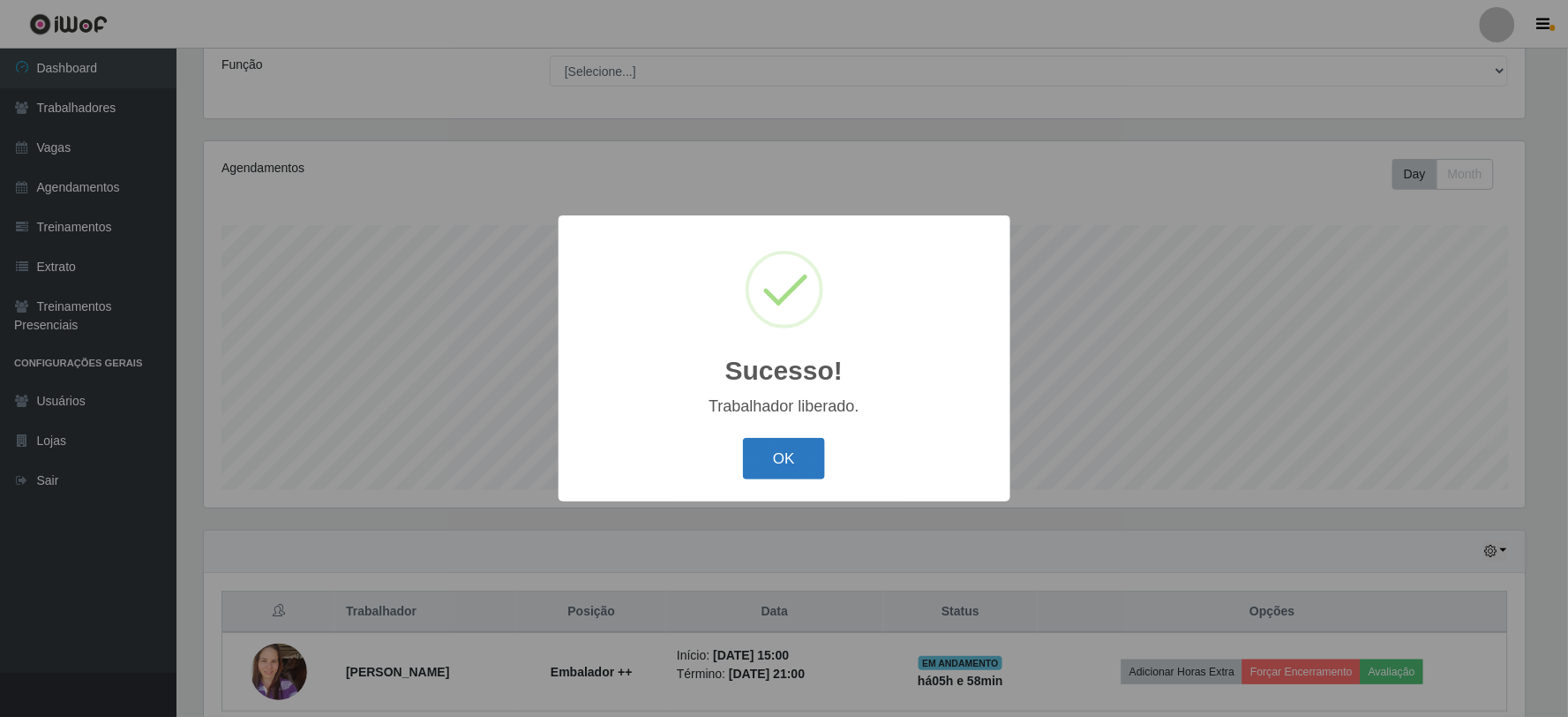
click at [808, 460] on button "OK" at bounding box center [784, 458] width 82 height 41
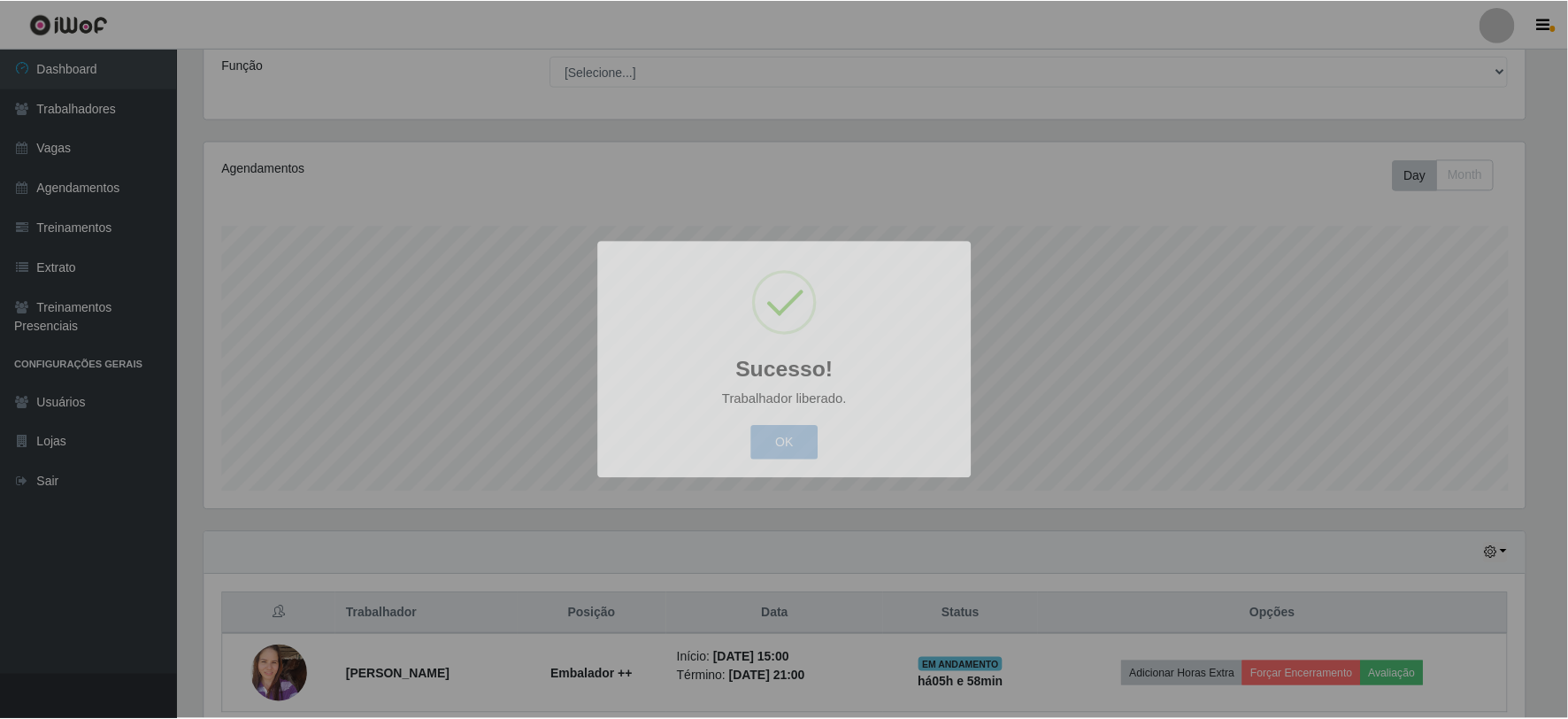
scroll to position [366, 1336]
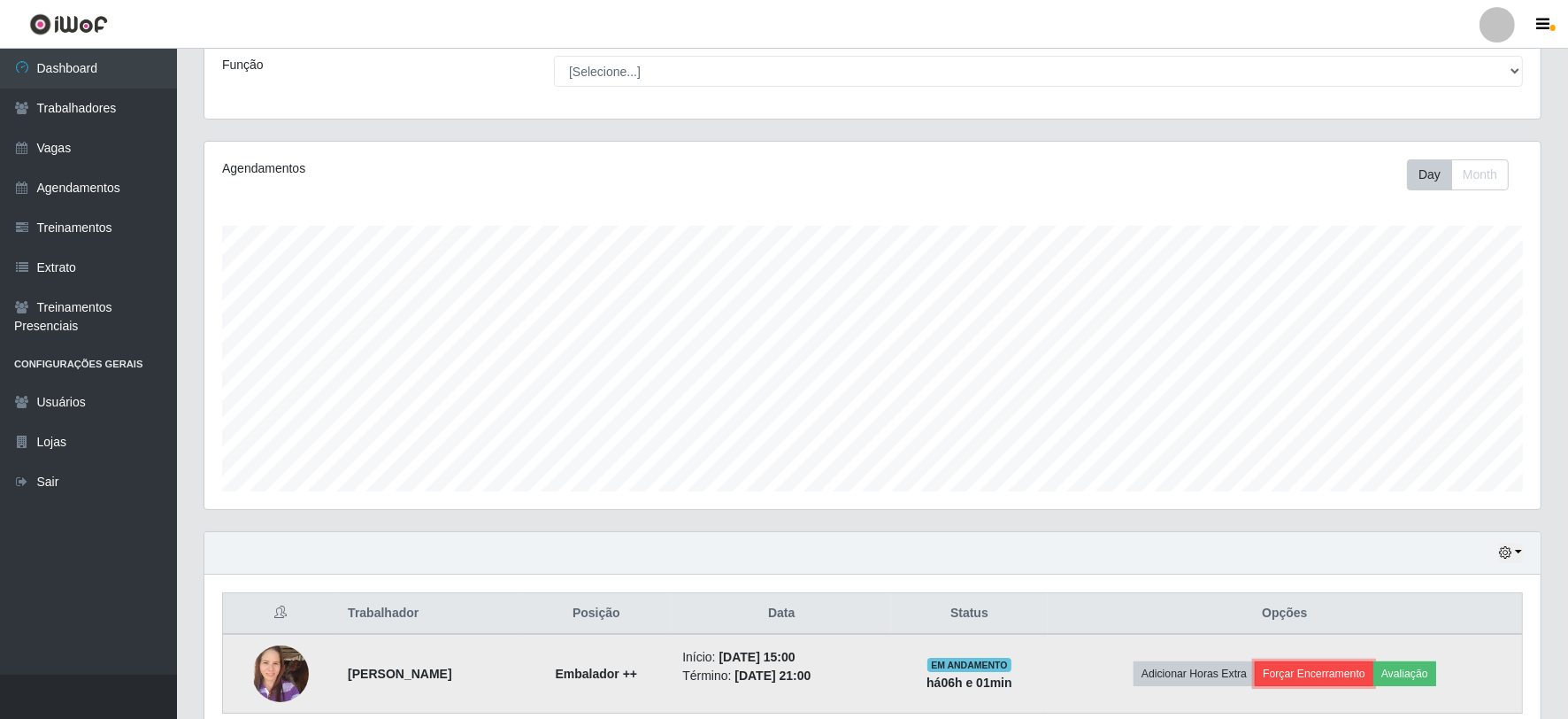
click at [1373, 678] on button "Forçar Encerramento" at bounding box center [1314, 673] width 119 height 24
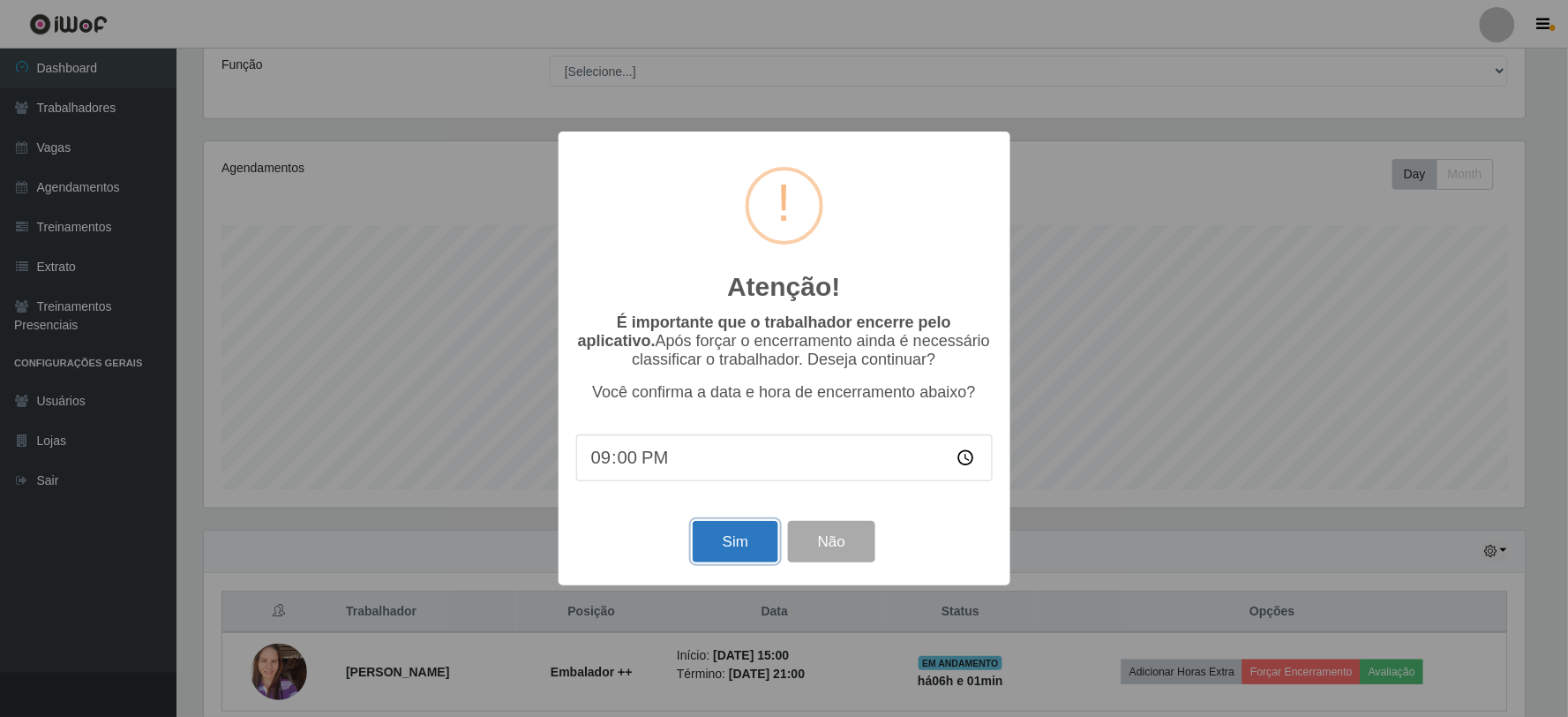
click at [721, 531] on button "Sim" at bounding box center [735, 541] width 86 height 41
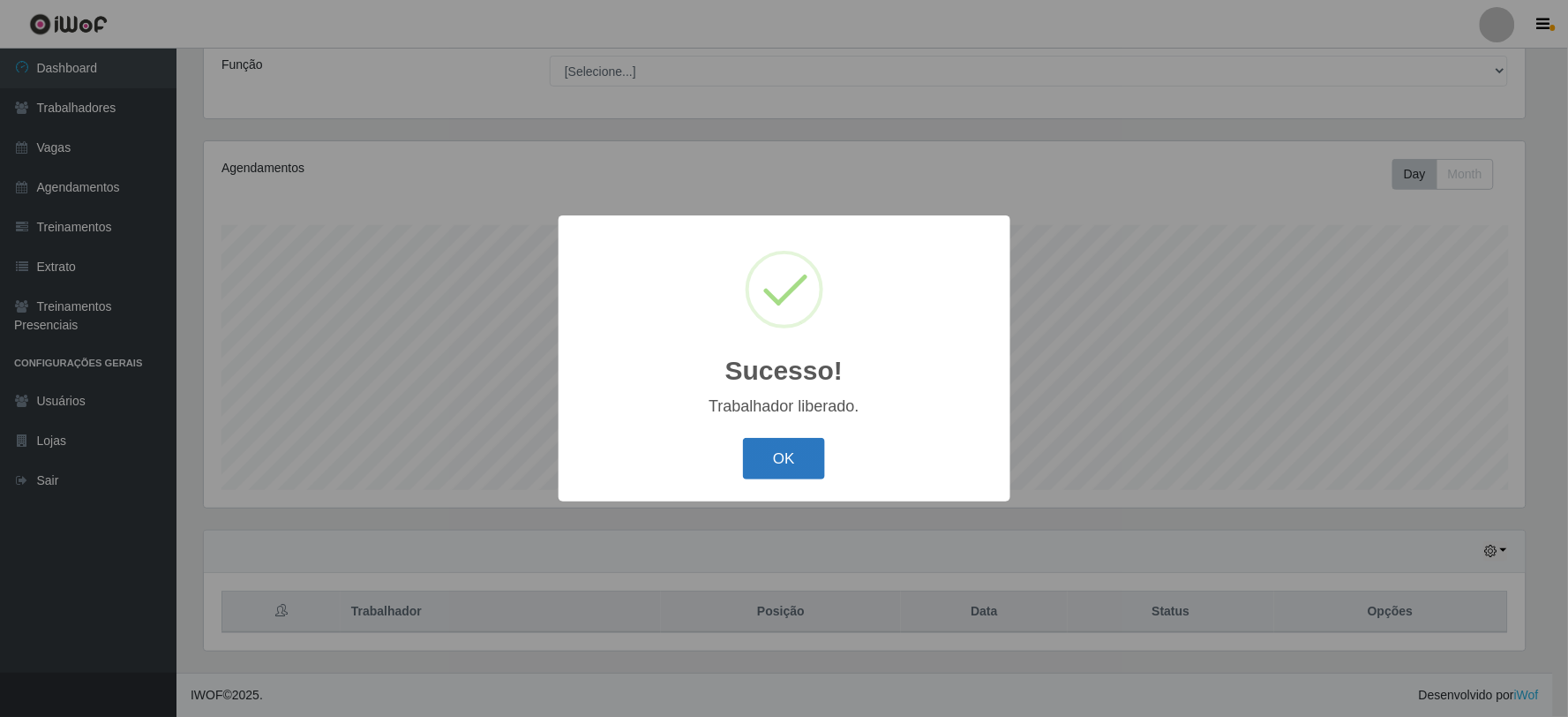
click at [770, 464] on button "OK" at bounding box center [784, 458] width 82 height 41
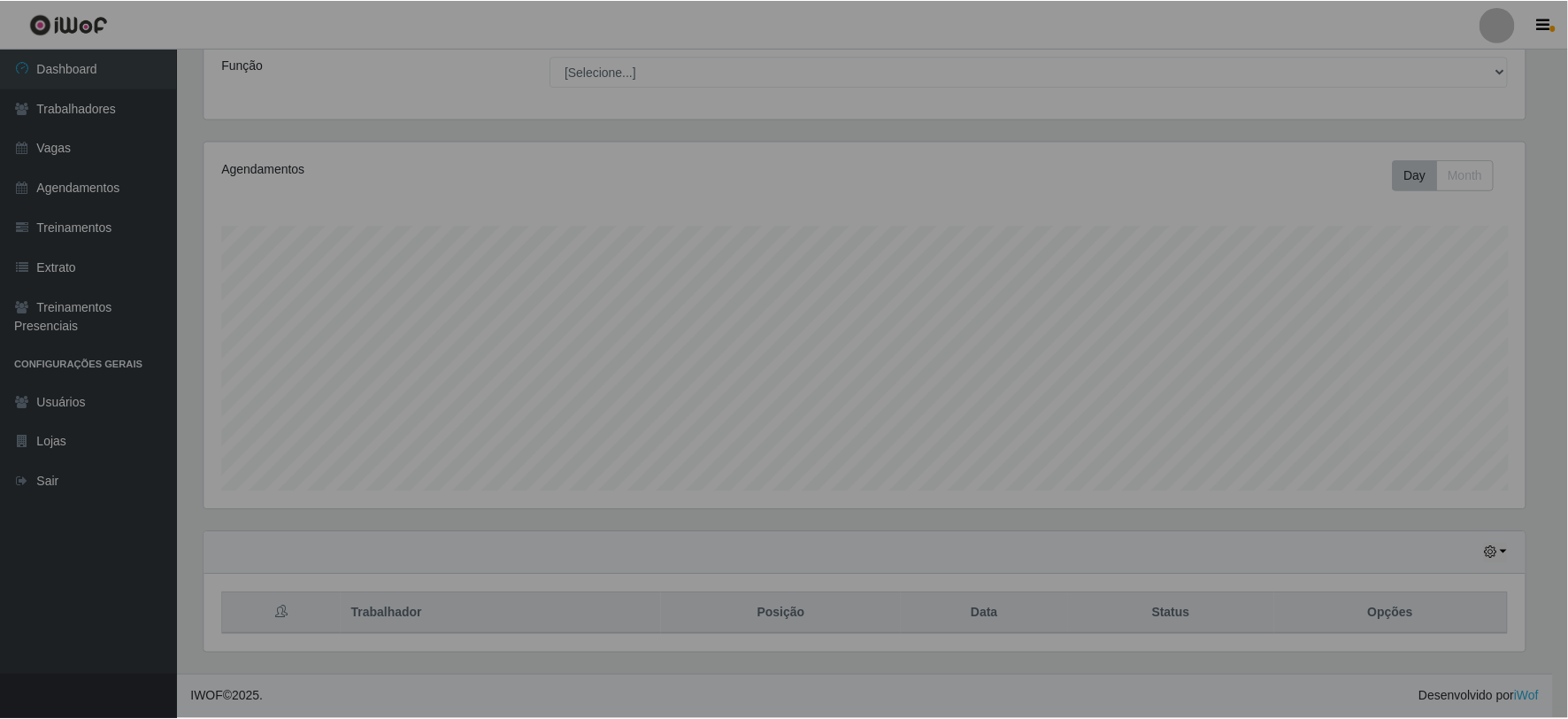
scroll to position [366, 1336]
